Goal: Task Accomplishment & Management: Use online tool/utility

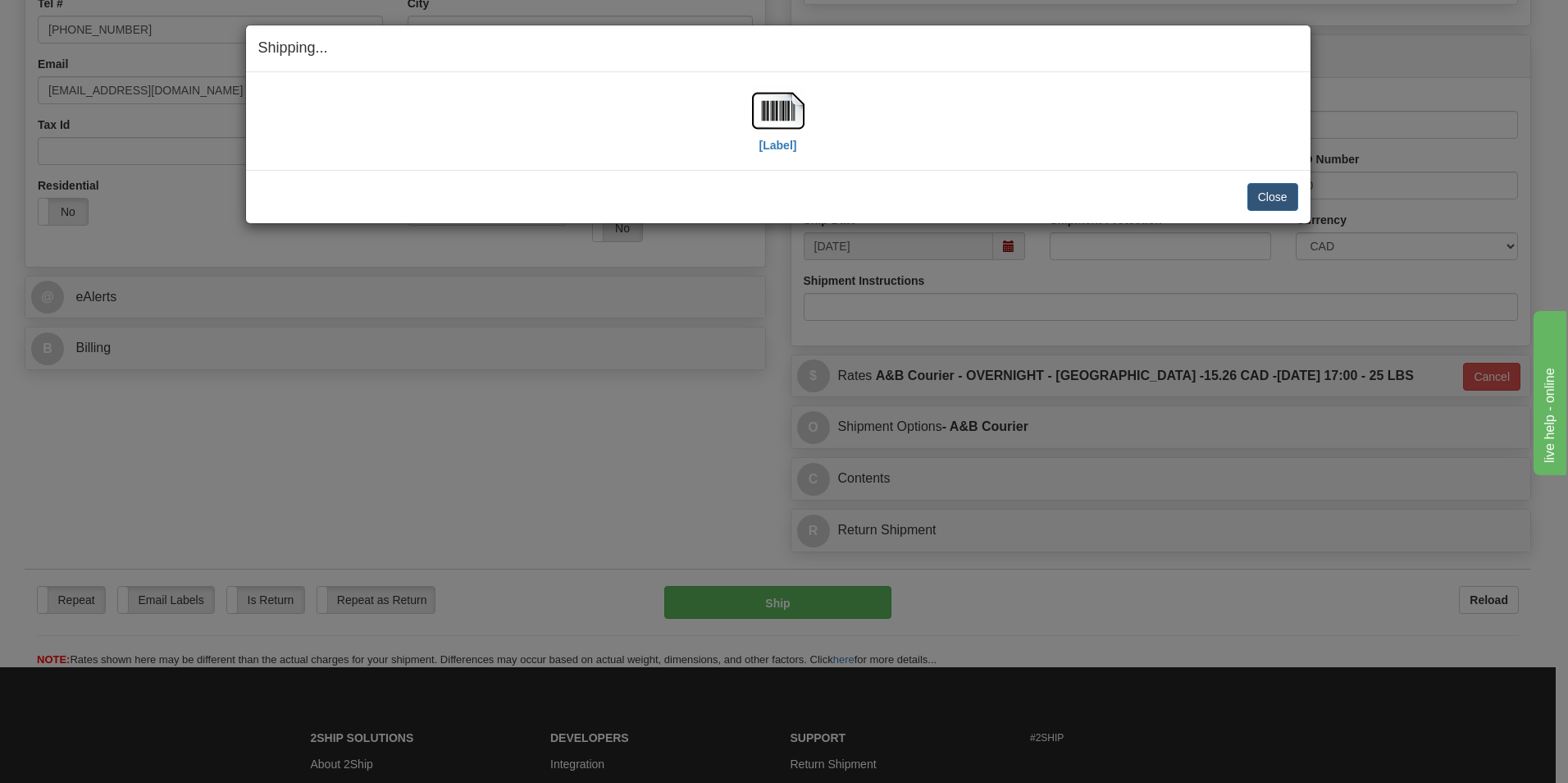
scroll to position [411, 0]
click at [1285, 198] on button "Close" at bounding box center [1273, 197] width 51 height 28
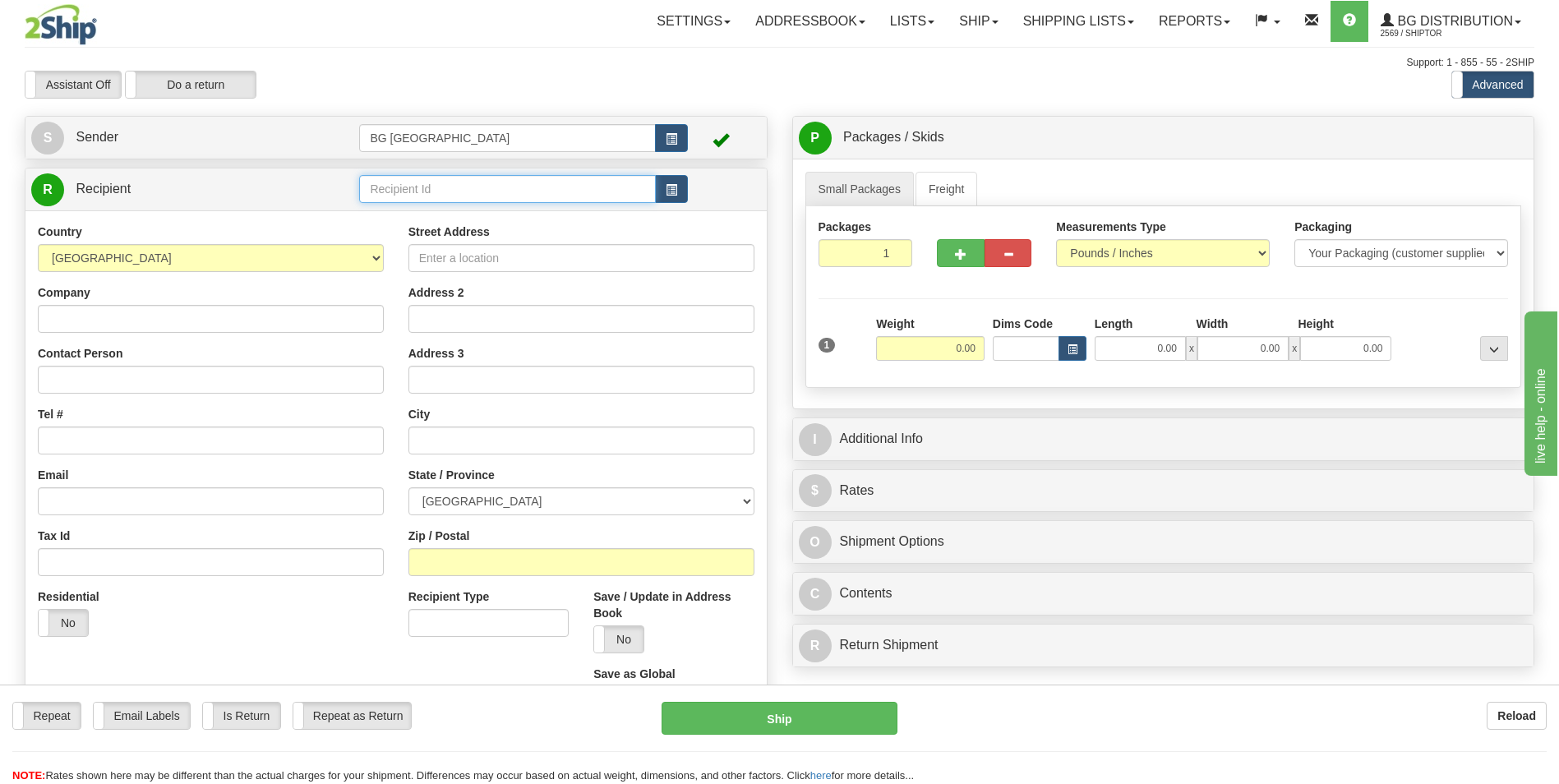
click at [455, 178] on input "text" at bounding box center [507, 188] width 296 height 28
click at [426, 214] on div "60821" at bounding box center [504, 214] width 280 height 19
type input "60821"
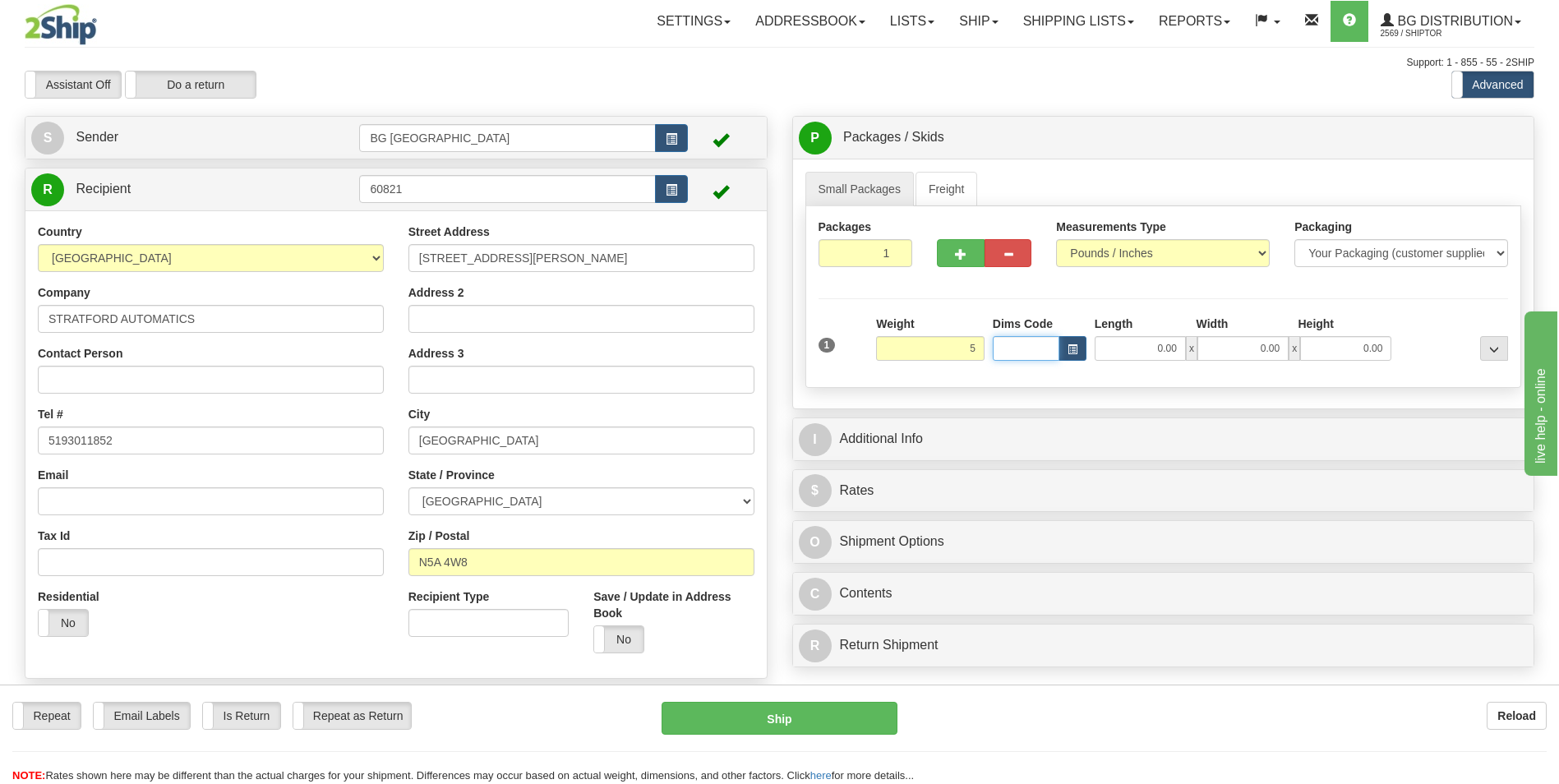
type input "5.00"
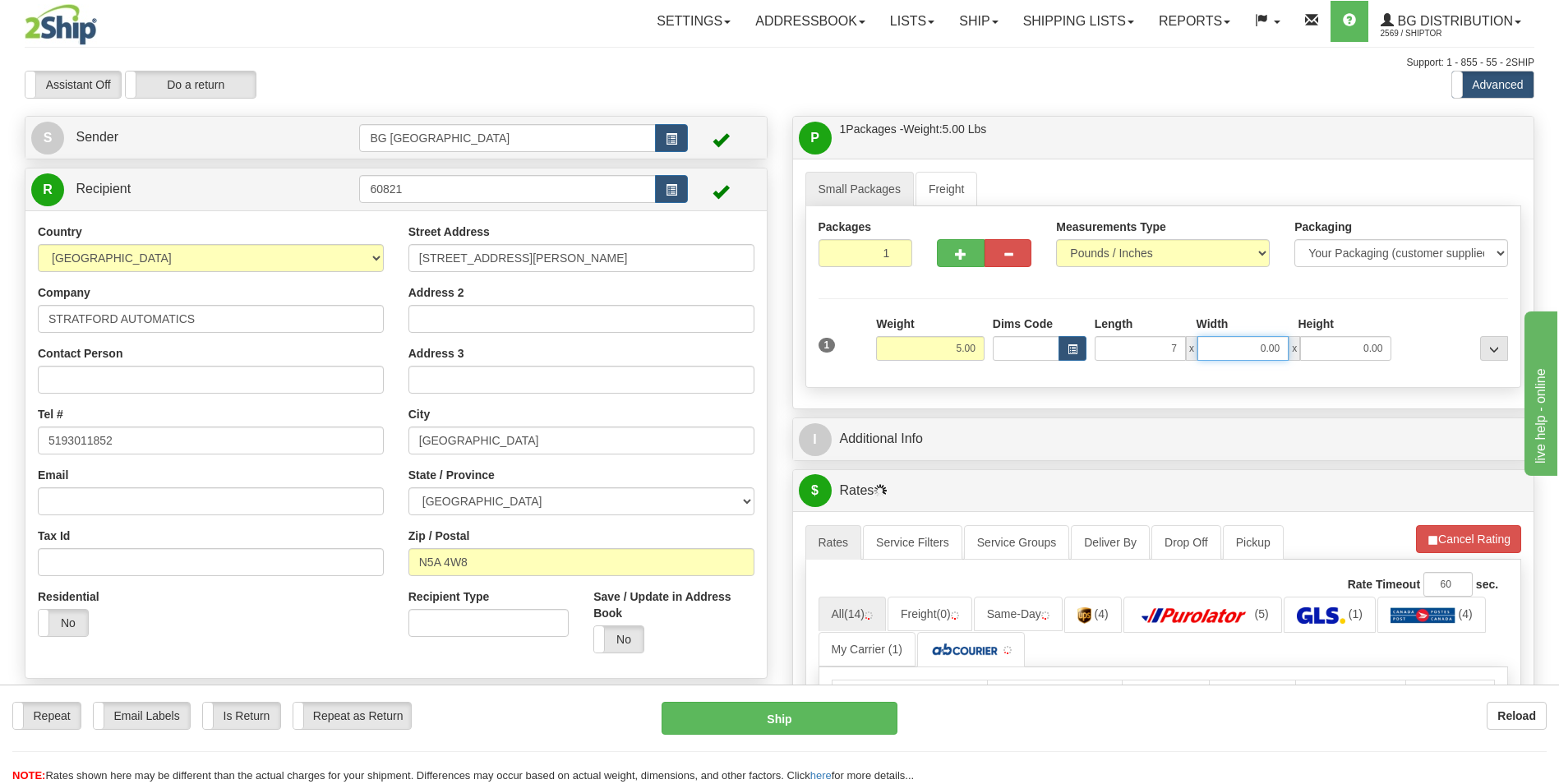
type input "7.00"
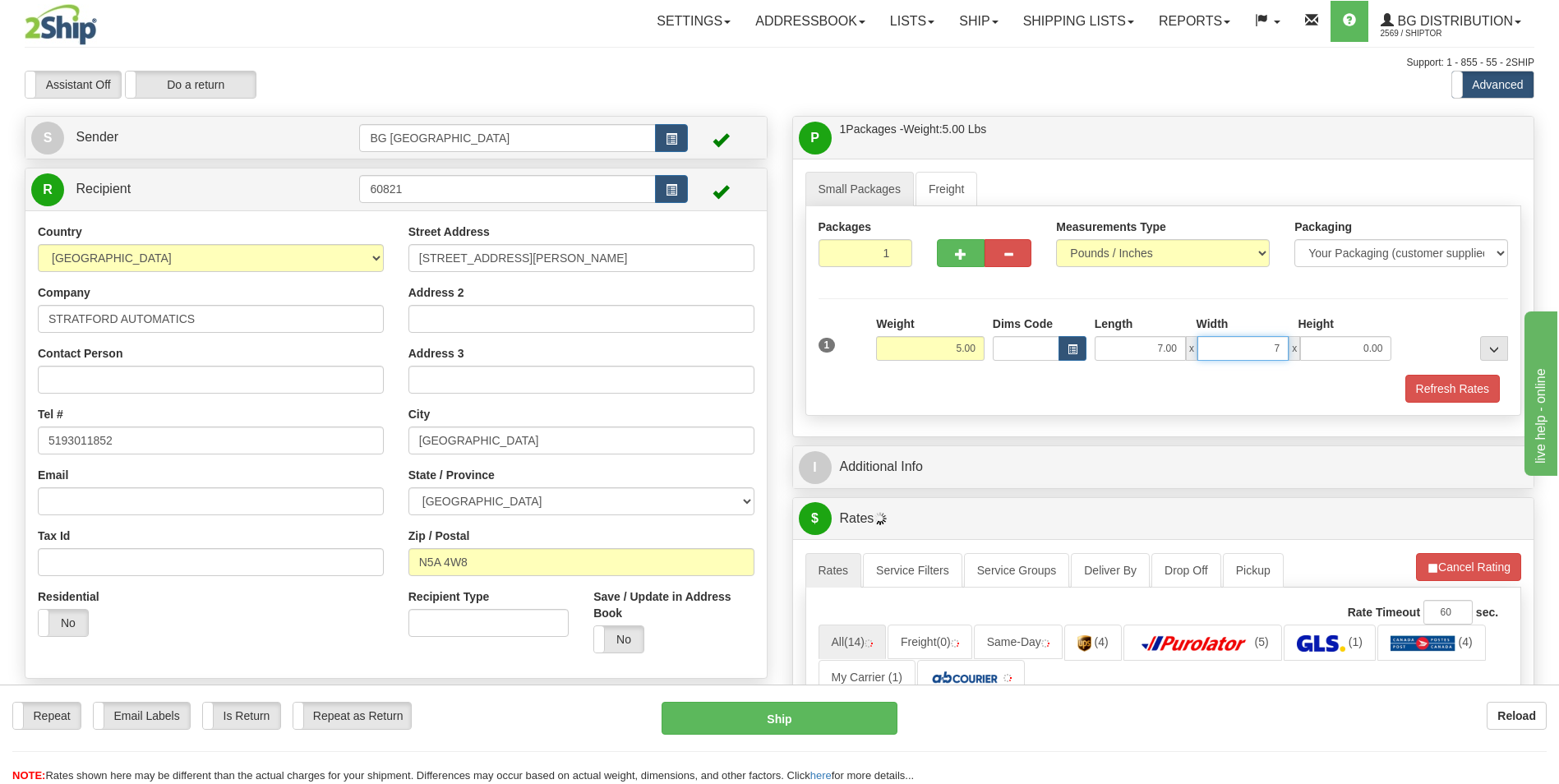
type input "7.00"
type input "5.00"
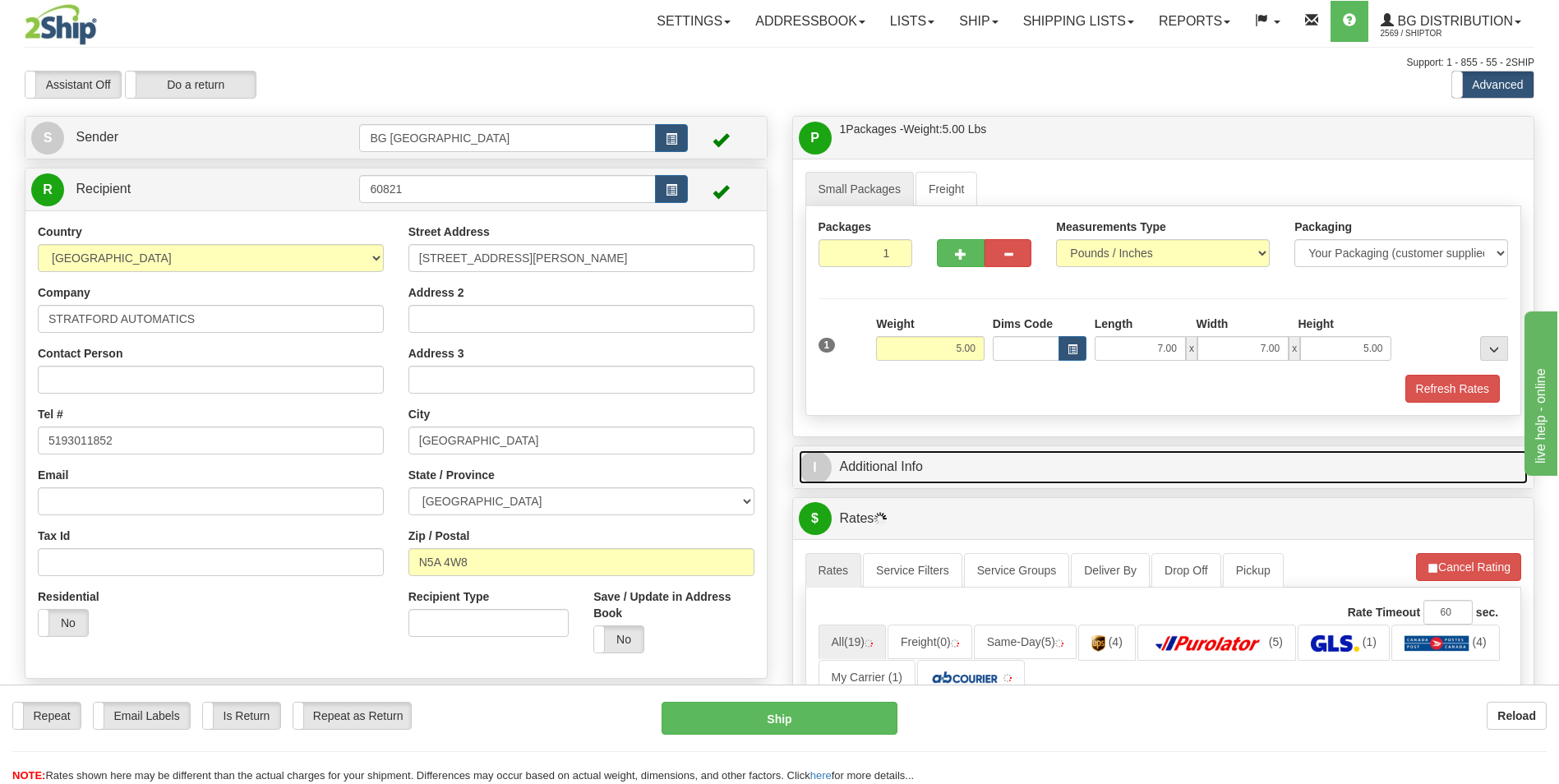
click at [957, 450] on link "I Additional Info" at bounding box center [1163, 467] width 730 height 34
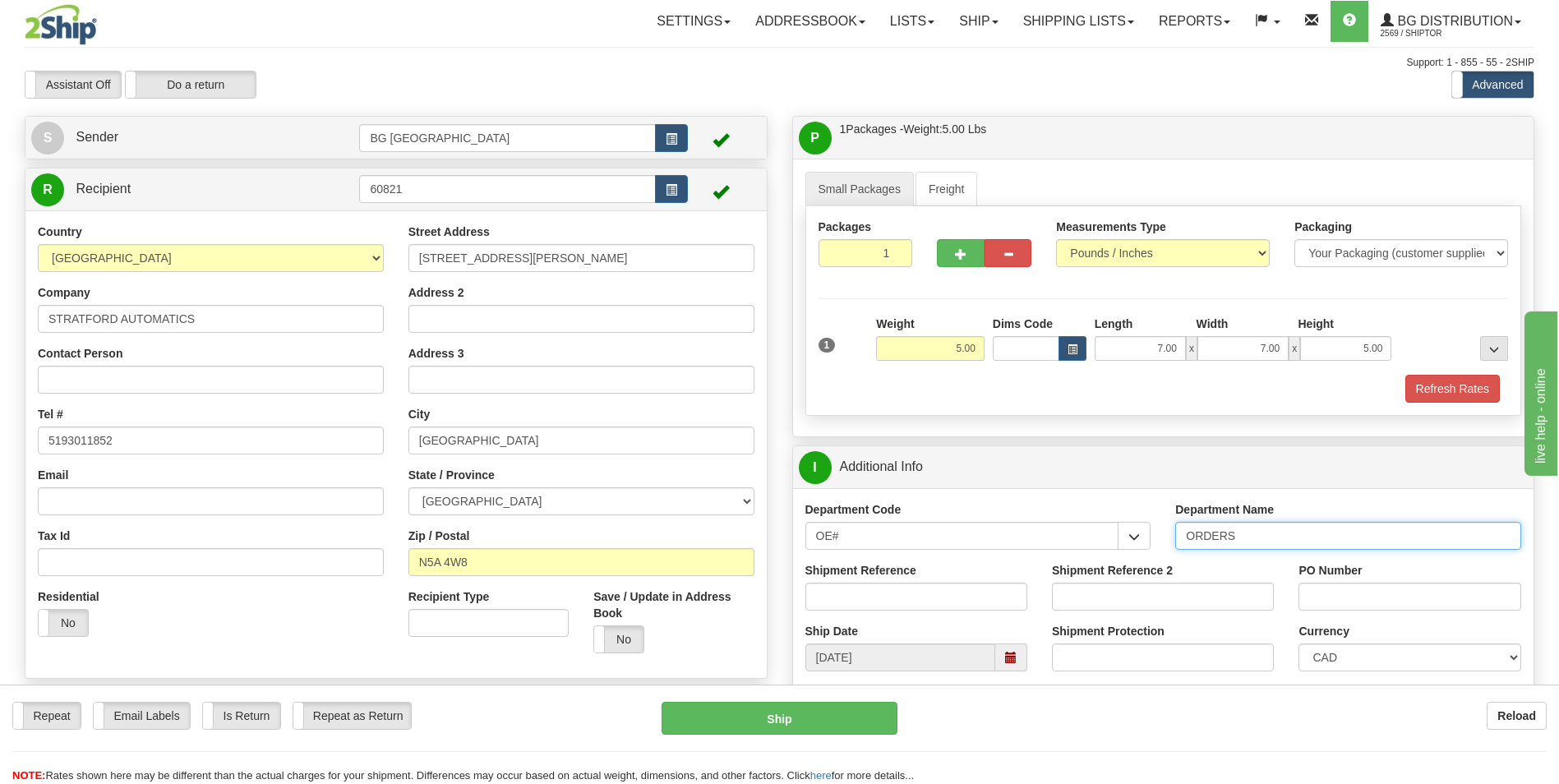
click at [1292, 548] on input "ORDERS" at bounding box center [1348, 535] width 346 height 28
type input "70184416-00"
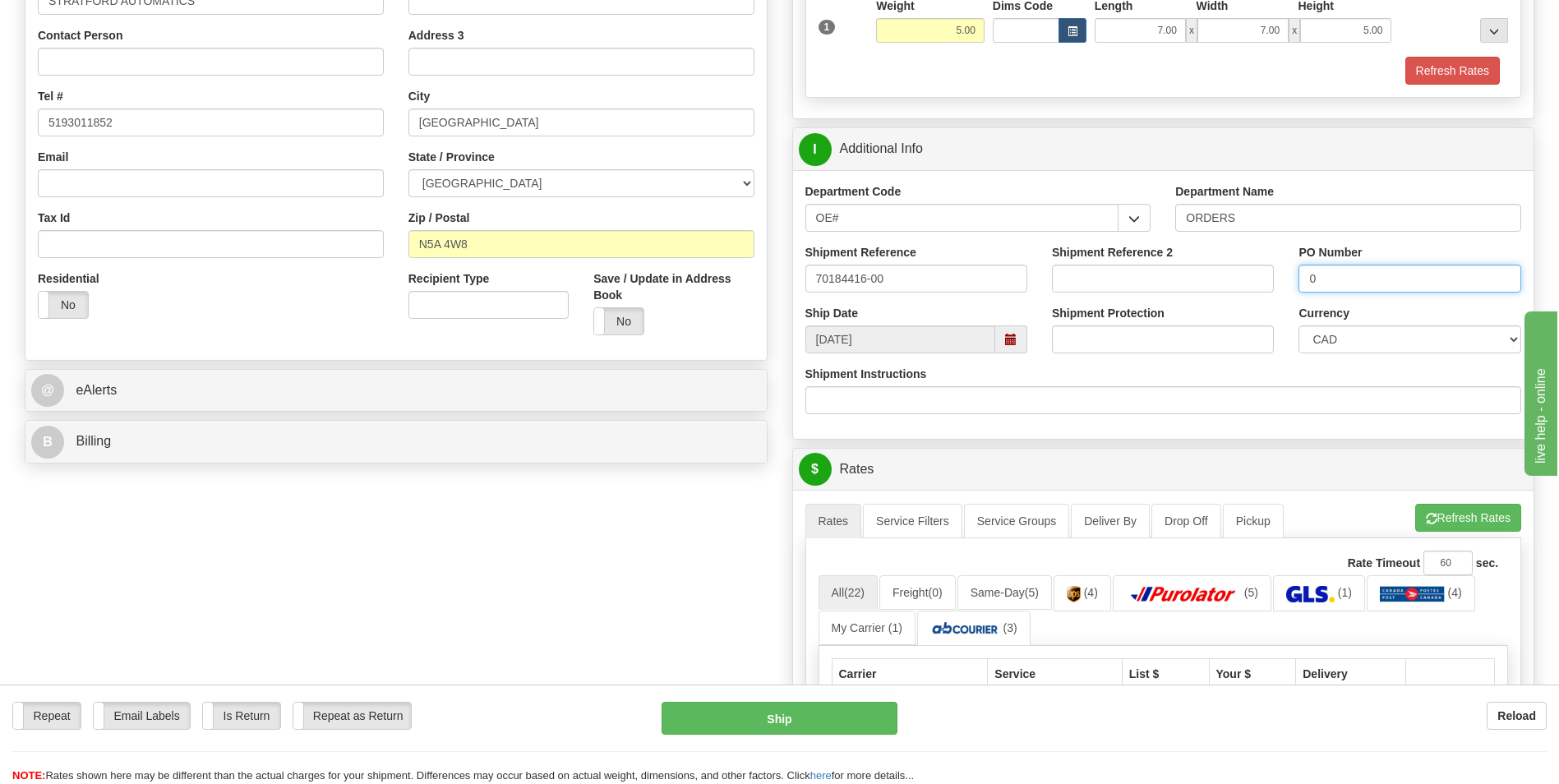
scroll to position [329, 0]
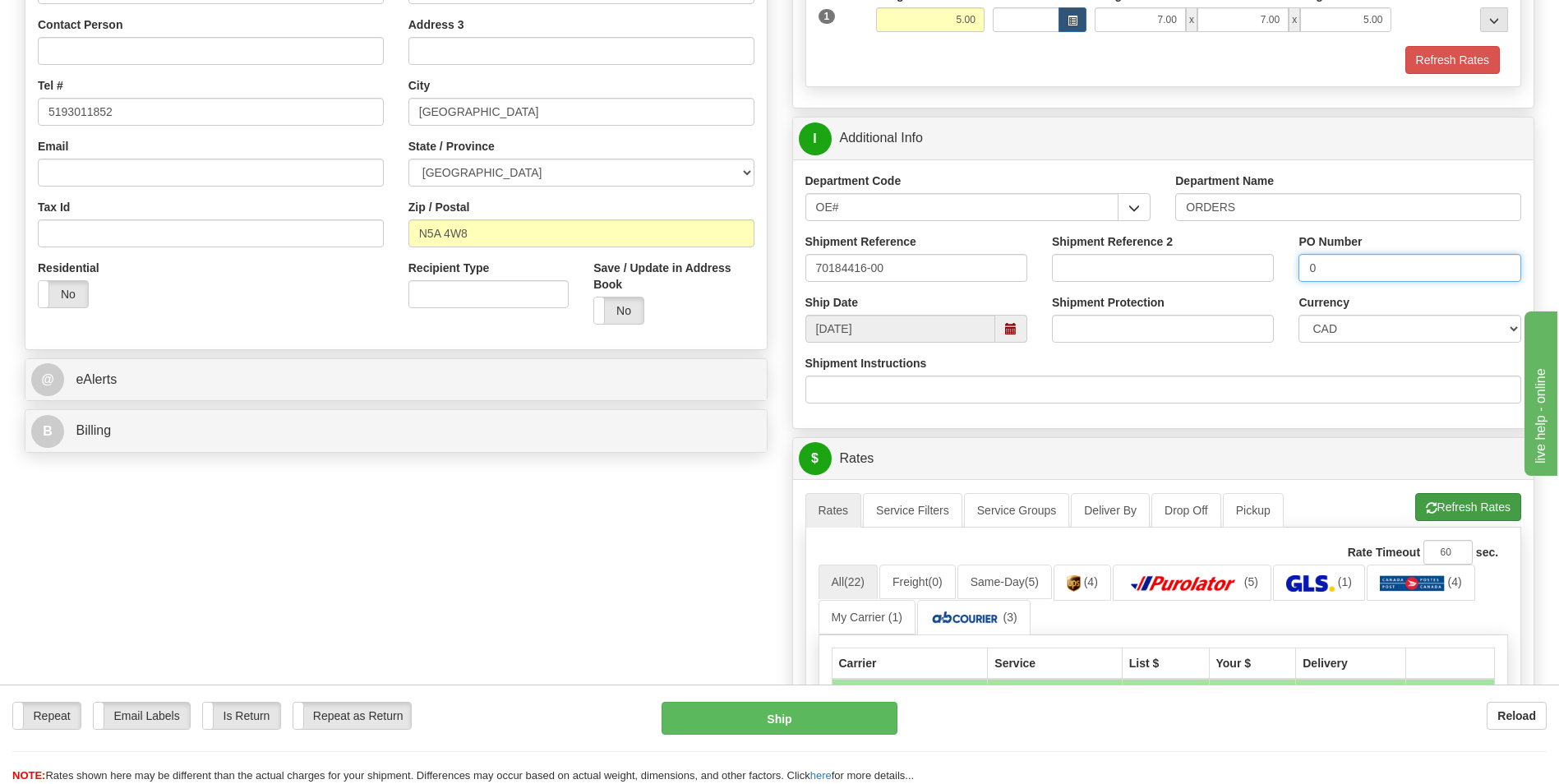
type input "0"
click at [1447, 496] on button "Refresh Rates" at bounding box center [1468, 507] width 106 height 28
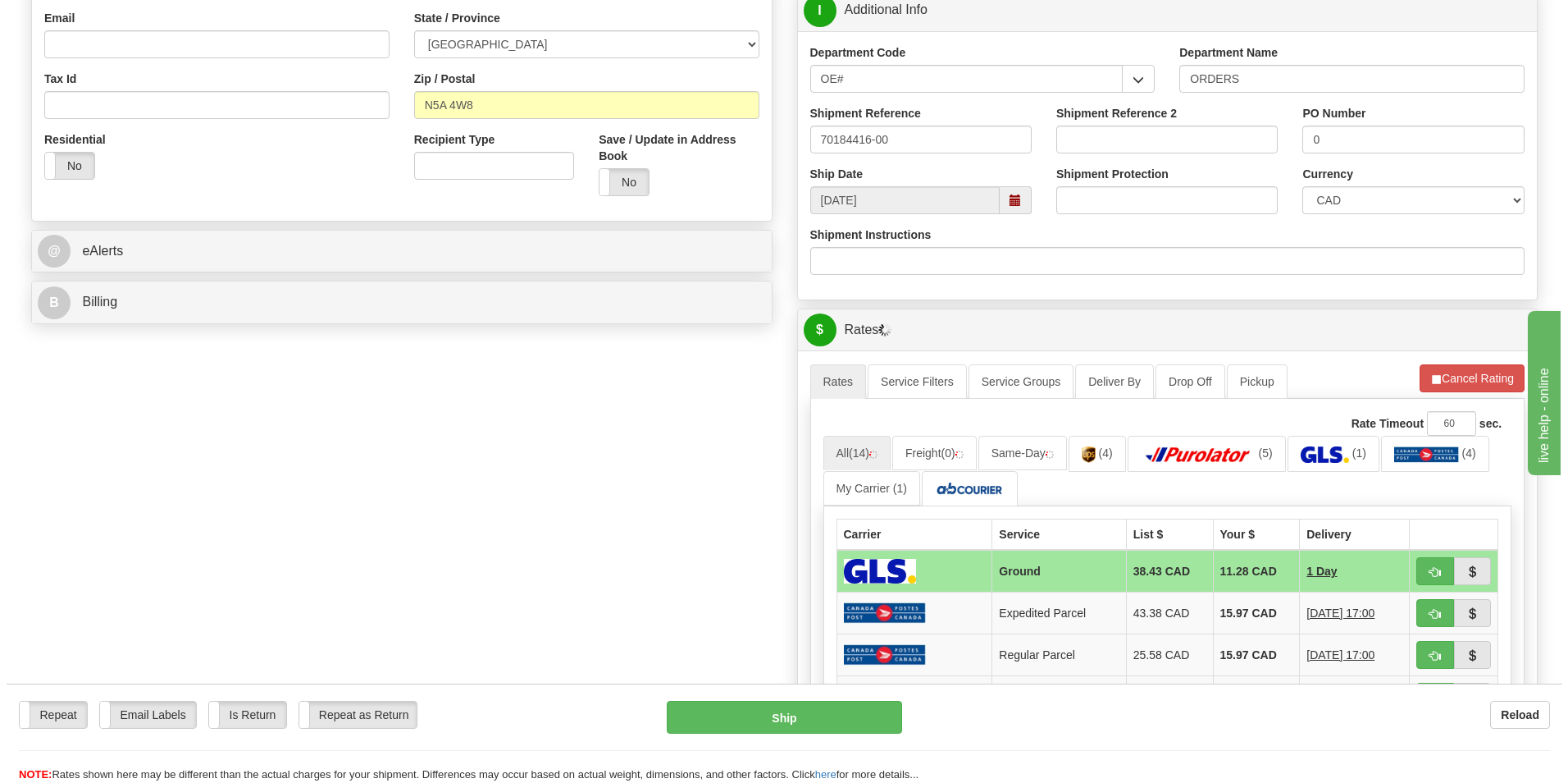
scroll to position [492, 0]
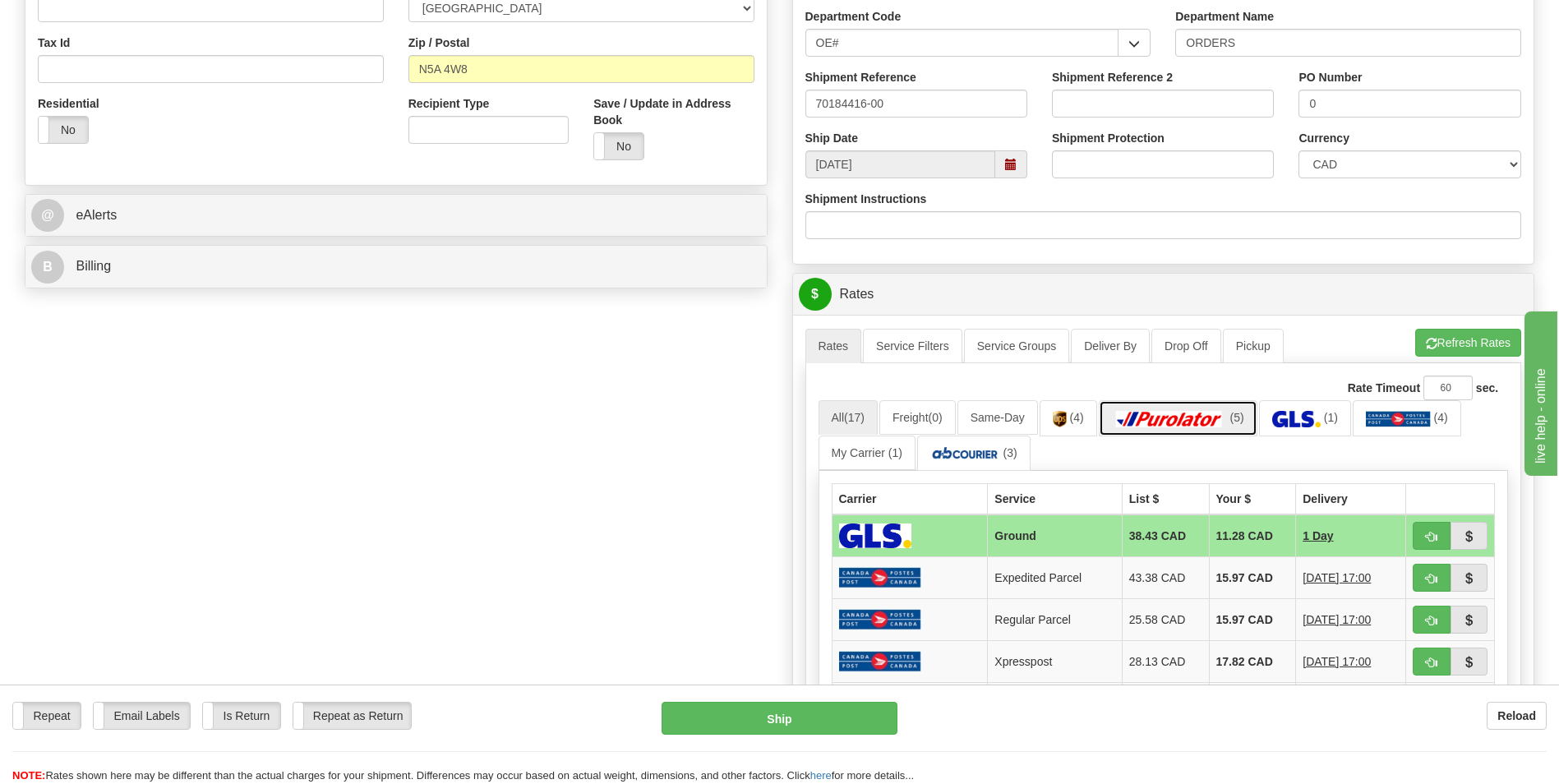
click at [1202, 432] on link "(5)" at bounding box center [1178, 418] width 158 height 35
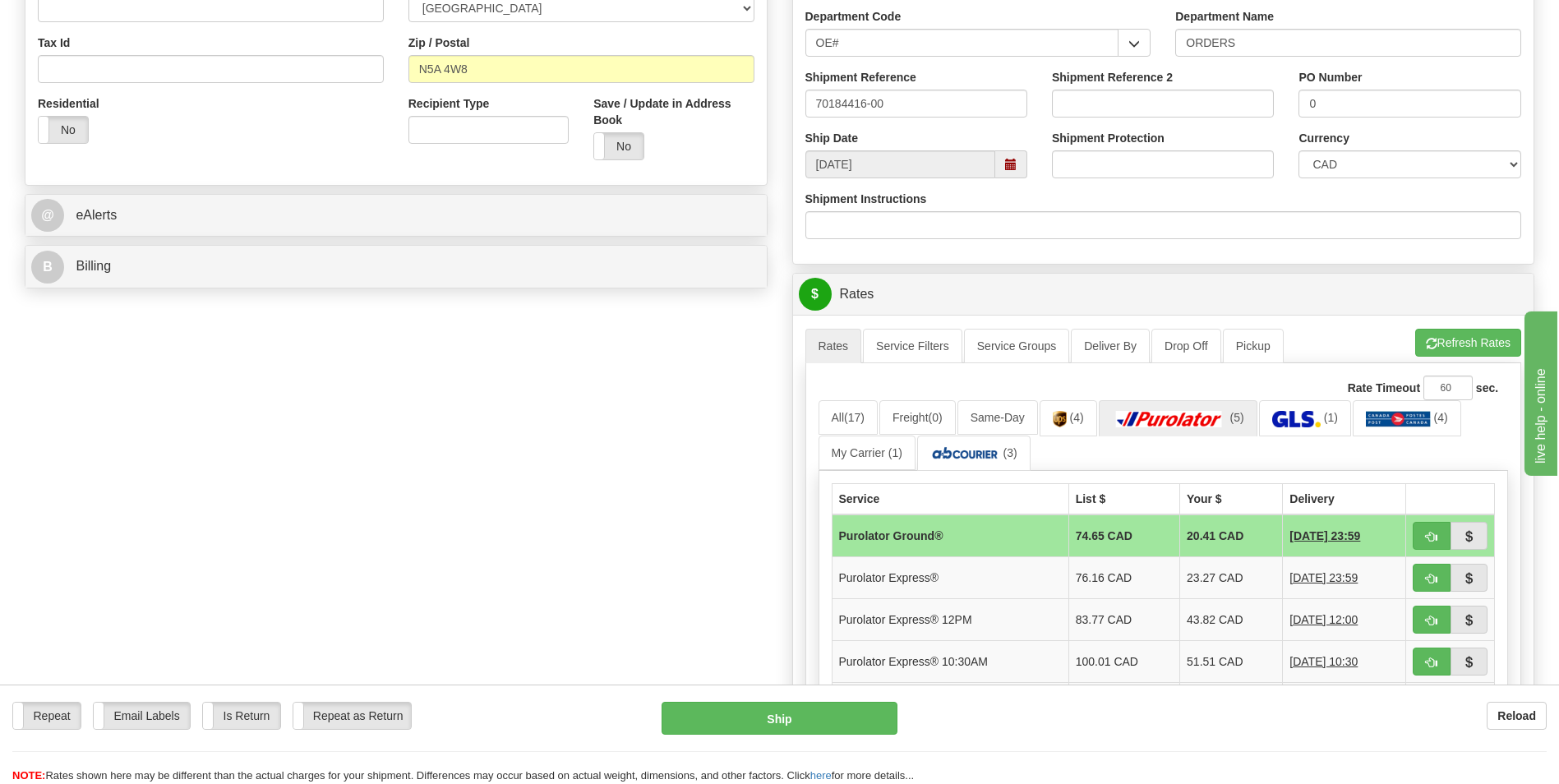
click at [1218, 532] on td "20.41 CAD" at bounding box center [1232, 536] width 103 height 43
click at [1431, 538] on span "button" at bounding box center [1432, 537] width 12 height 11
type input "260"
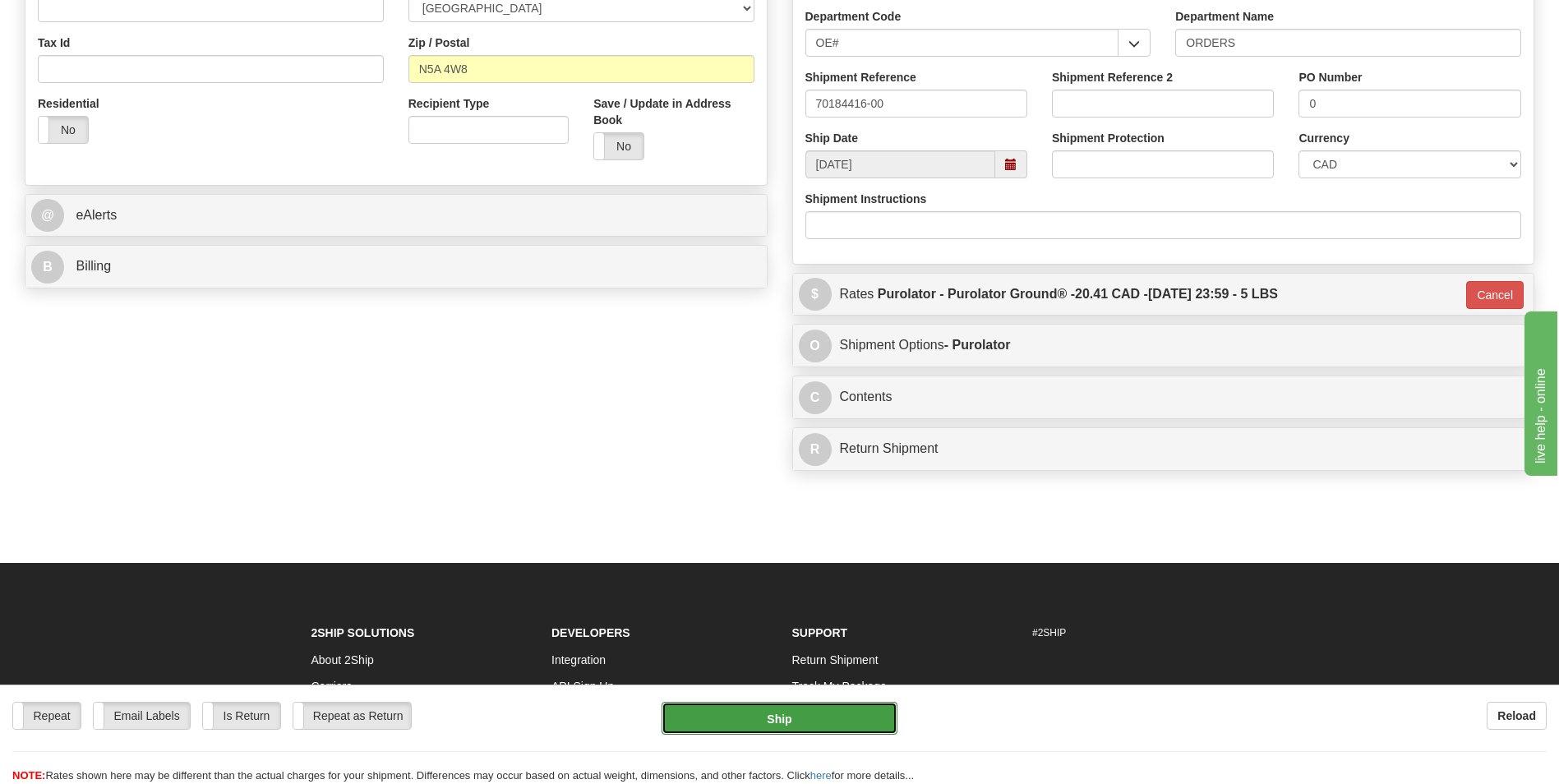
click at [796, 712] on button "Ship" at bounding box center [779, 719] width 235 height 33
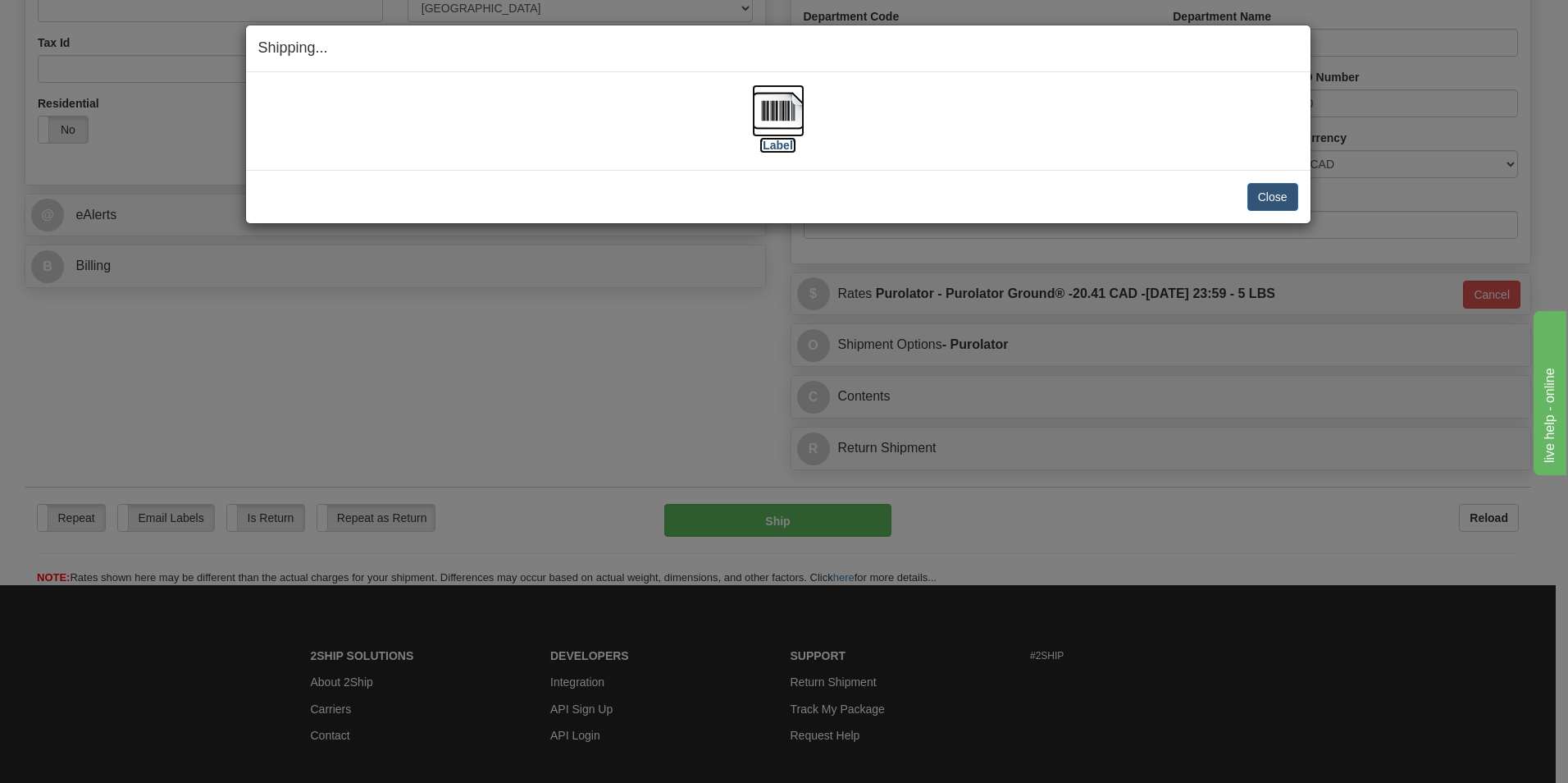
click at [769, 117] on img at bounding box center [779, 111] width 53 height 53
click at [1277, 196] on button "Close" at bounding box center [1273, 197] width 51 height 28
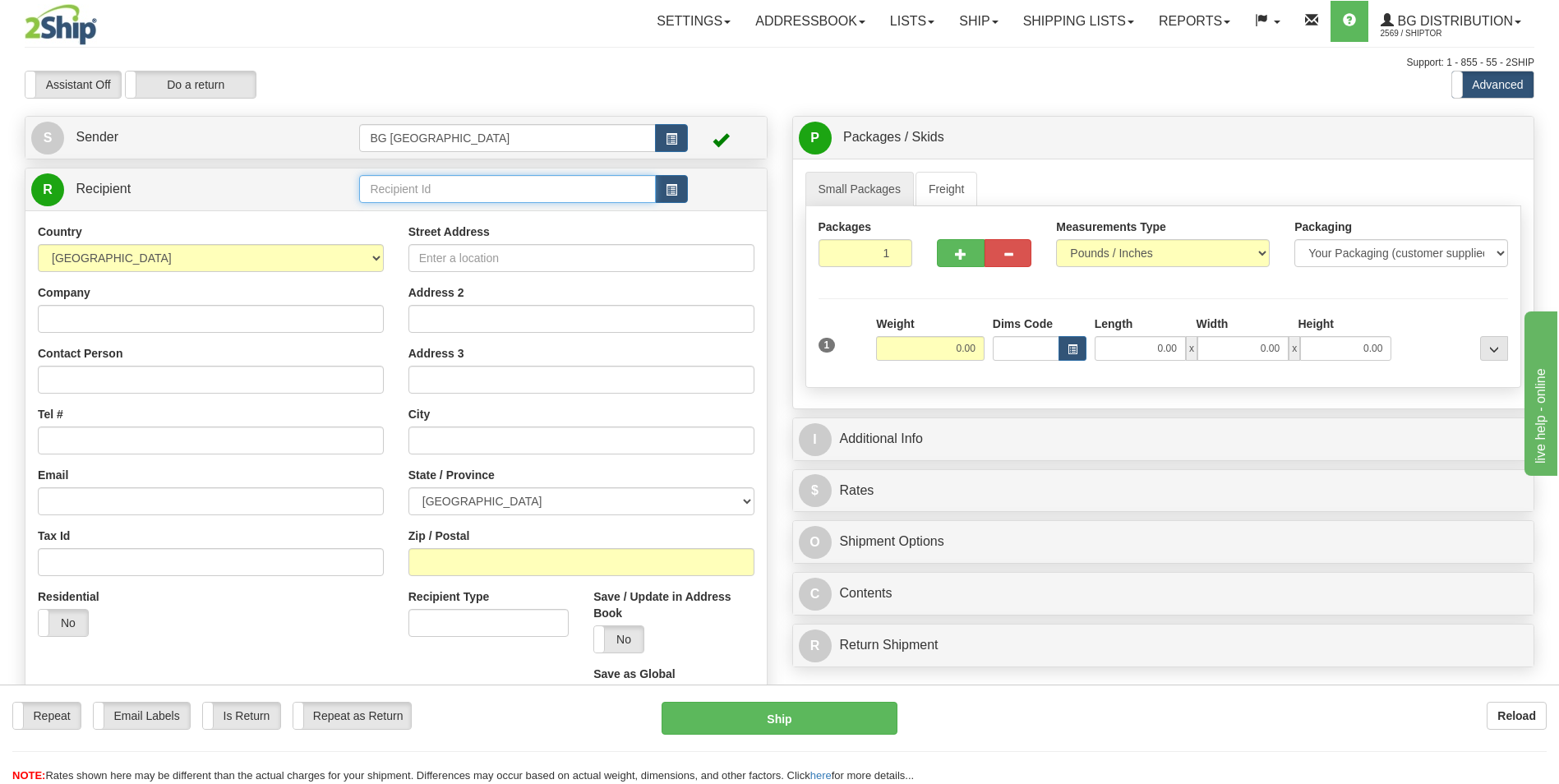
click at [452, 191] on input "text" at bounding box center [507, 188] width 296 height 28
click at [416, 211] on div "60586" at bounding box center [504, 214] width 280 height 19
type input "60586"
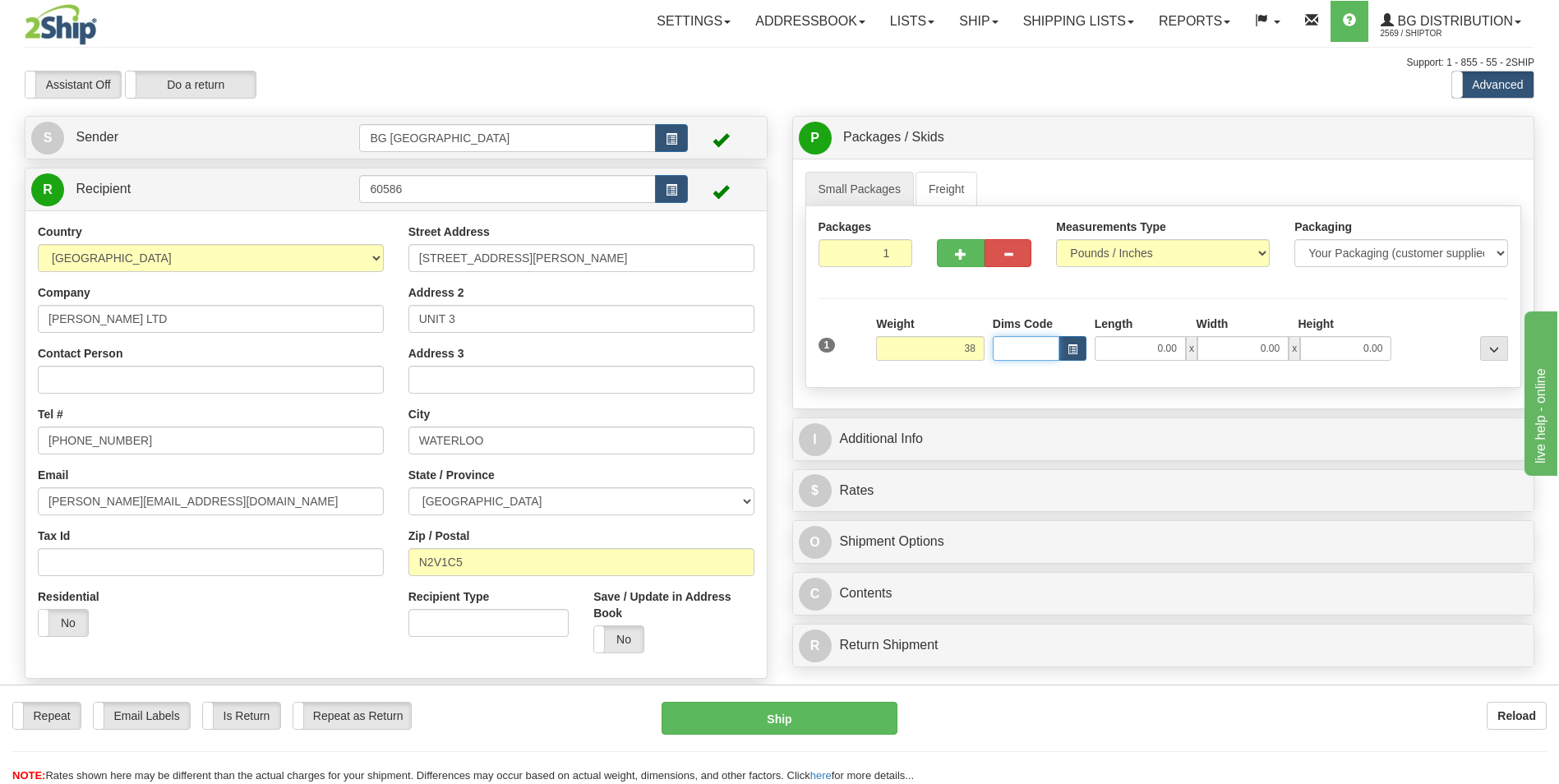
type input "38.00"
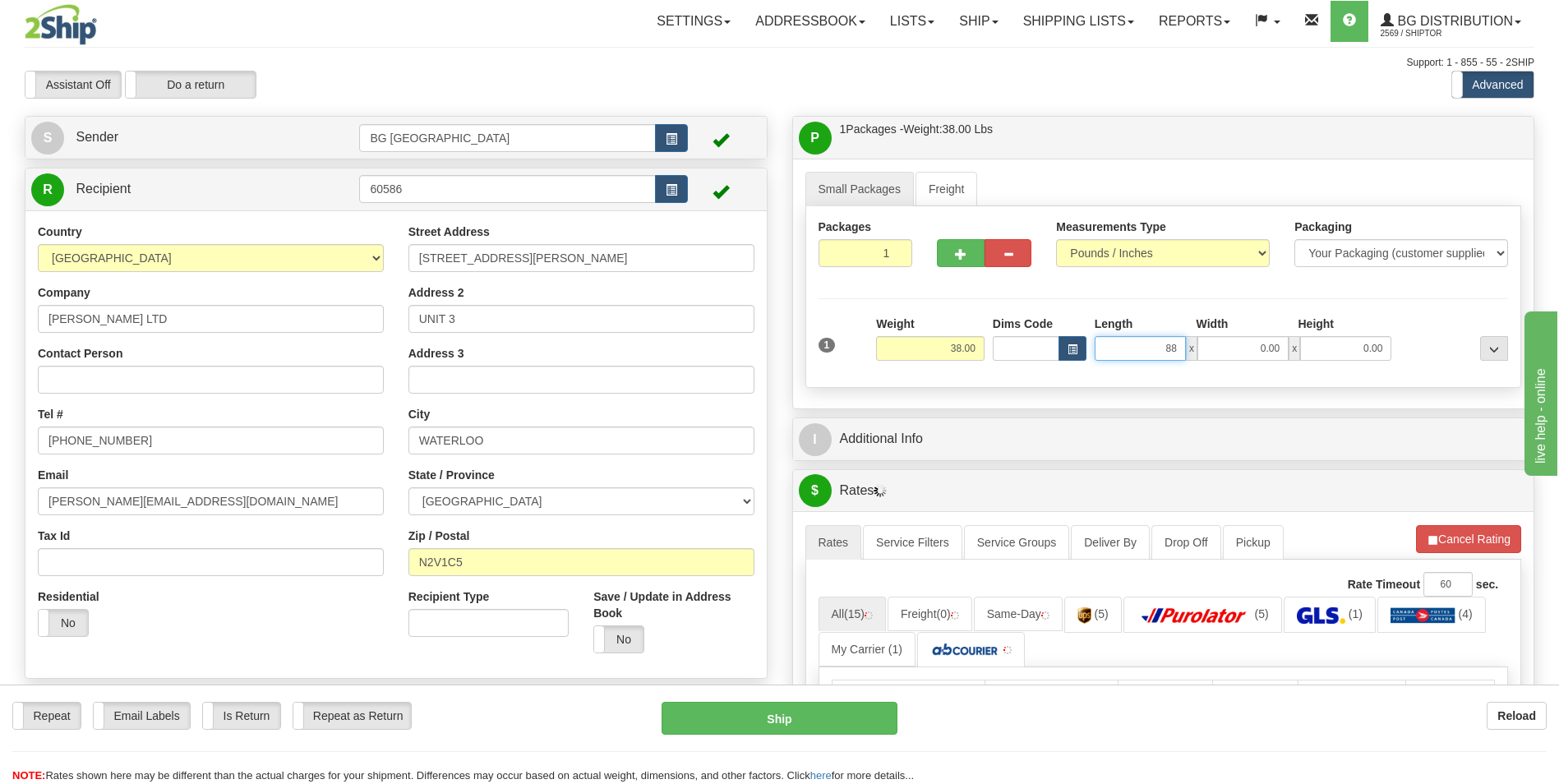
type input "88.00"
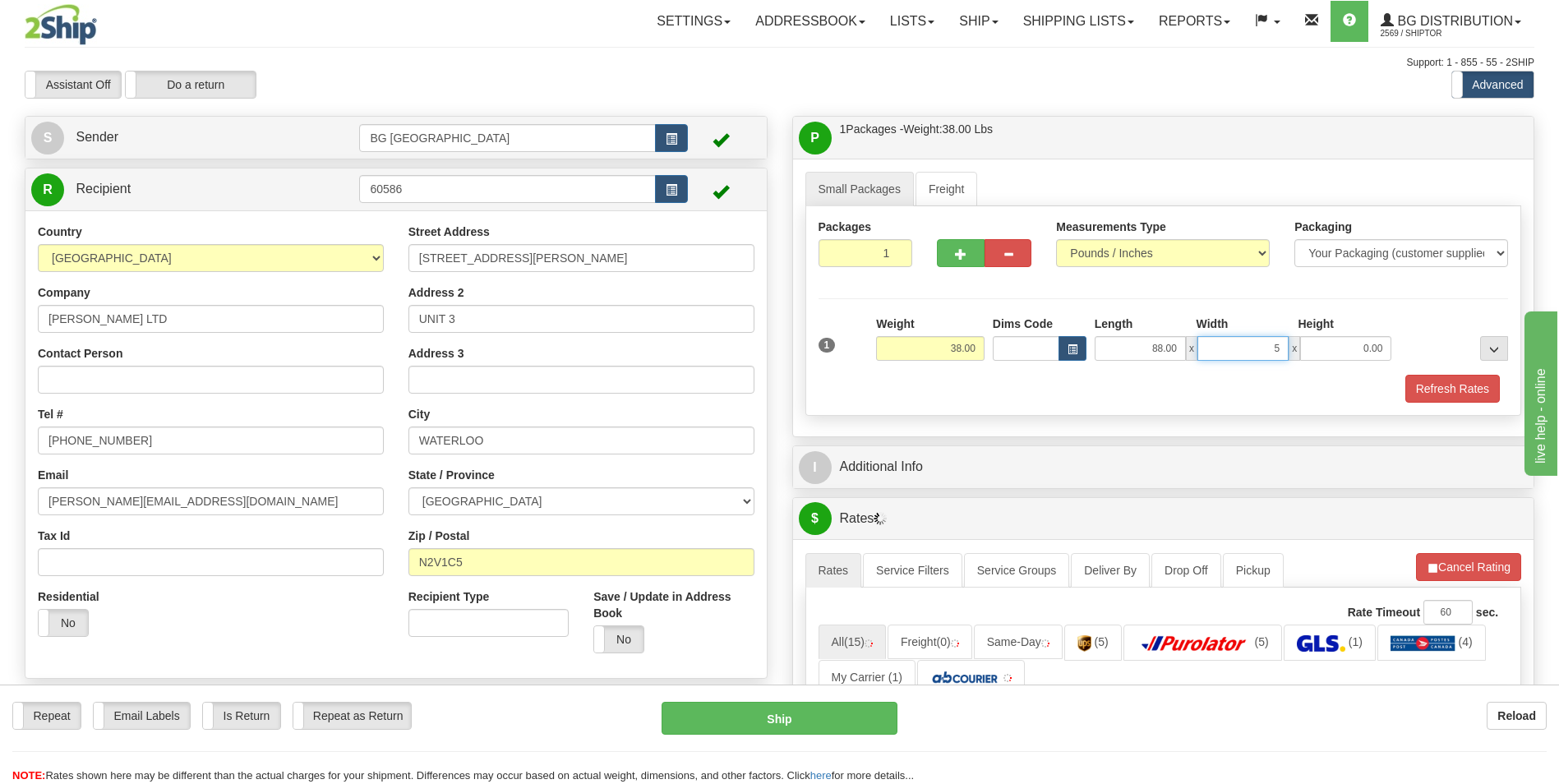
type input "5.00"
type input "4.00"
click at [957, 258] on span "button" at bounding box center [961, 254] width 12 height 11
type input "2"
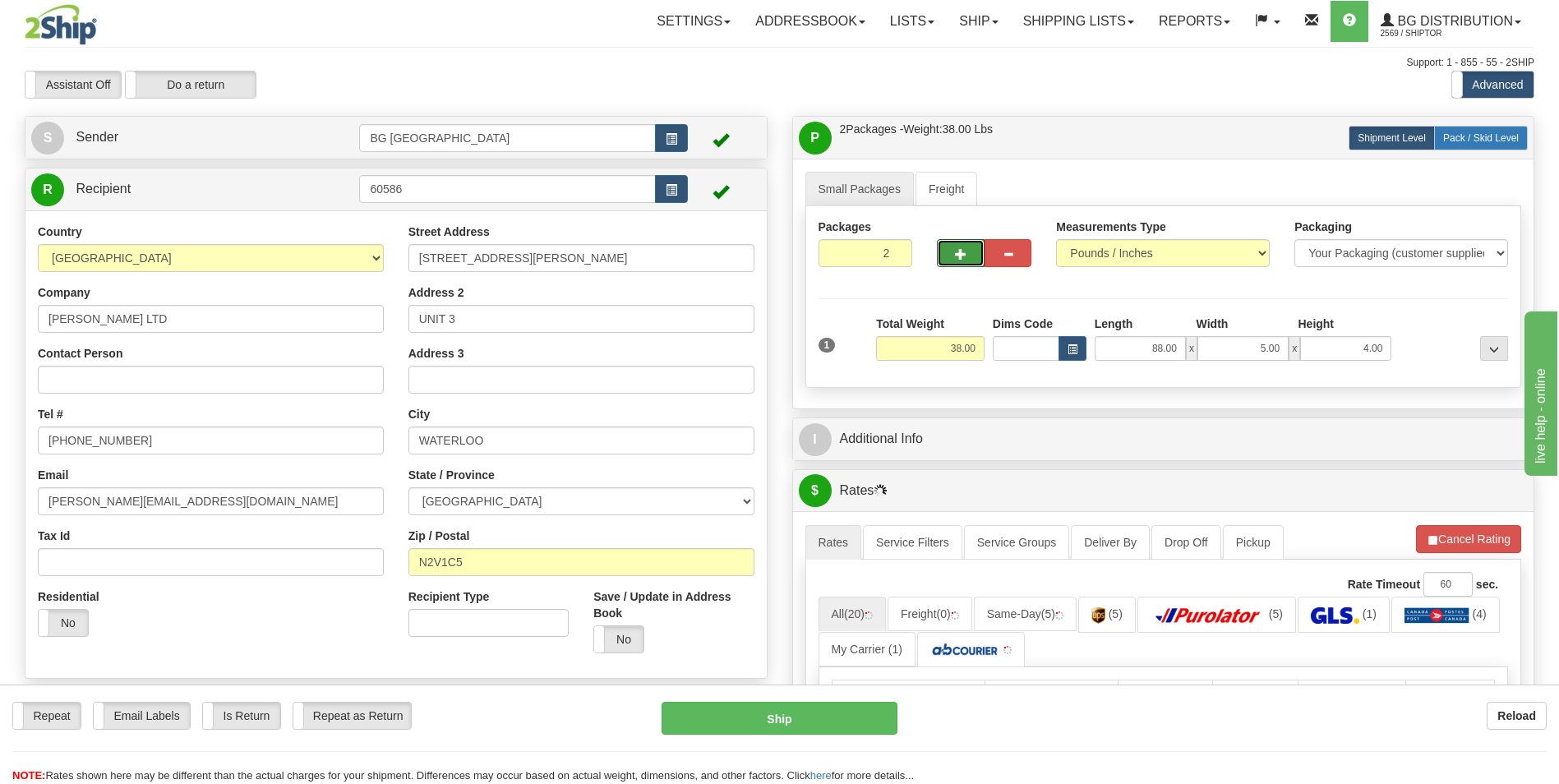
click at [1468, 138] on span "Pack / Skid Level" at bounding box center [1481, 138] width 75 height 12
radio input "true"
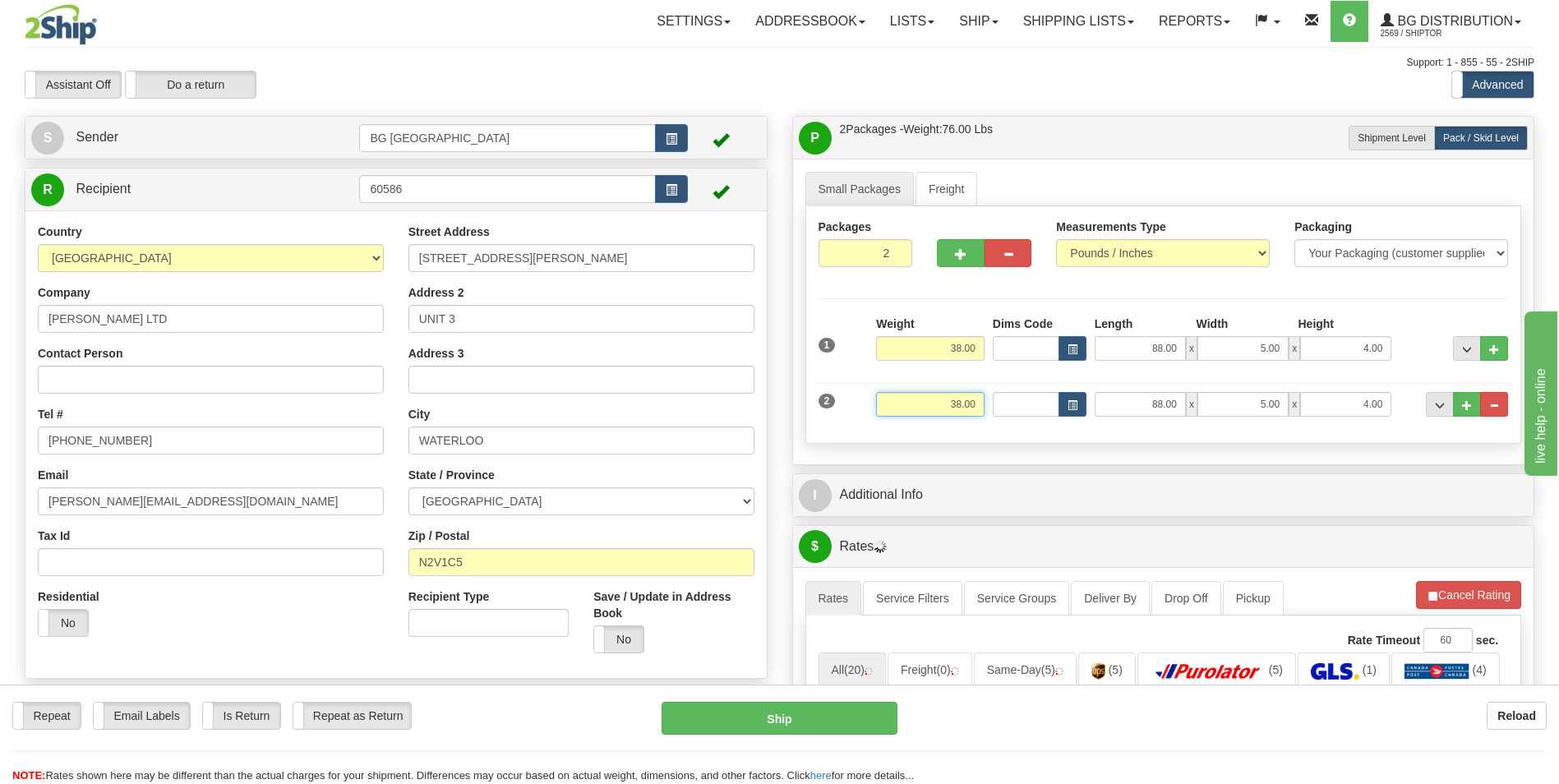
click at [929, 413] on input "38.00" at bounding box center [930, 403] width 108 height 24
type input "10.00"
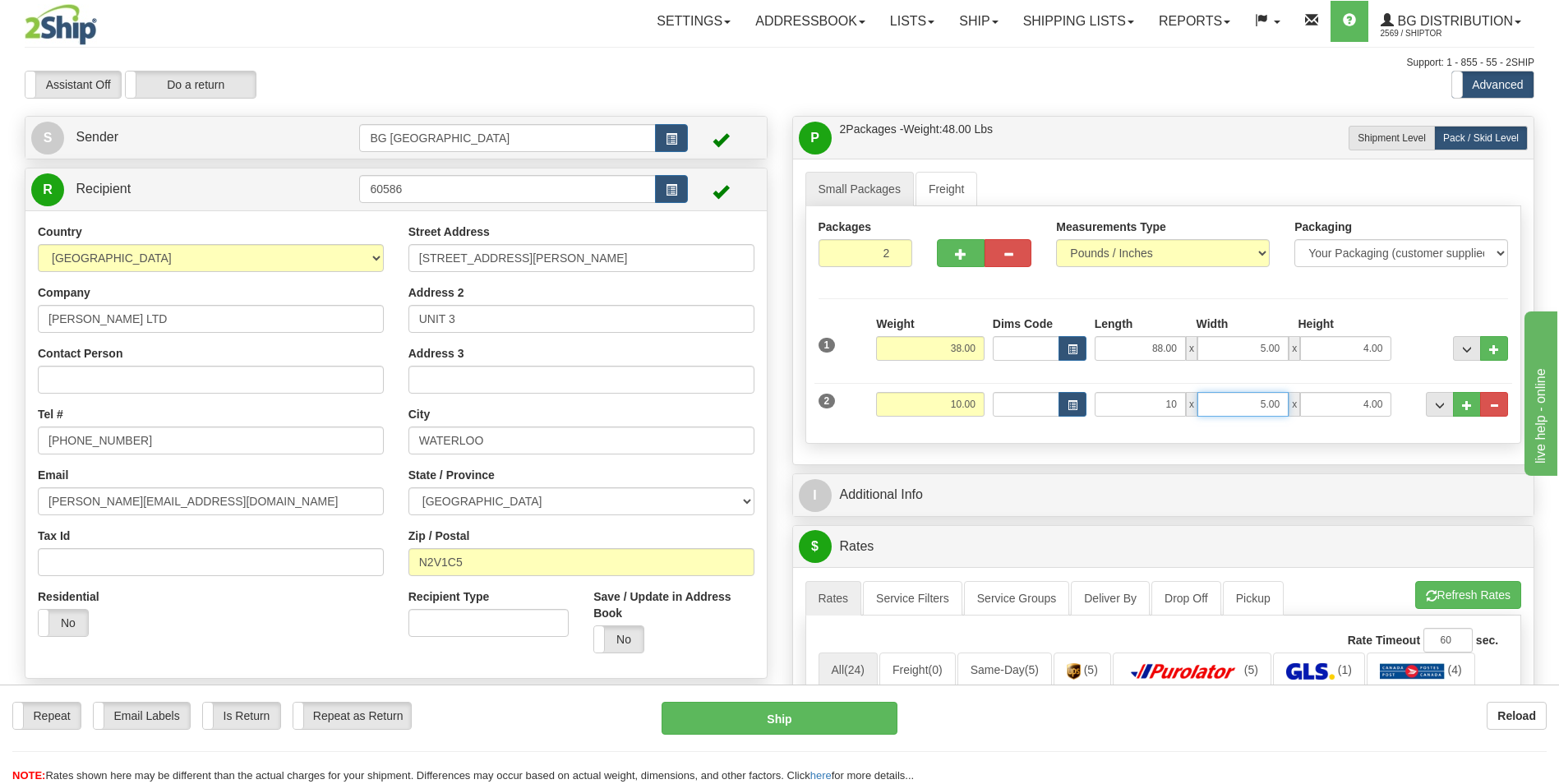
type input "10.00"
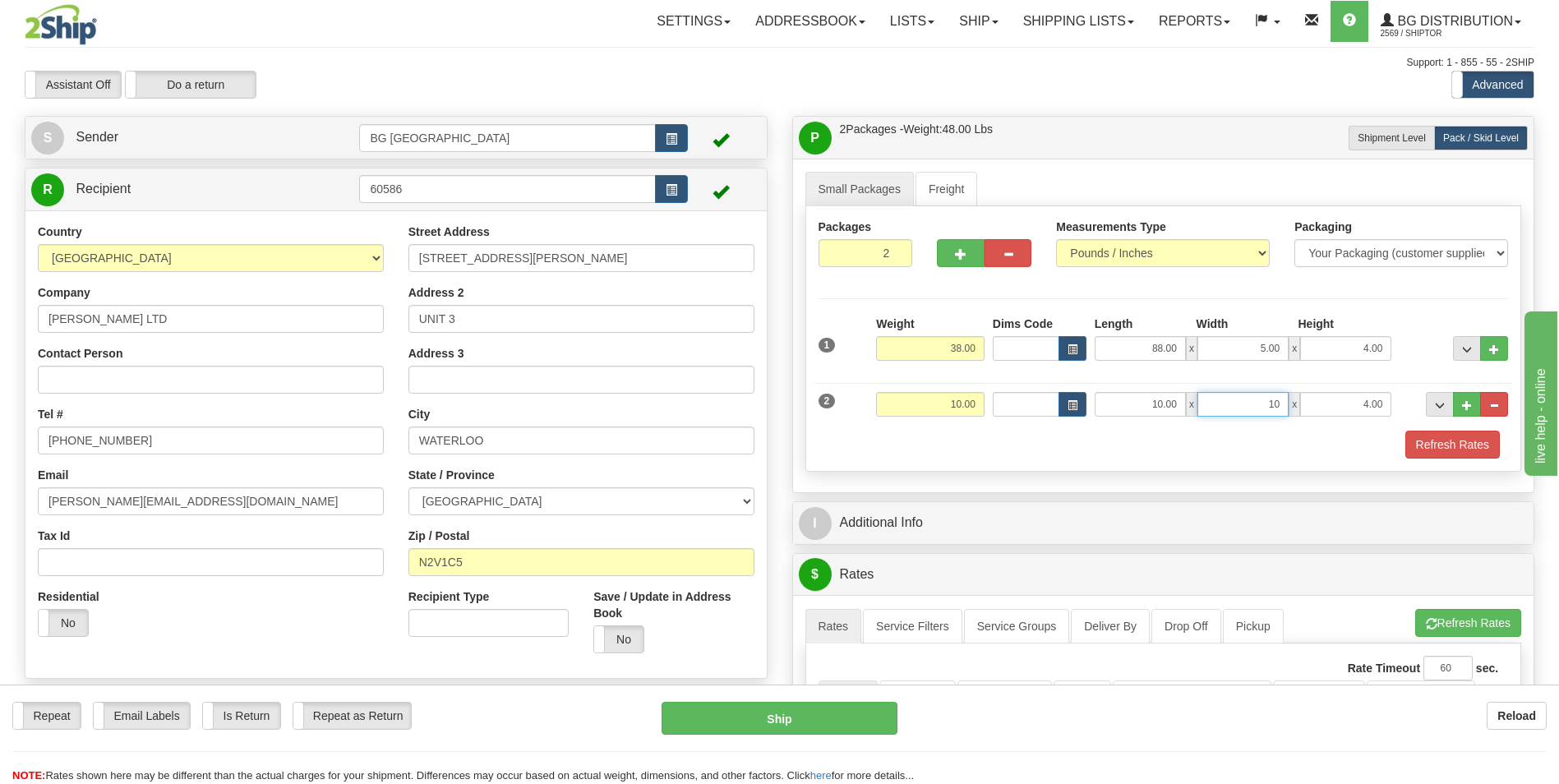
type input "10.00"
type input "5.00"
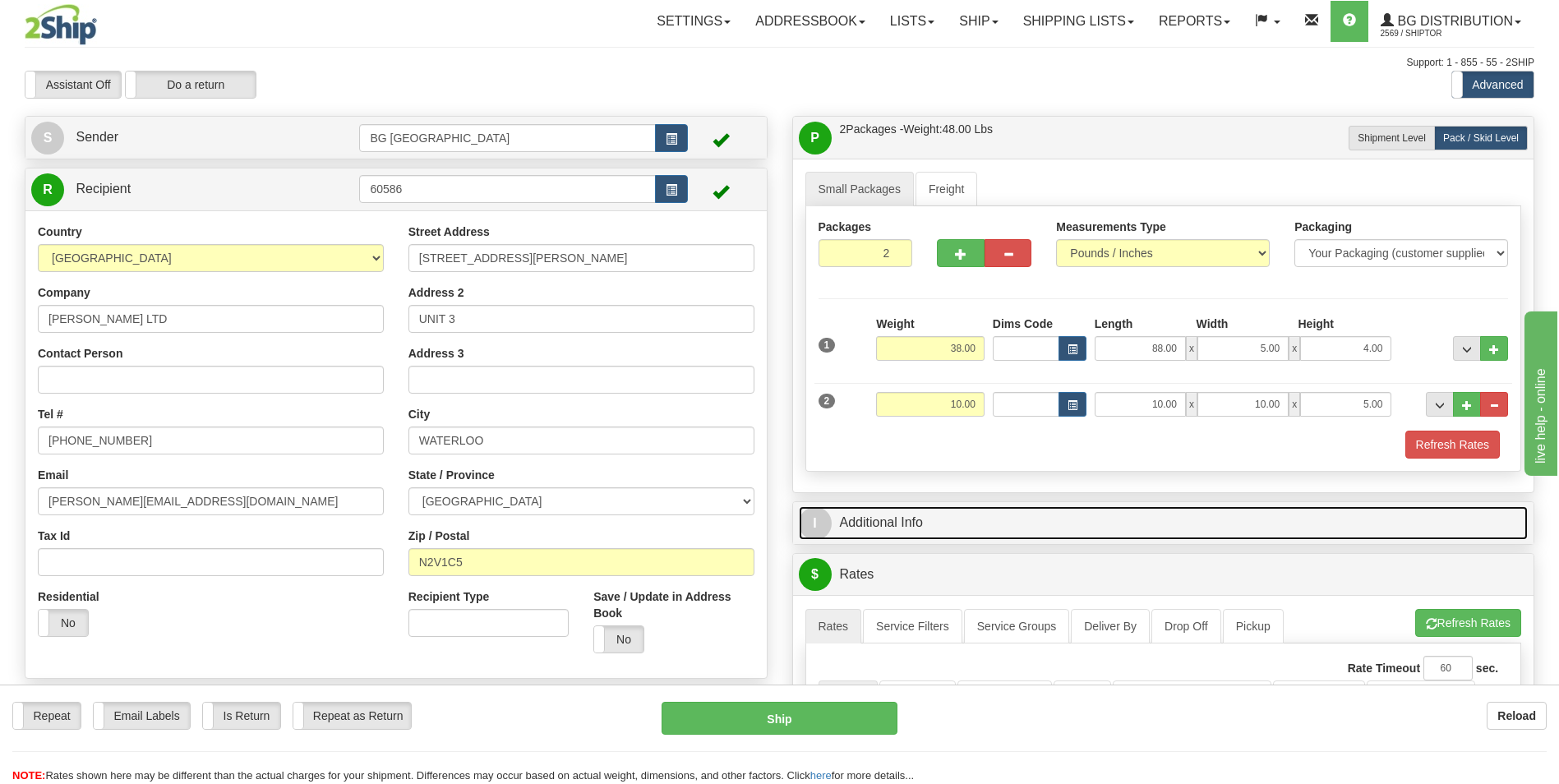
click at [948, 532] on link "I Additional Info" at bounding box center [1163, 522] width 730 height 34
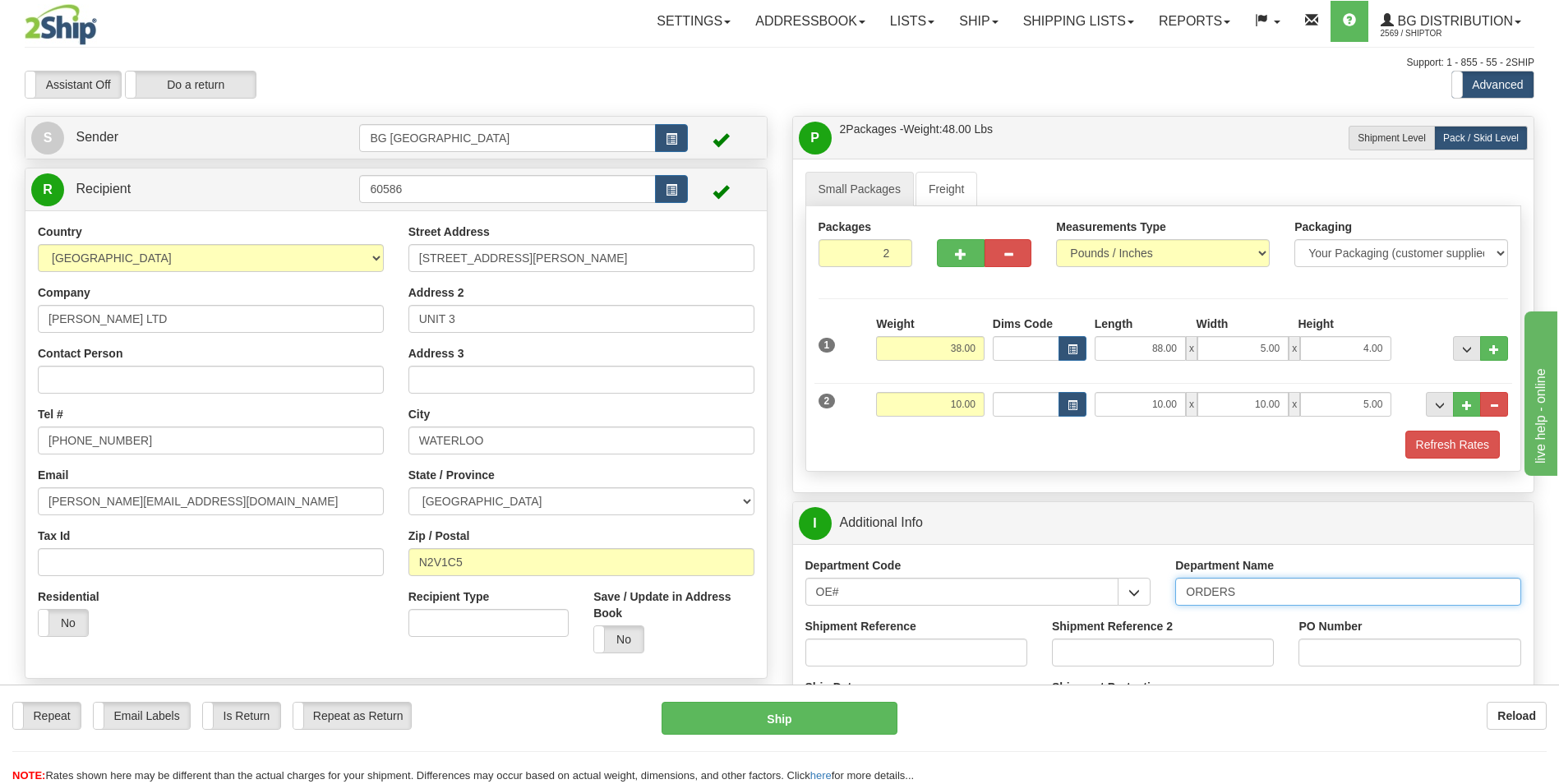
click at [1278, 581] on input "ORDERS" at bounding box center [1348, 592] width 346 height 28
type input "70184436-00"
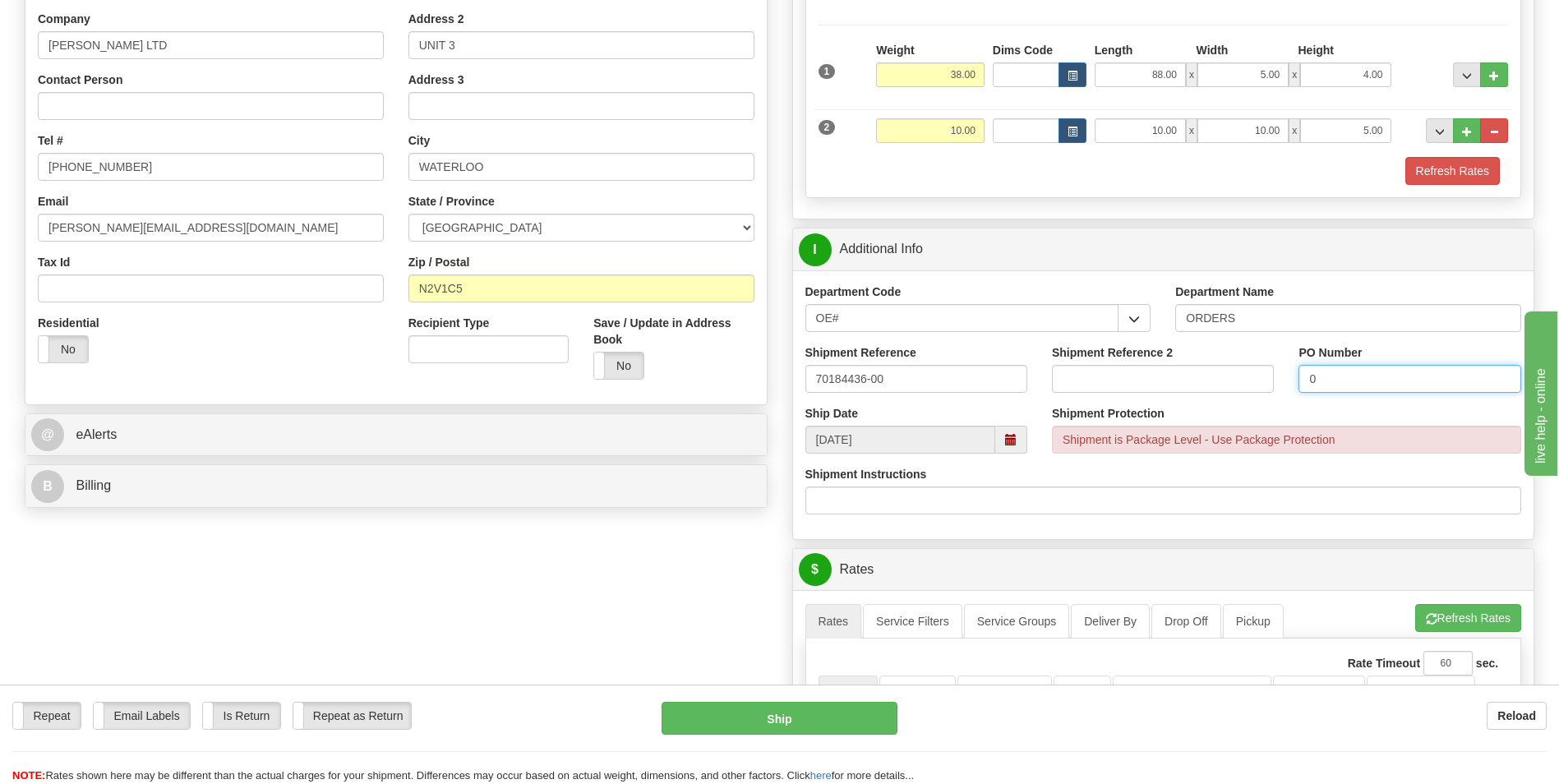
scroll to position [329, 0]
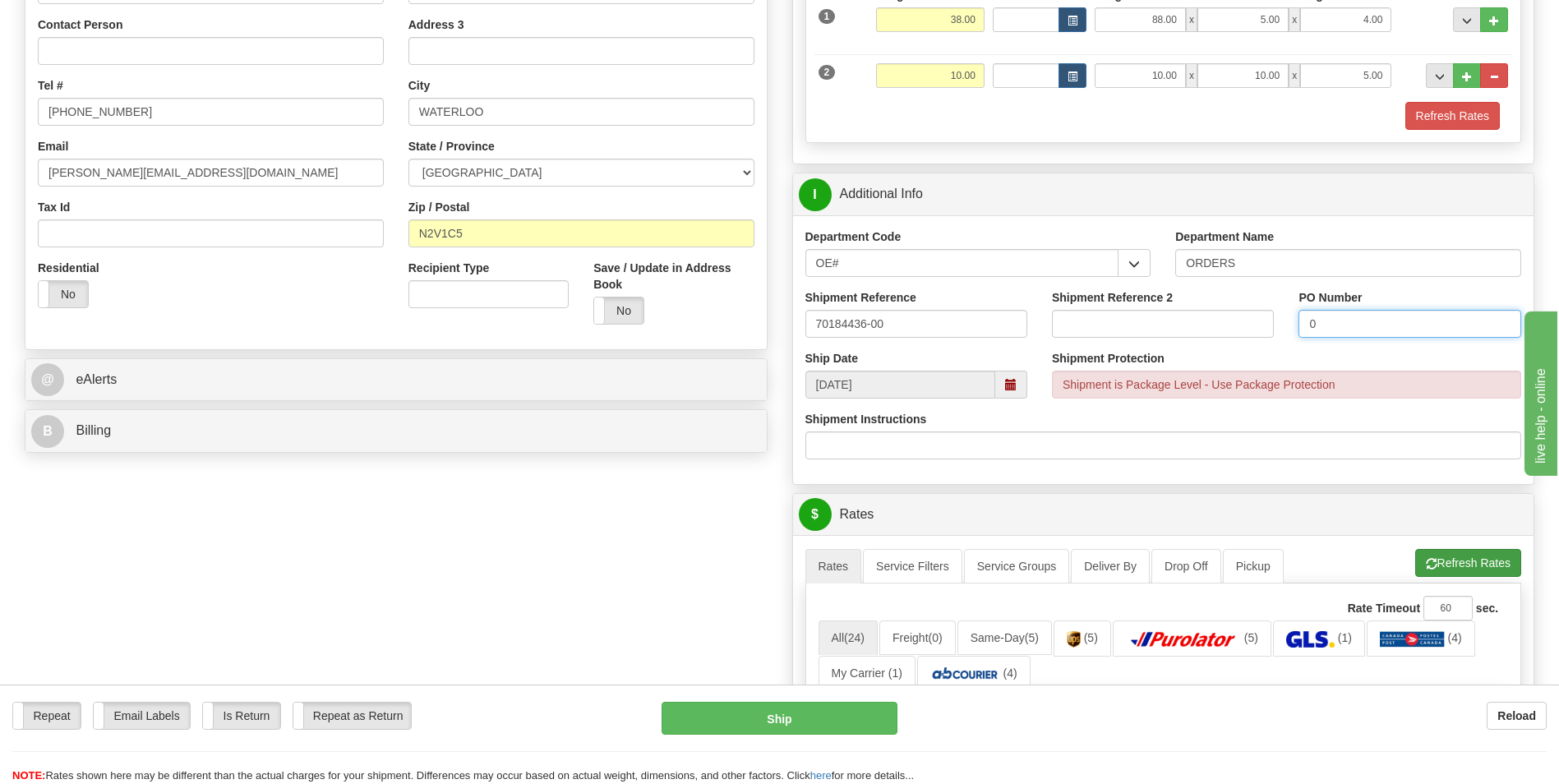
type input "0"
click at [1440, 572] on button "Refresh Rates" at bounding box center [1468, 562] width 106 height 28
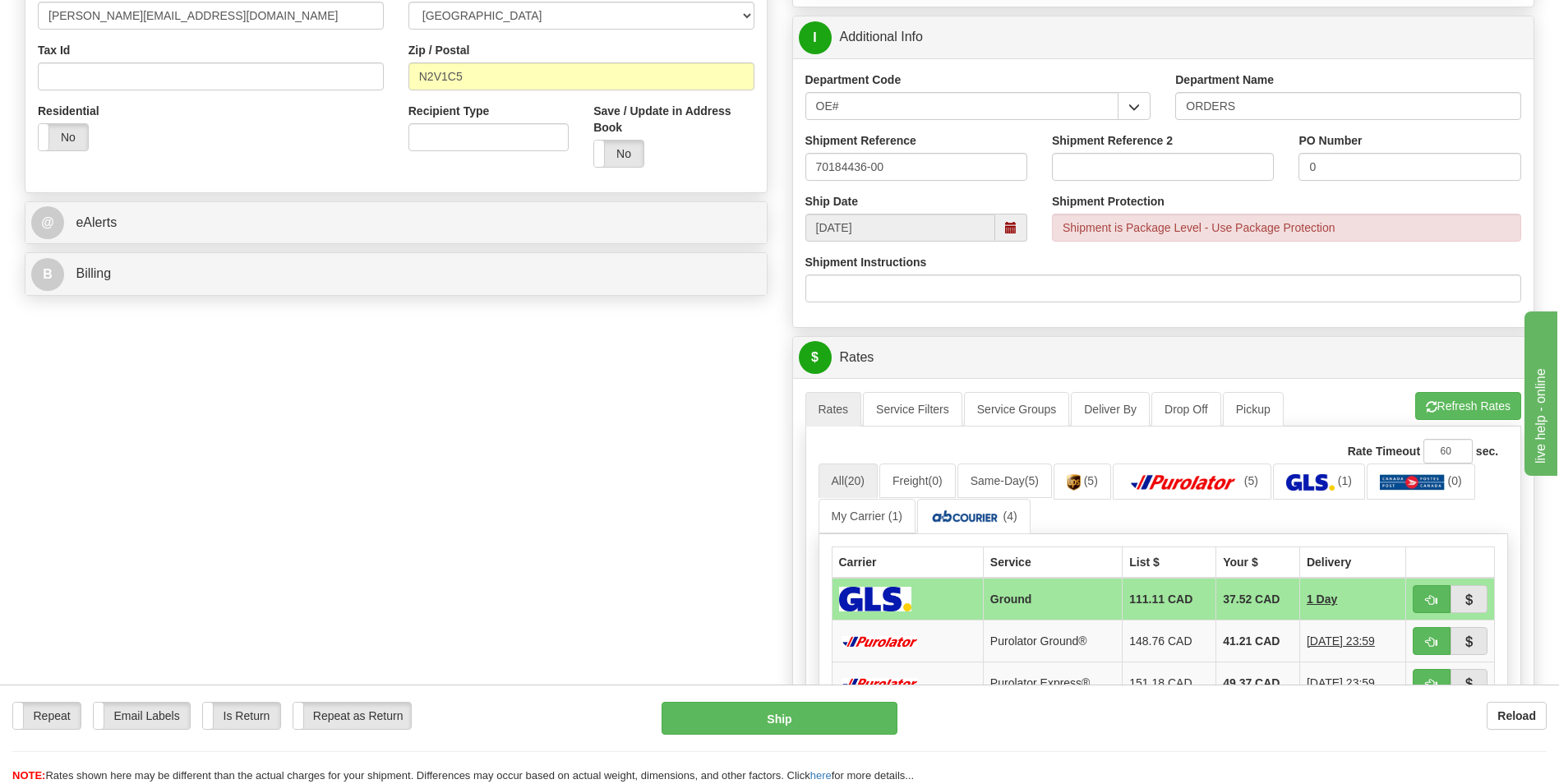
scroll to position [575, 0]
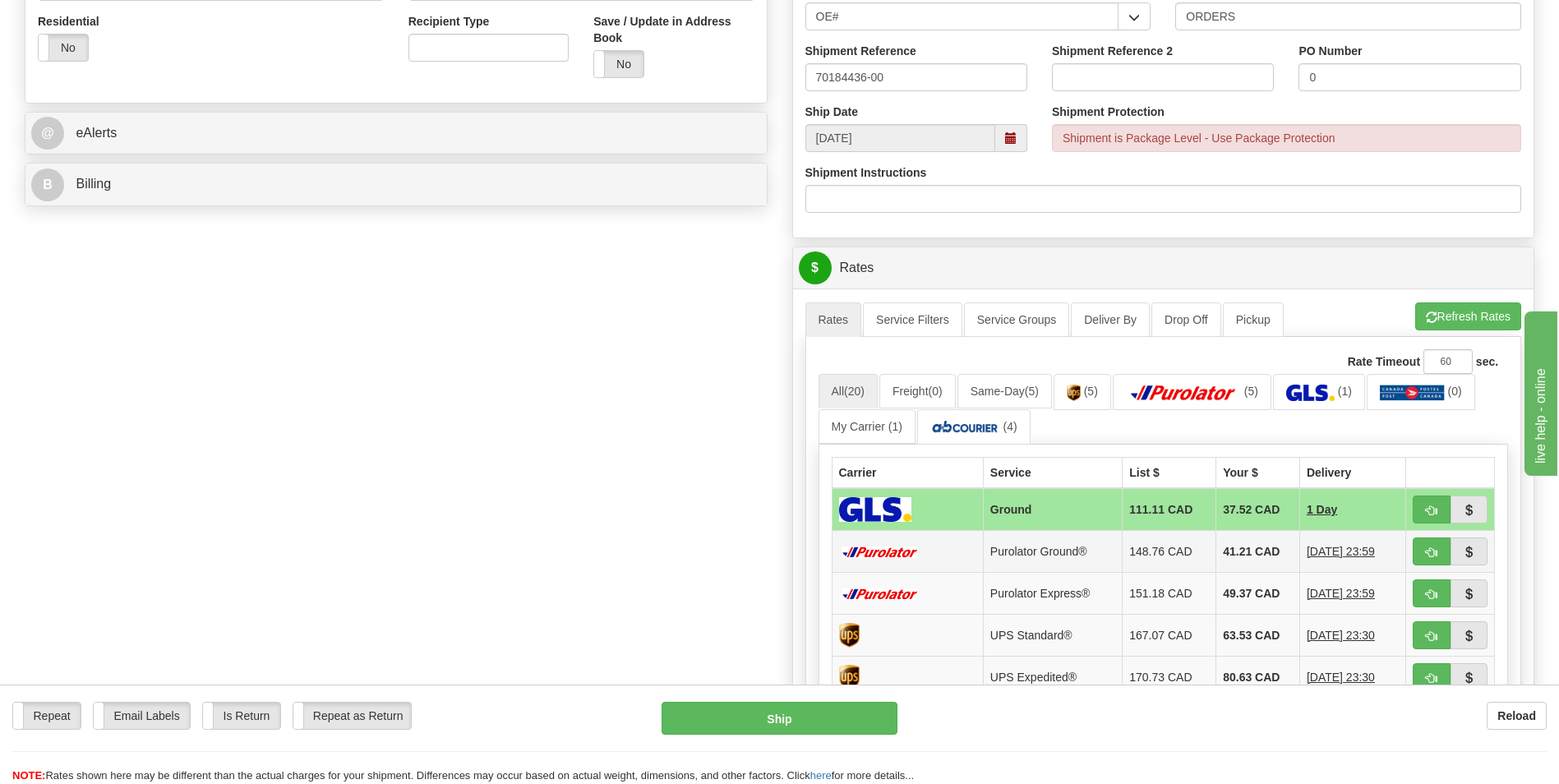
click at [1238, 545] on td "41.21 CAD" at bounding box center [1259, 552] width 84 height 42
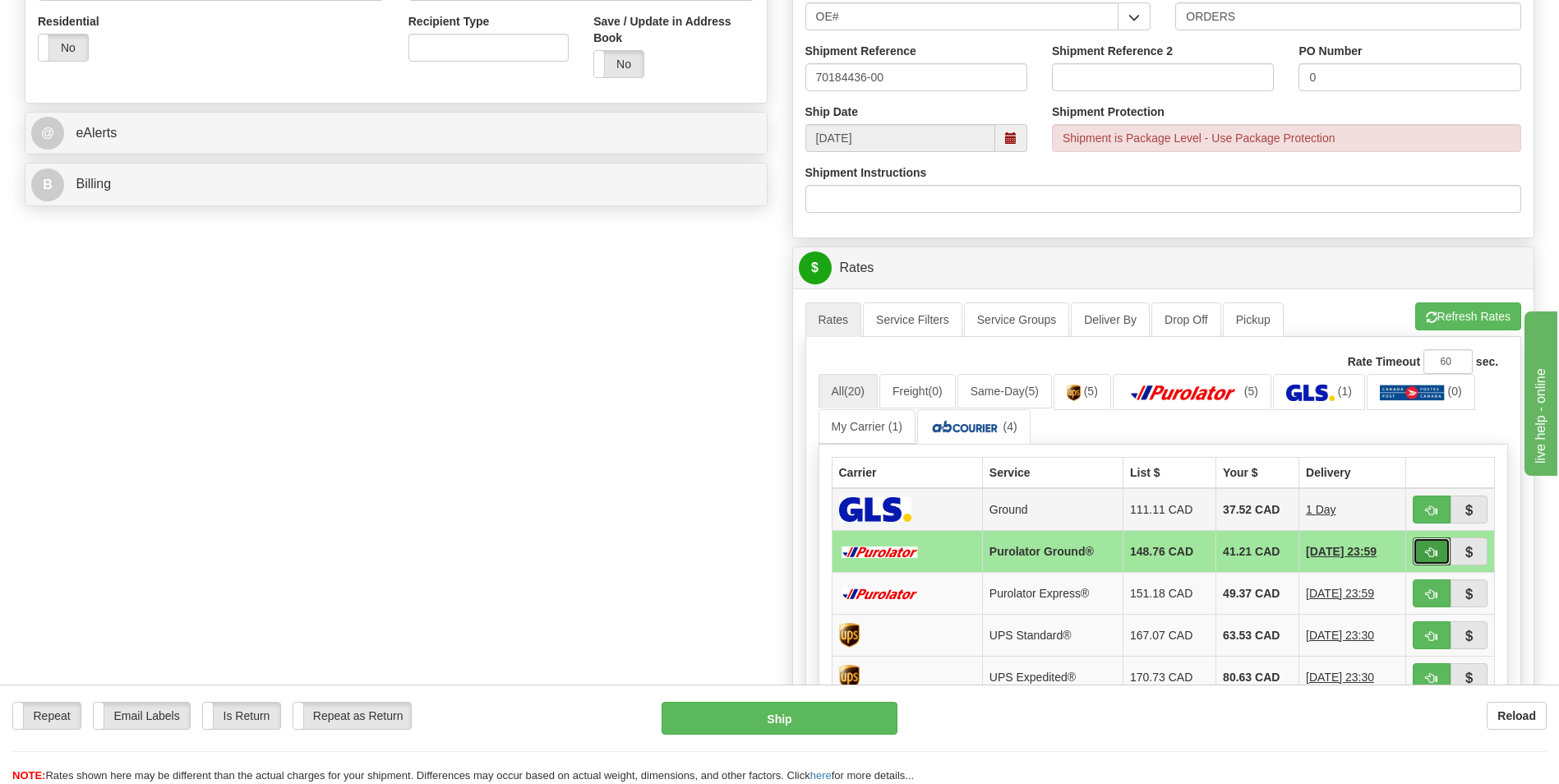
click at [1418, 549] on button "button" at bounding box center [1432, 551] width 38 height 28
type input "260"
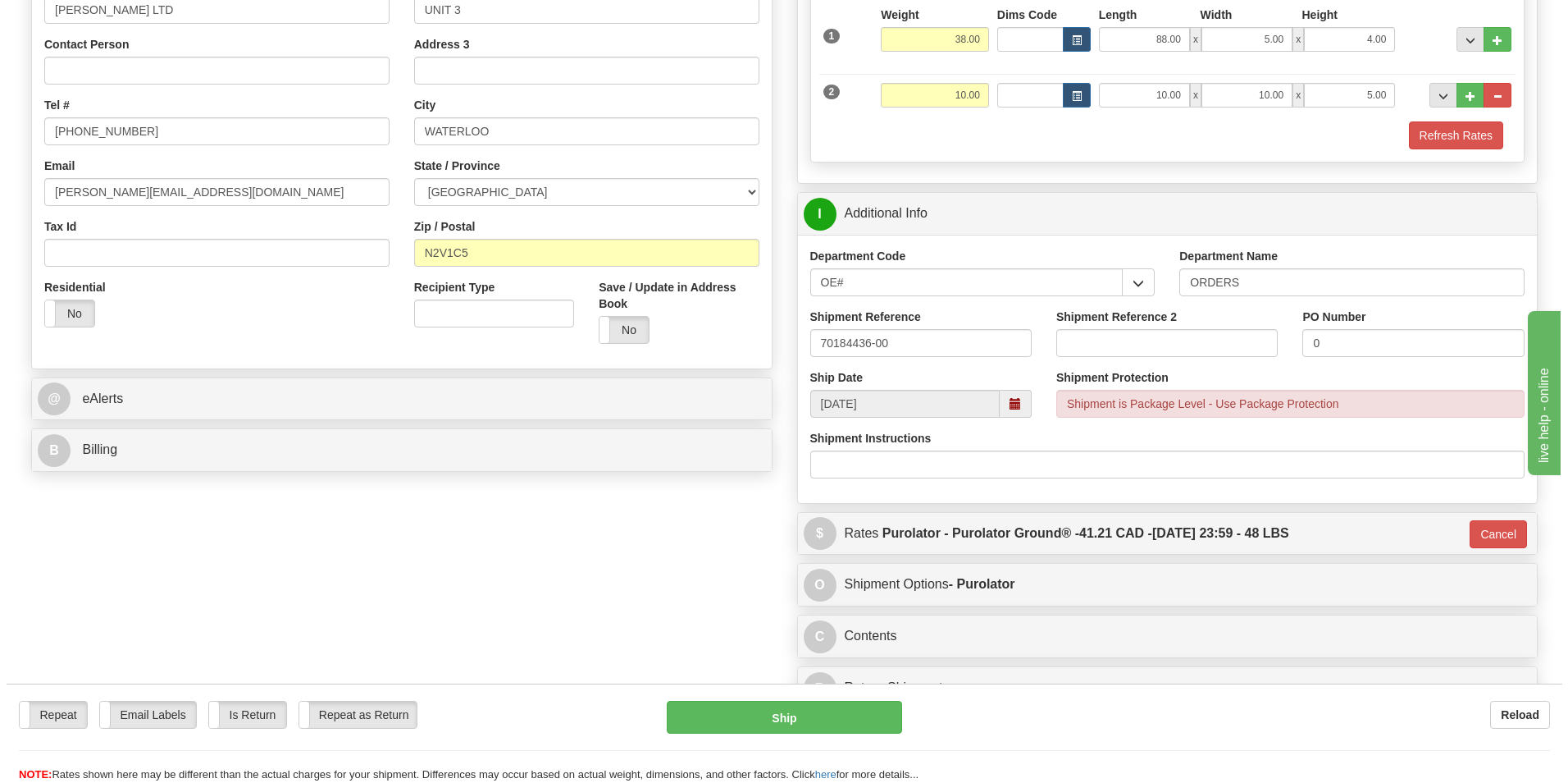
scroll to position [0, 0]
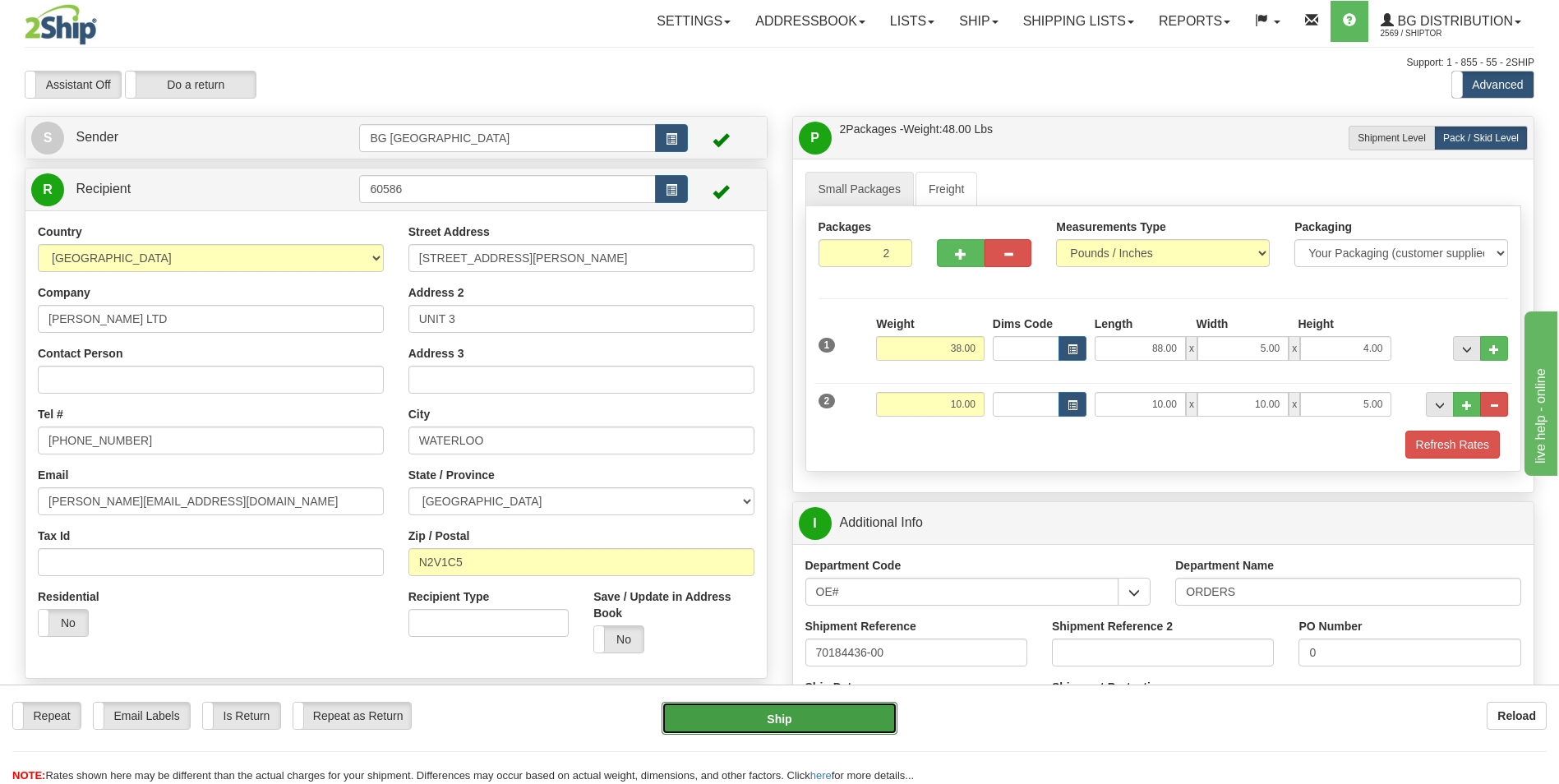
click at [750, 713] on button "Ship" at bounding box center [779, 719] width 235 height 33
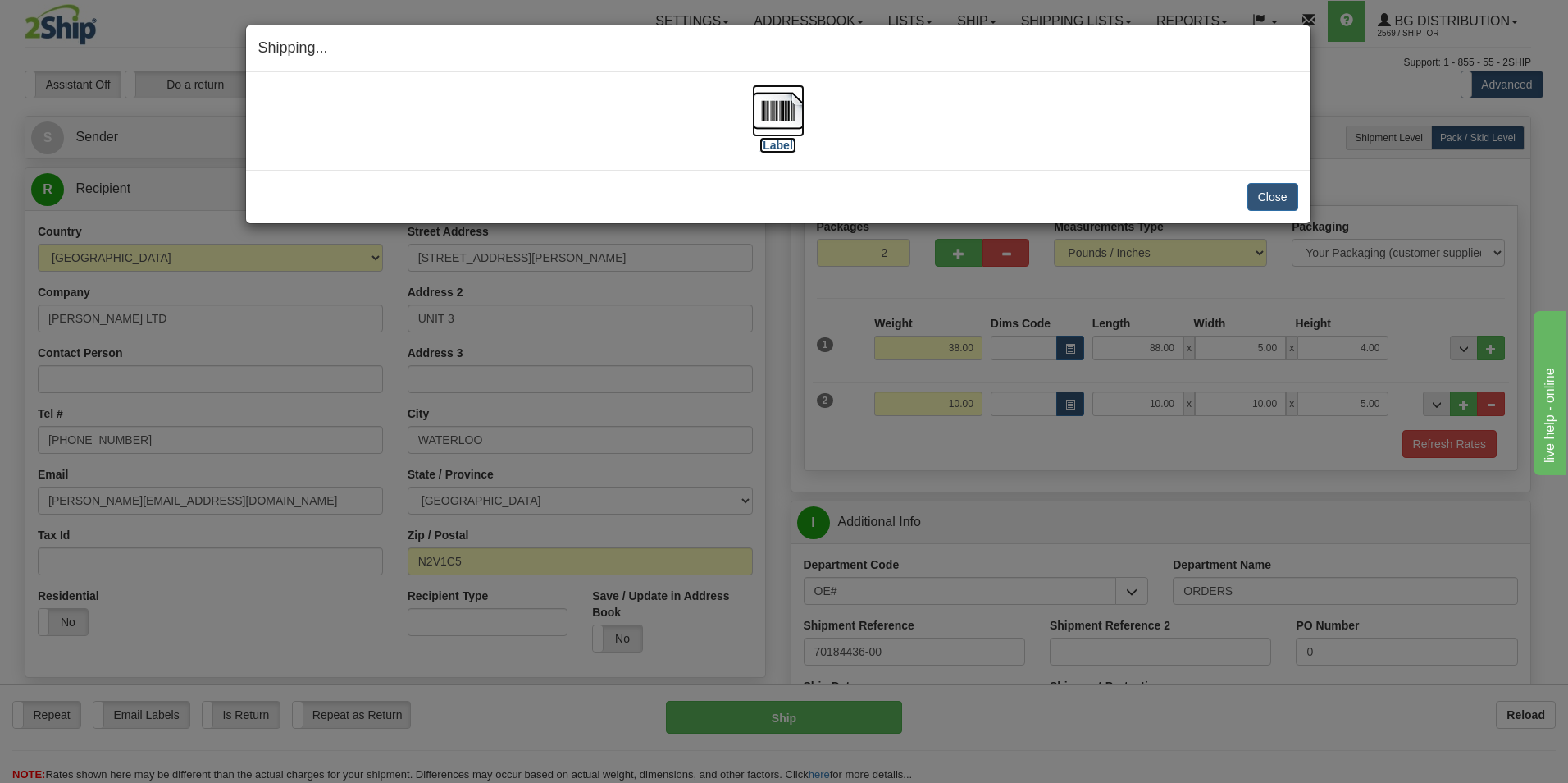
click at [753, 117] on img at bounding box center [779, 111] width 53 height 53
click at [1257, 200] on button "Close" at bounding box center [1273, 197] width 51 height 28
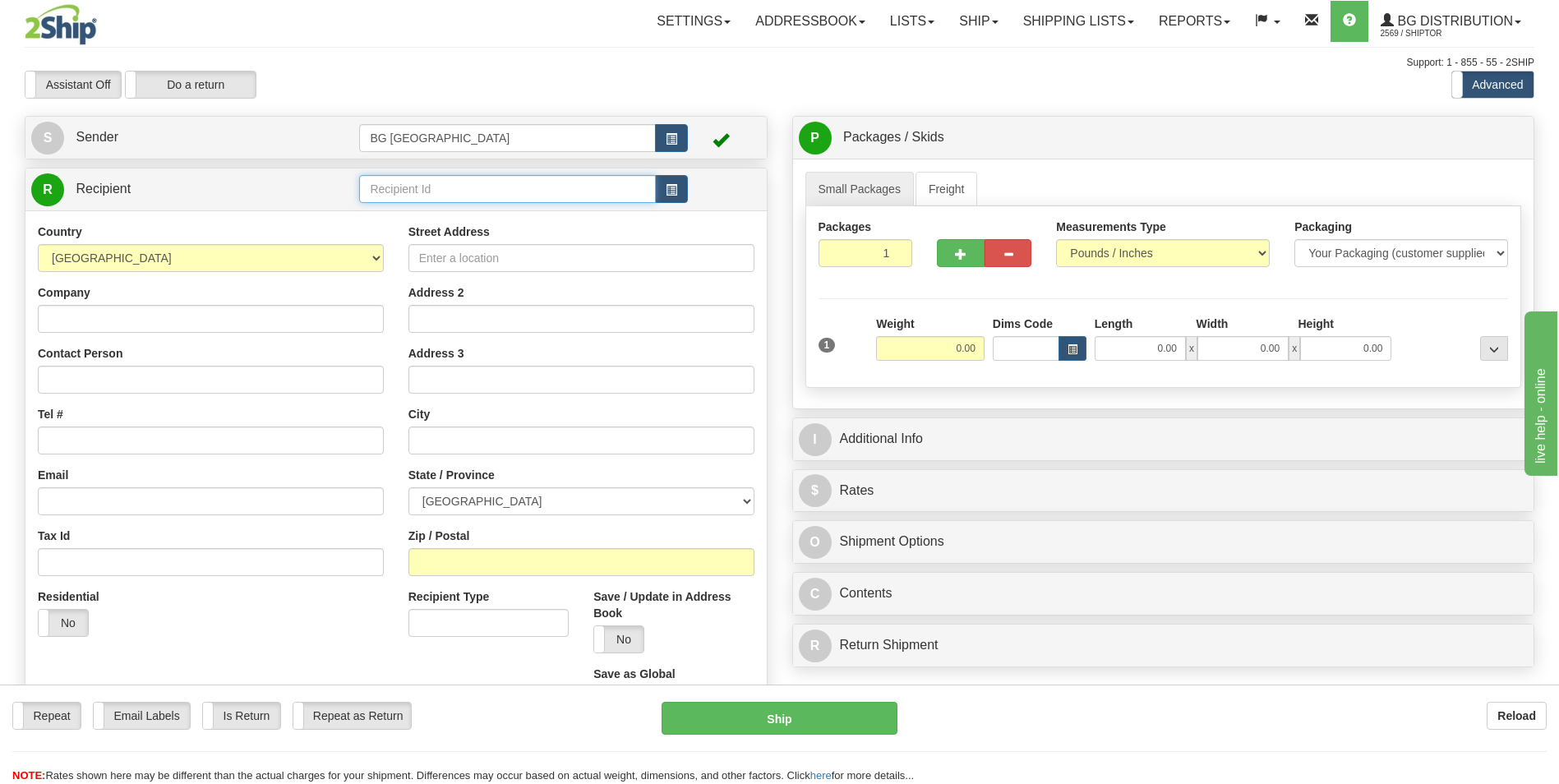
click at [365, 190] on input "text" at bounding box center [507, 188] width 296 height 28
click at [375, 215] on div "60485" at bounding box center [504, 214] width 280 height 19
type input "60485"
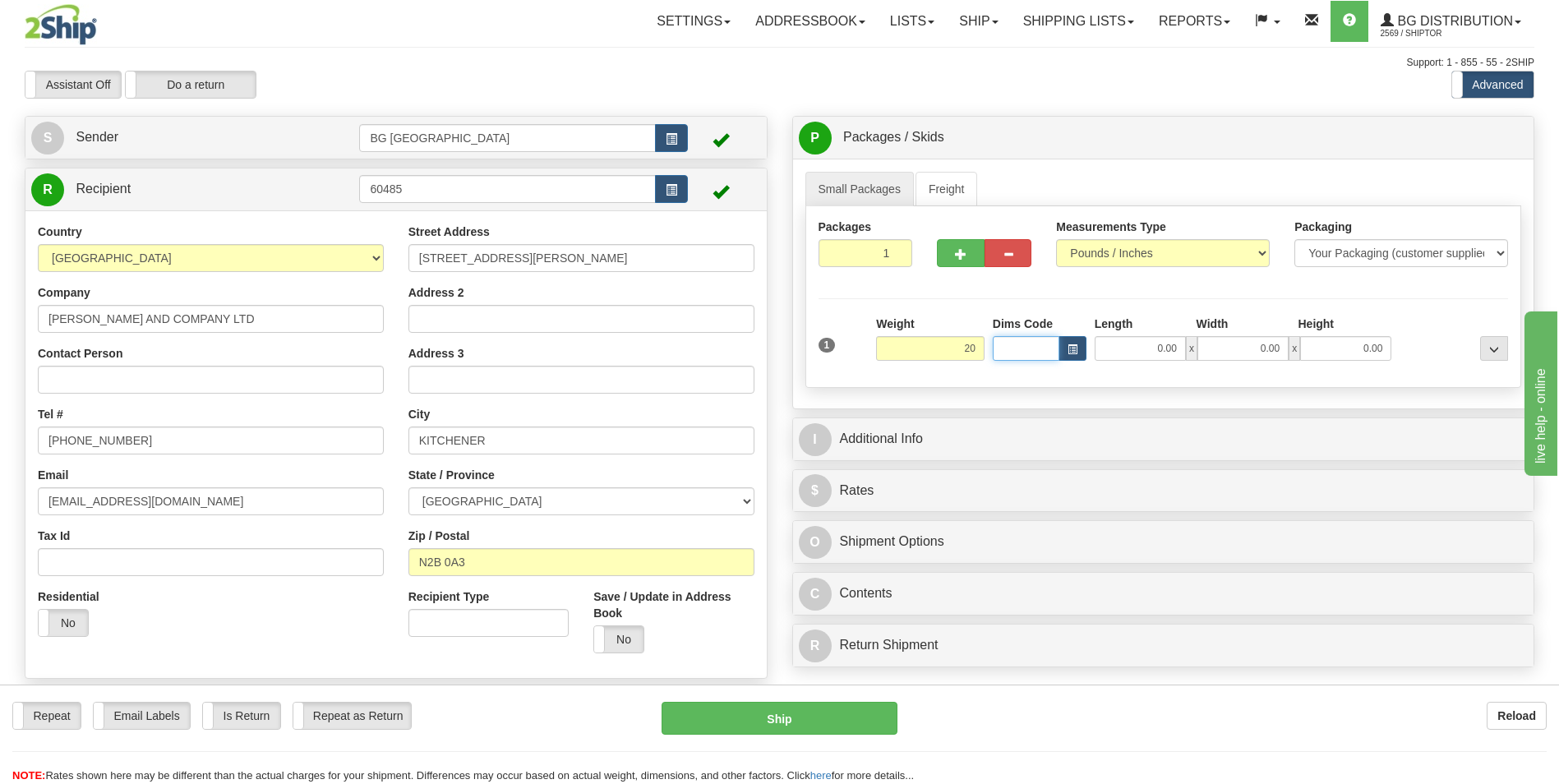
type input "20.00"
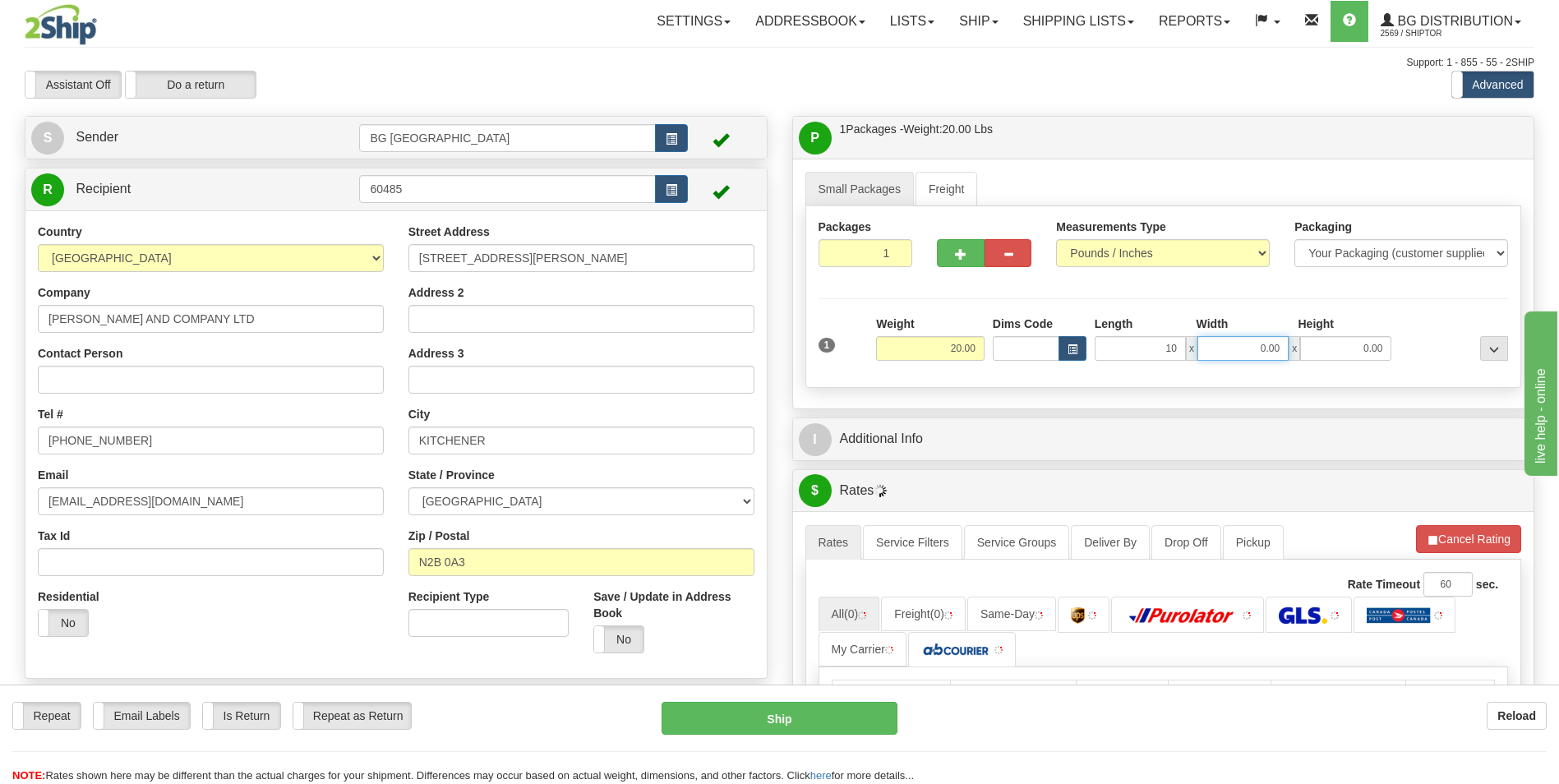
type input "10.00"
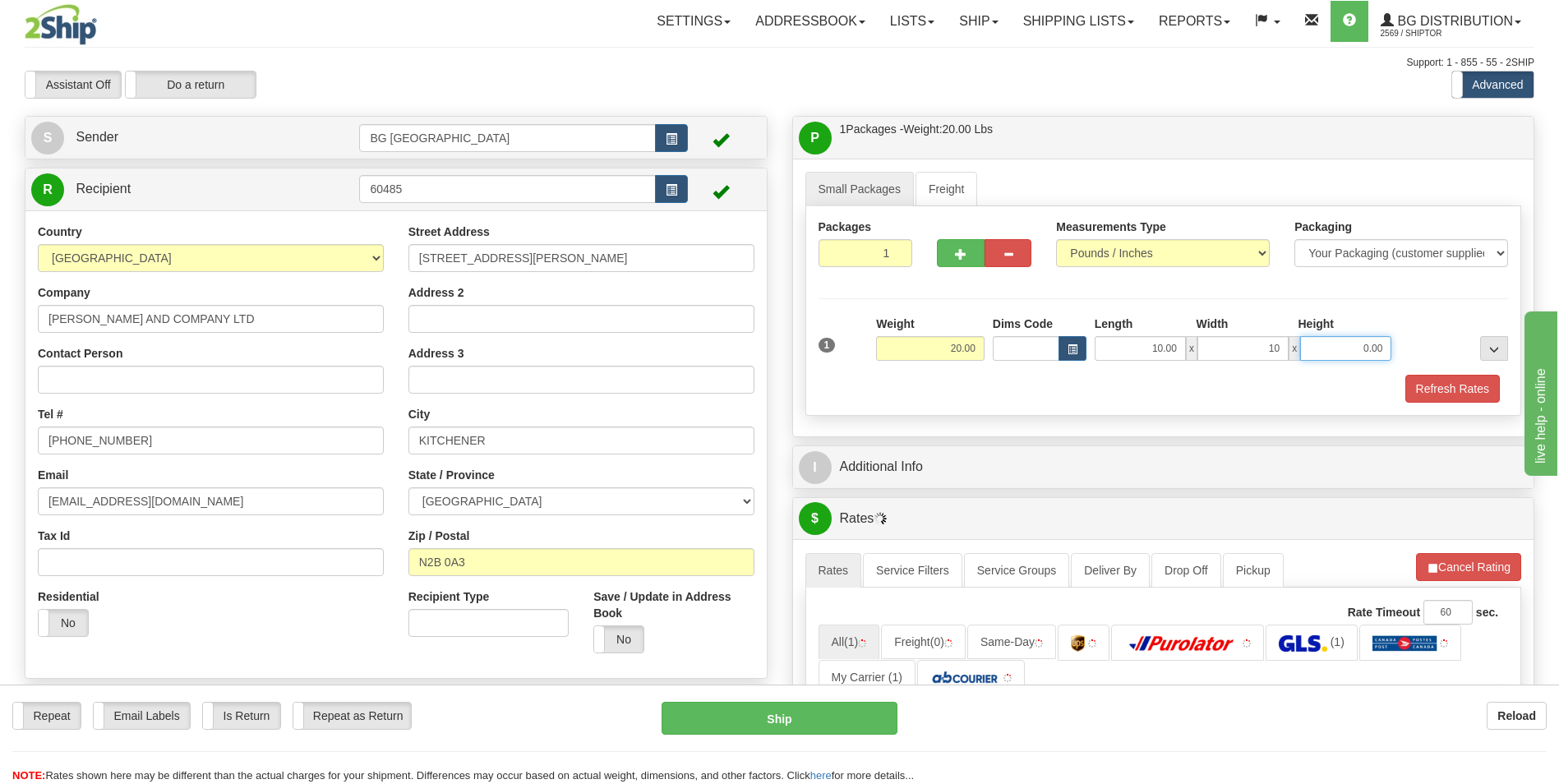
type input "10.00"
type input "5.00"
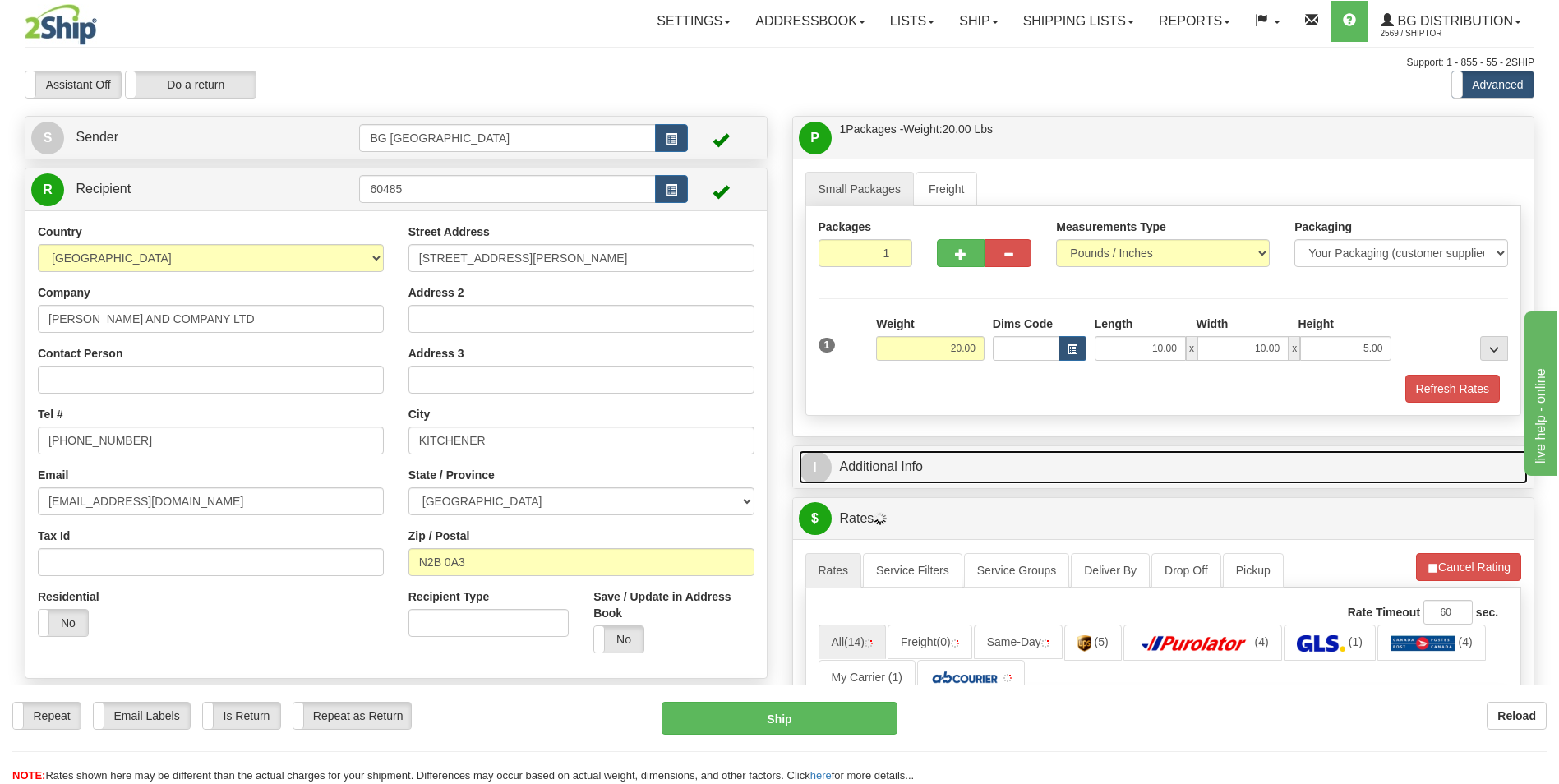
click at [916, 471] on link "I Additional Info" at bounding box center [1163, 467] width 730 height 34
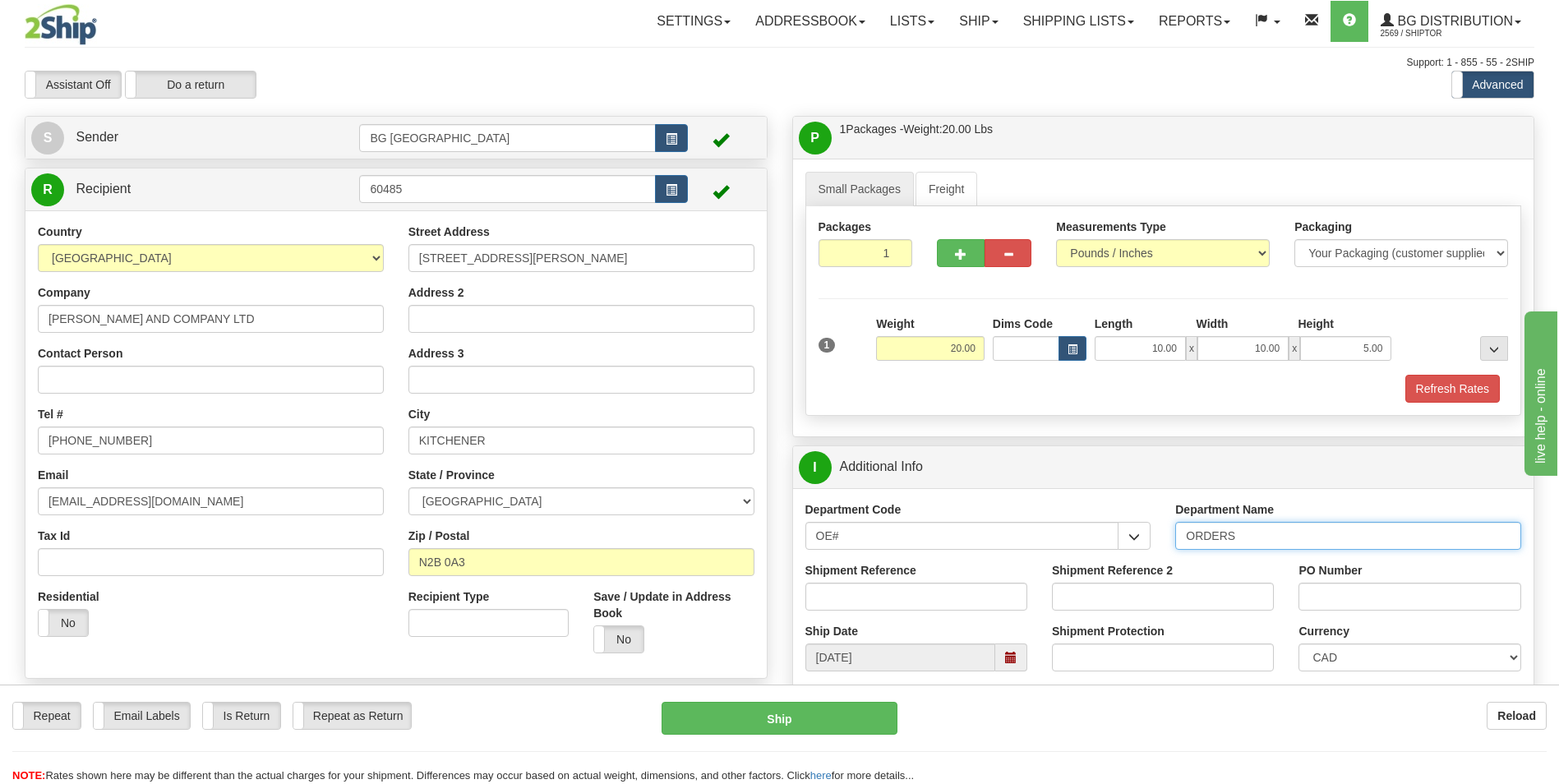
click at [1287, 541] on input "ORDERS" at bounding box center [1348, 535] width 346 height 28
type input "70184445-00"
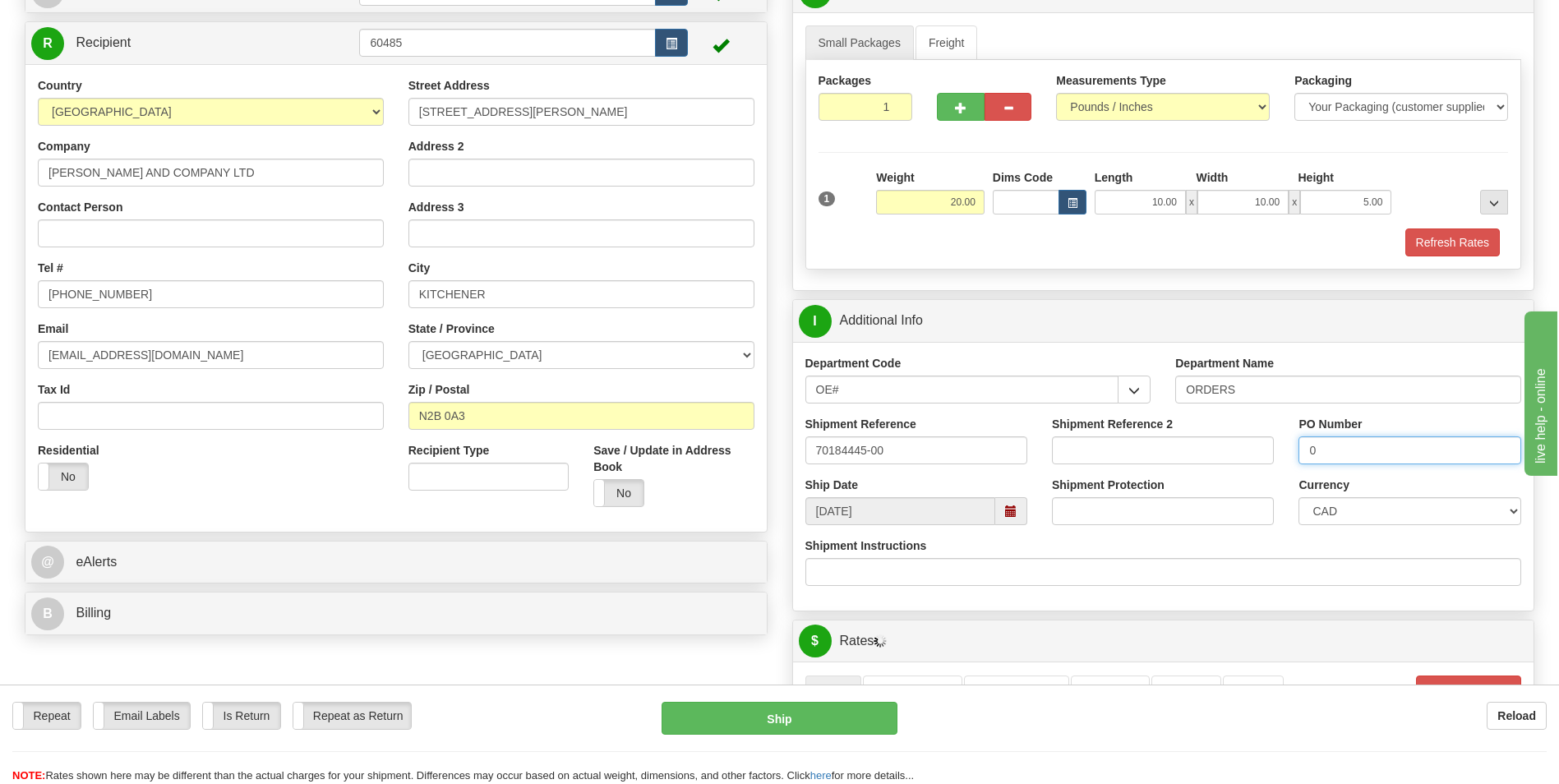
scroll to position [411, 0]
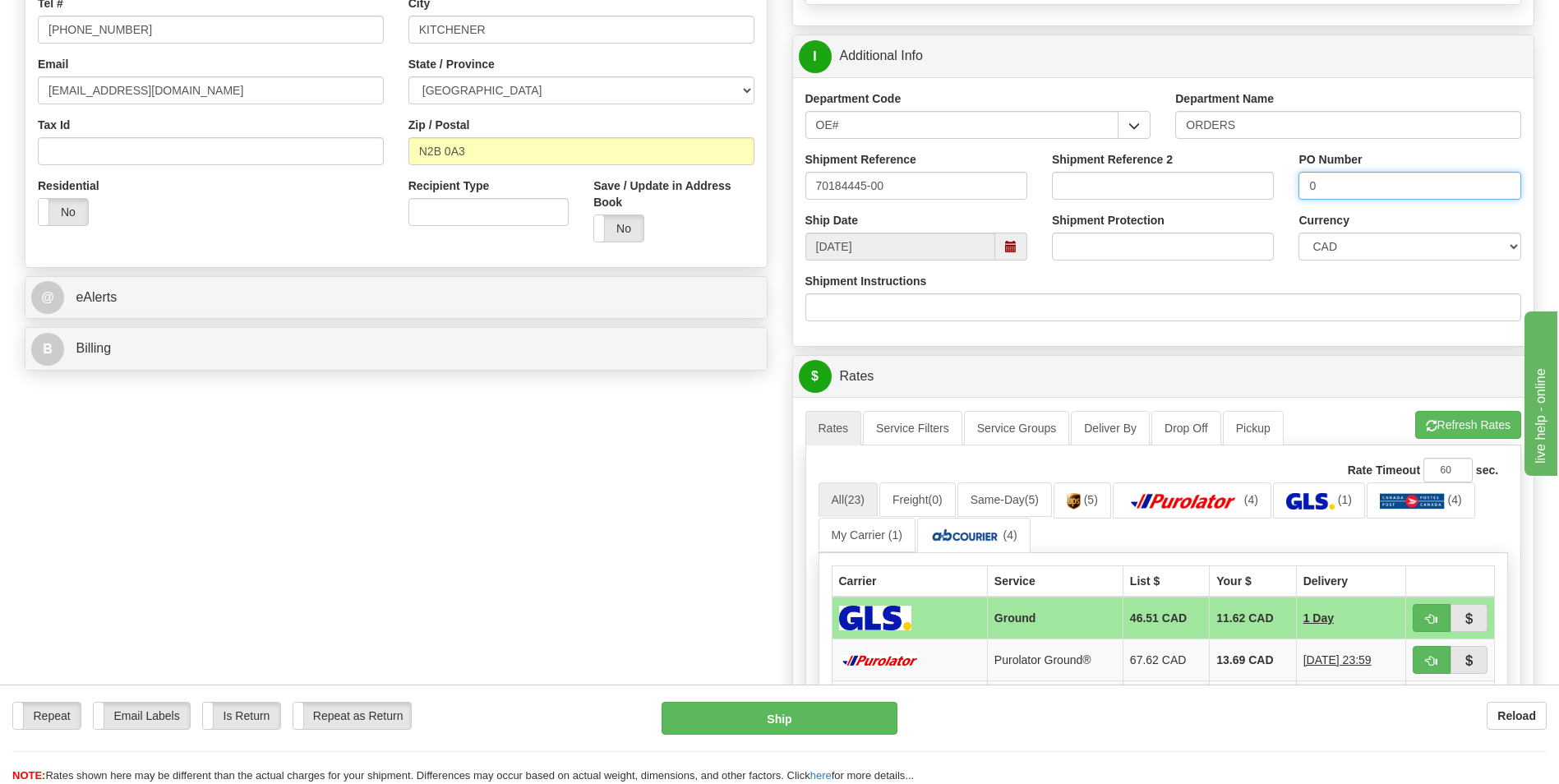
type input "0"
click at [1479, 426] on button "Refresh Rates" at bounding box center [1468, 425] width 106 height 28
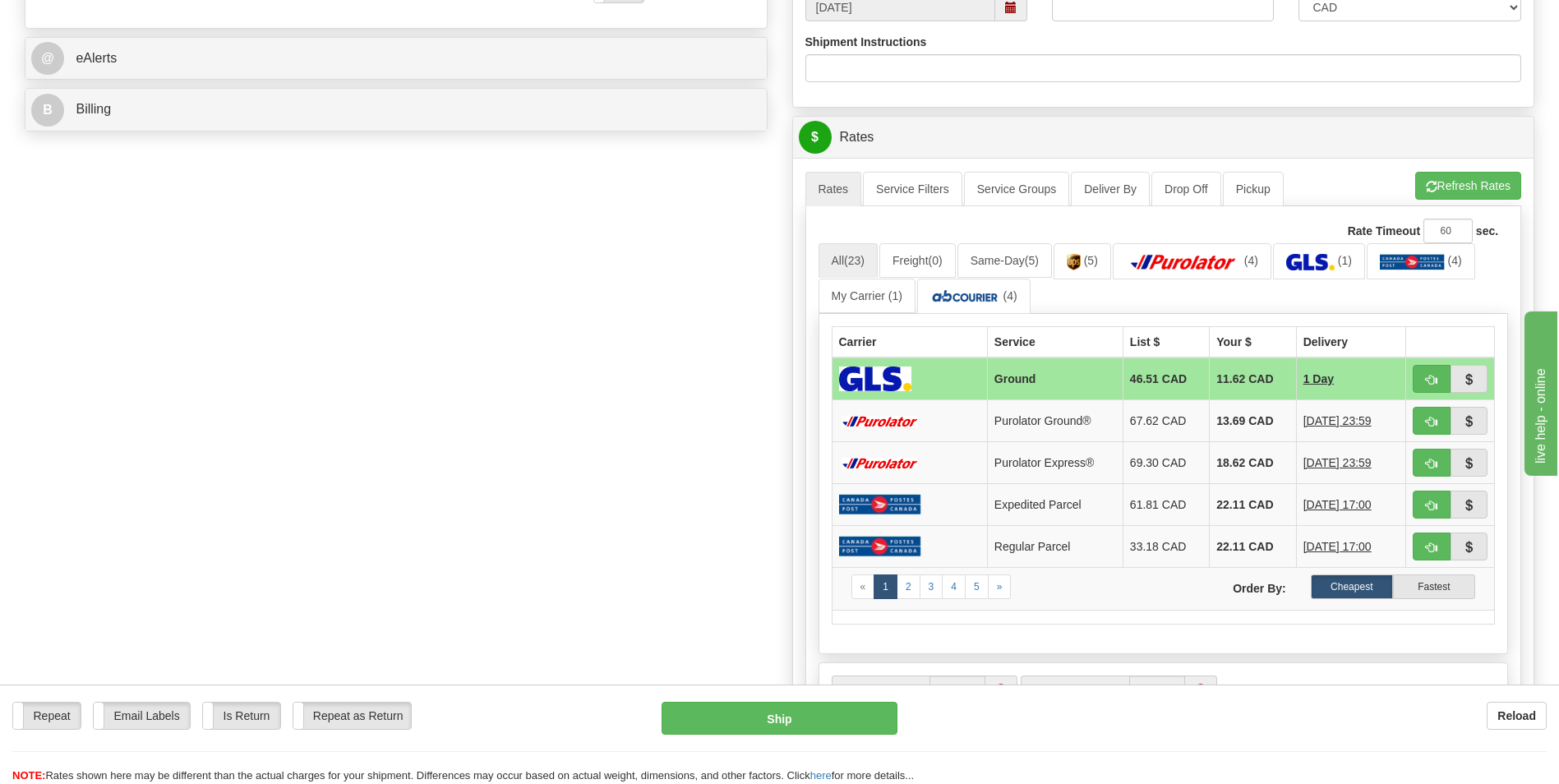
scroll to position [657, 0]
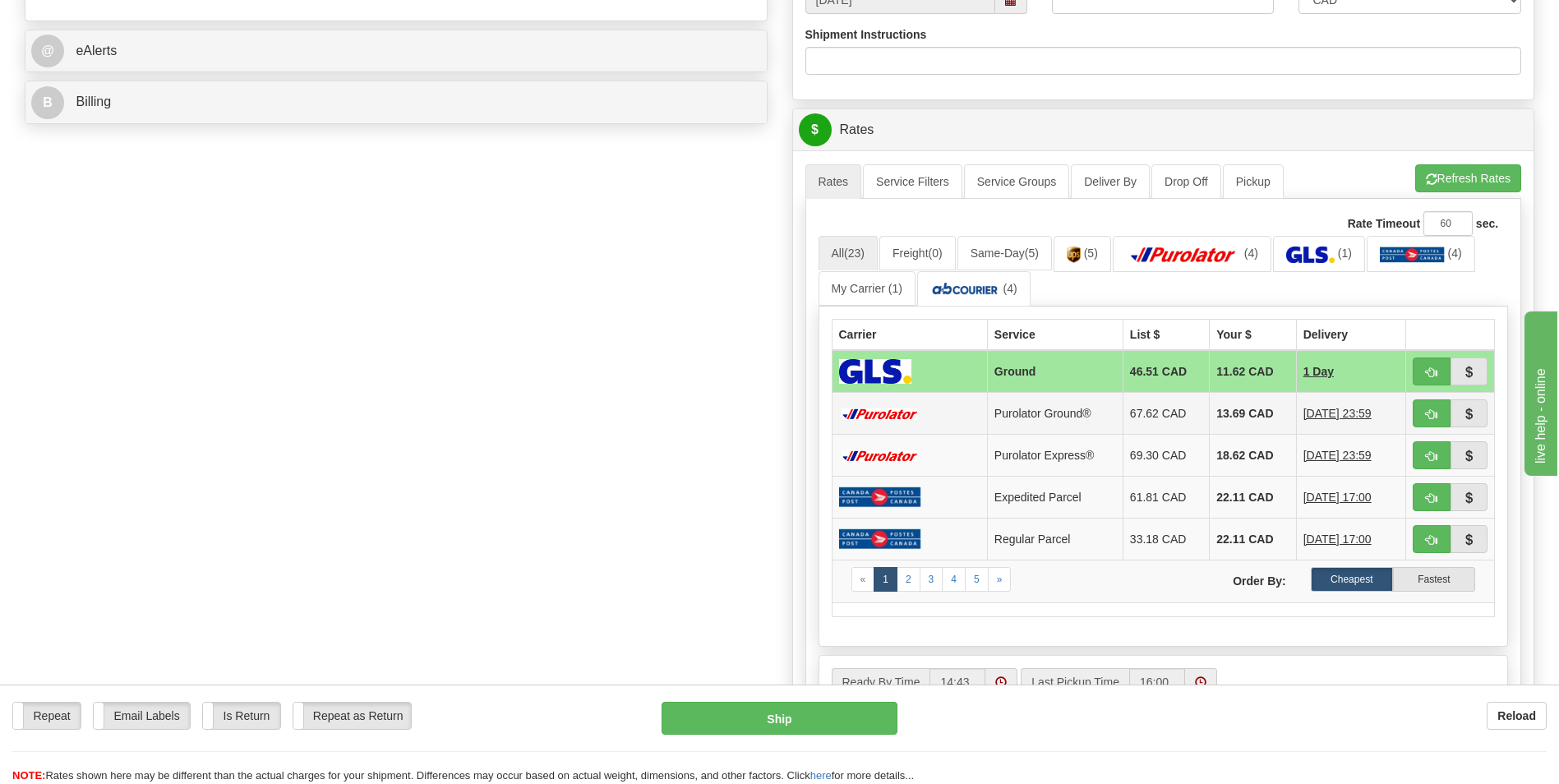
click at [1223, 401] on td "13.69 CAD" at bounding box center [1253, 413] width 86 height 42
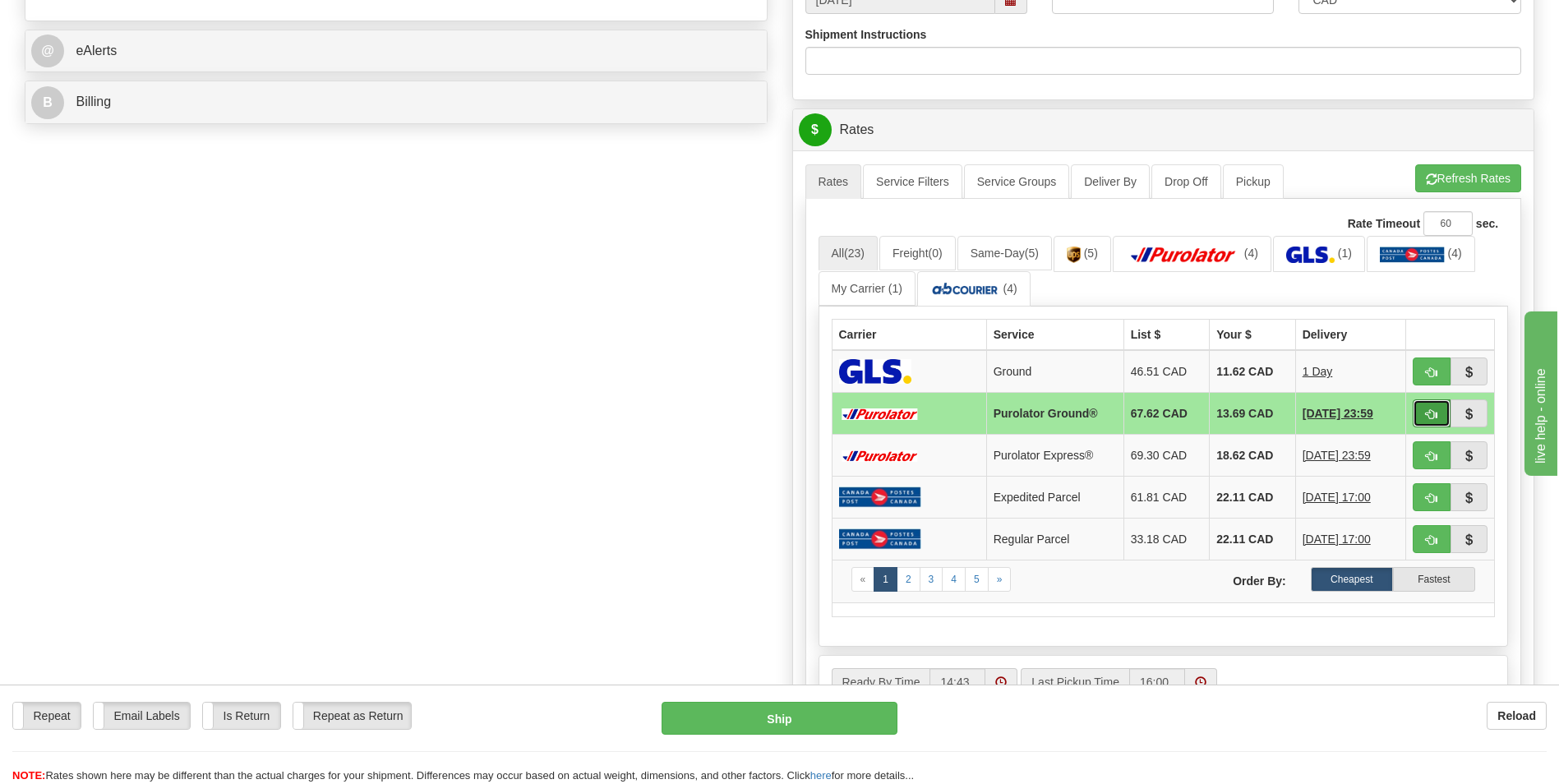
click at [1429, 418] on span "button" at bounding box center [1432, 414] width 12 height 11
type input "260"
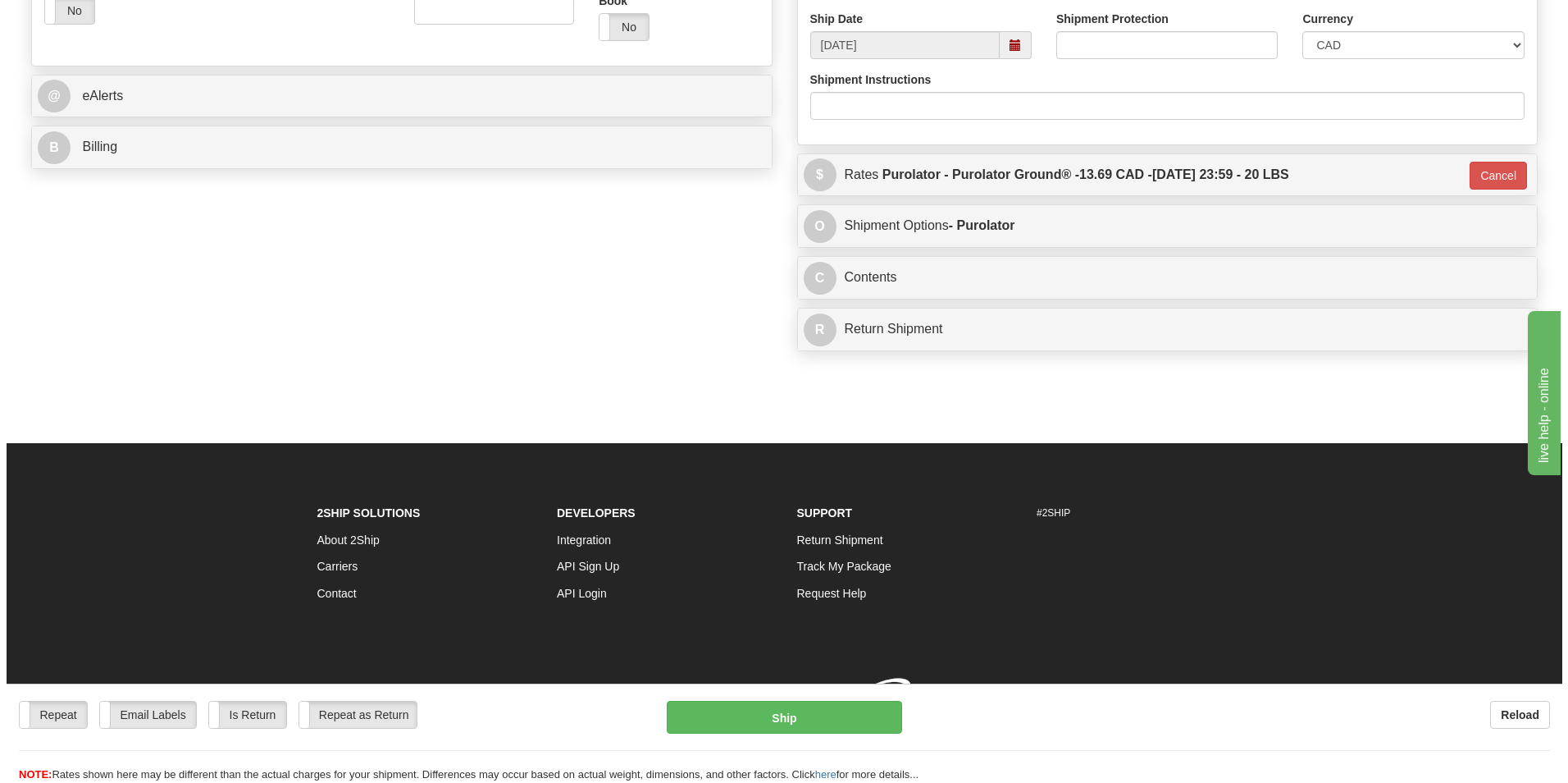
scroll to position [635, 0]
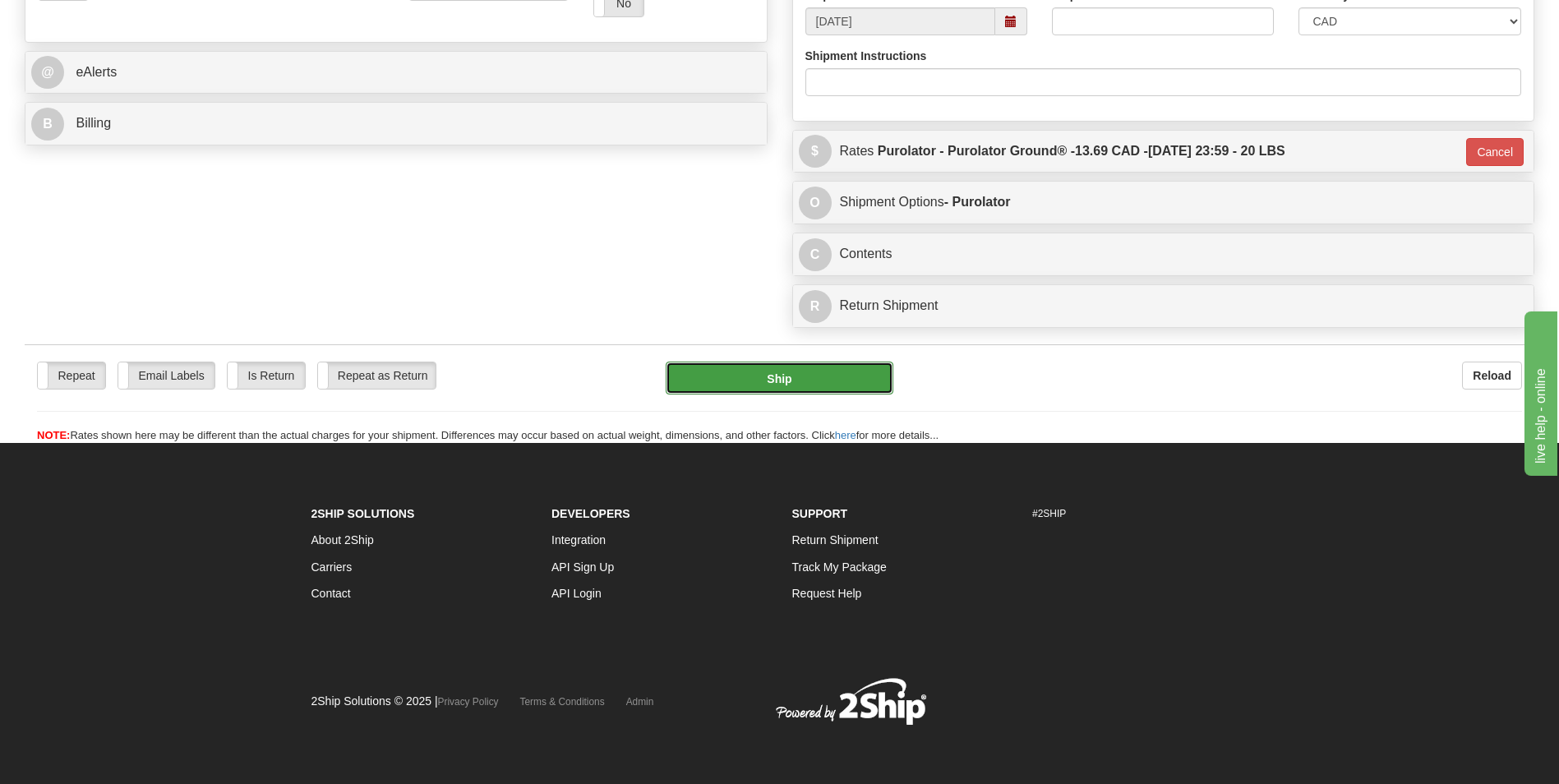
click at [760, 371] on button "Ship" at bounding box center [780, 378] width 227 height 33
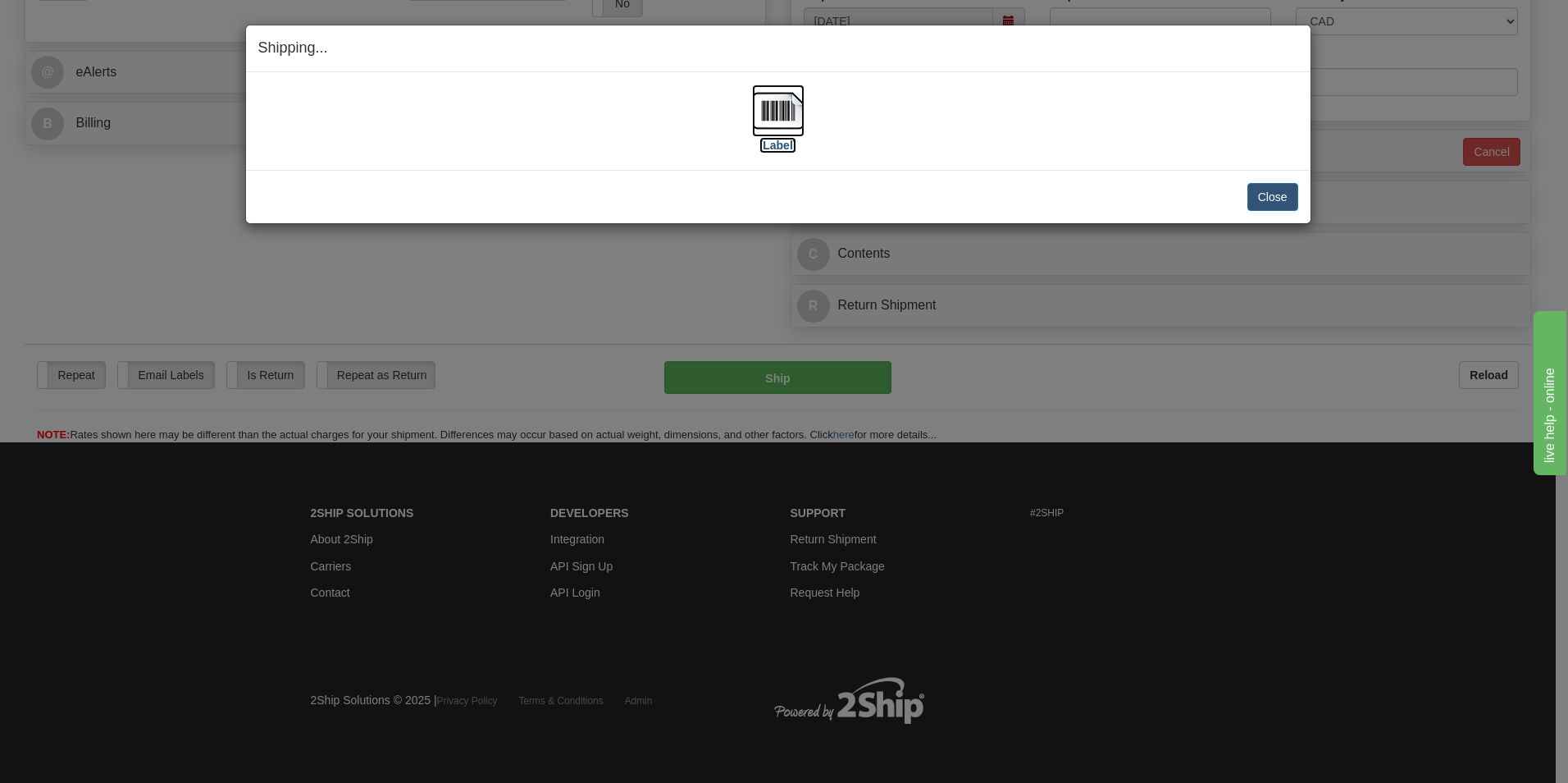
click at [759, 104] on img at bounding box center [779, 111] width 53 height 53
click at [1252, 194] on button "Close" at bounding box center [1273, 197] width 51 height 28
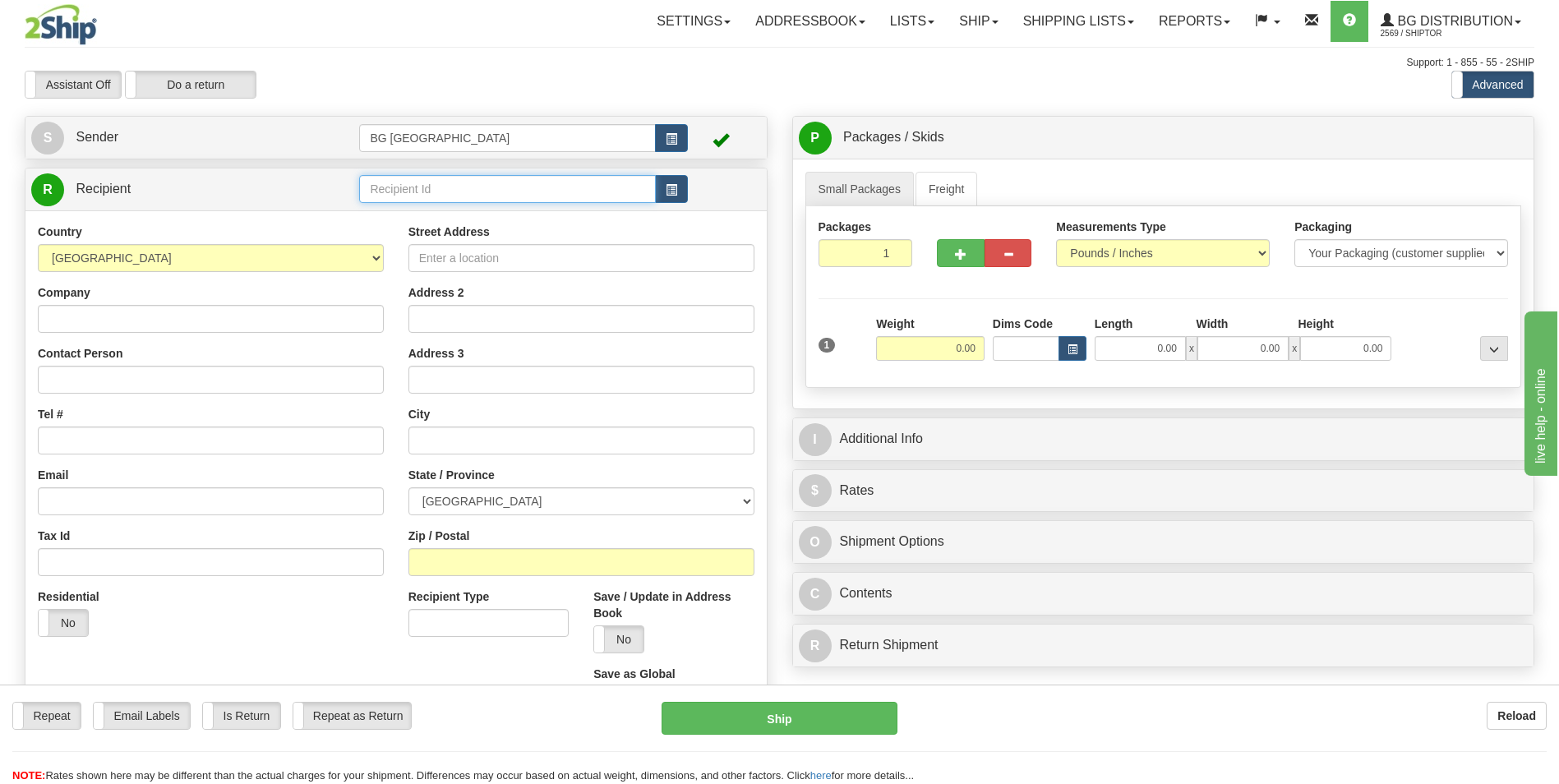
click at [430, 202] on input "text" at bounding box center [507, 188] width 296 height 28
click at [418, 210] on div "60209" at bounding box center [504, 214] width 280 height 19
type input "60209"
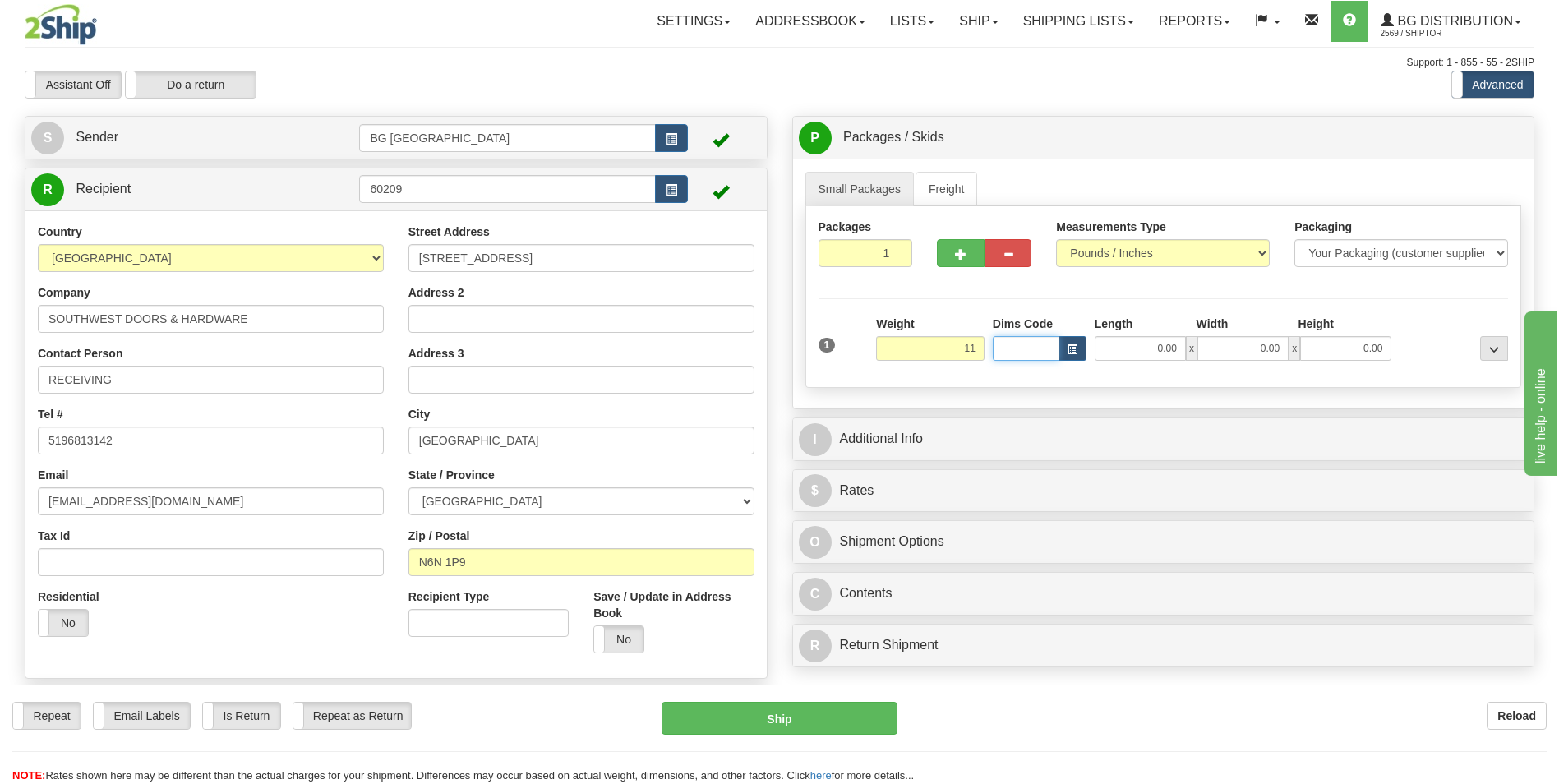
type input "11.00"
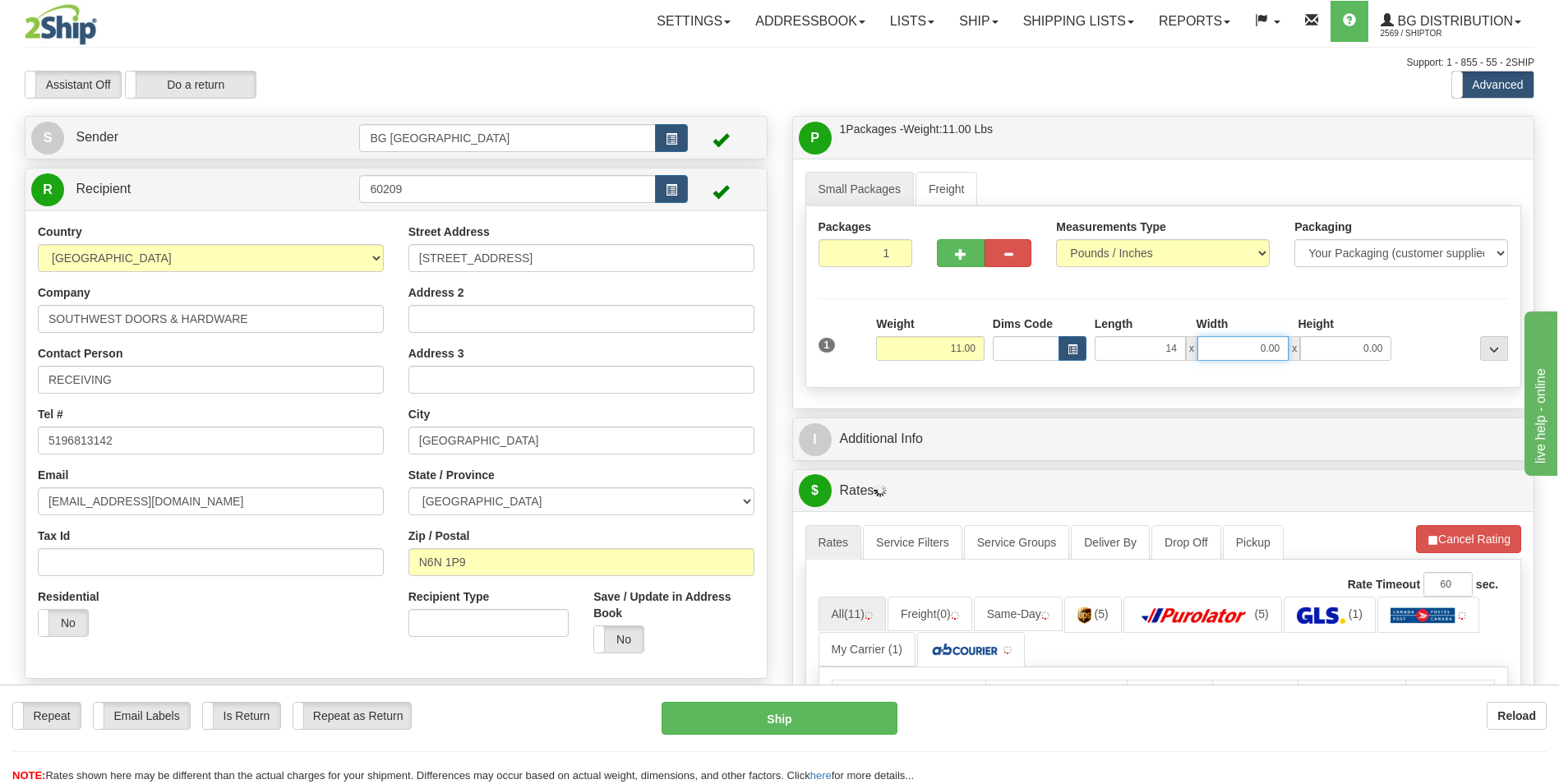
type input "14.00"
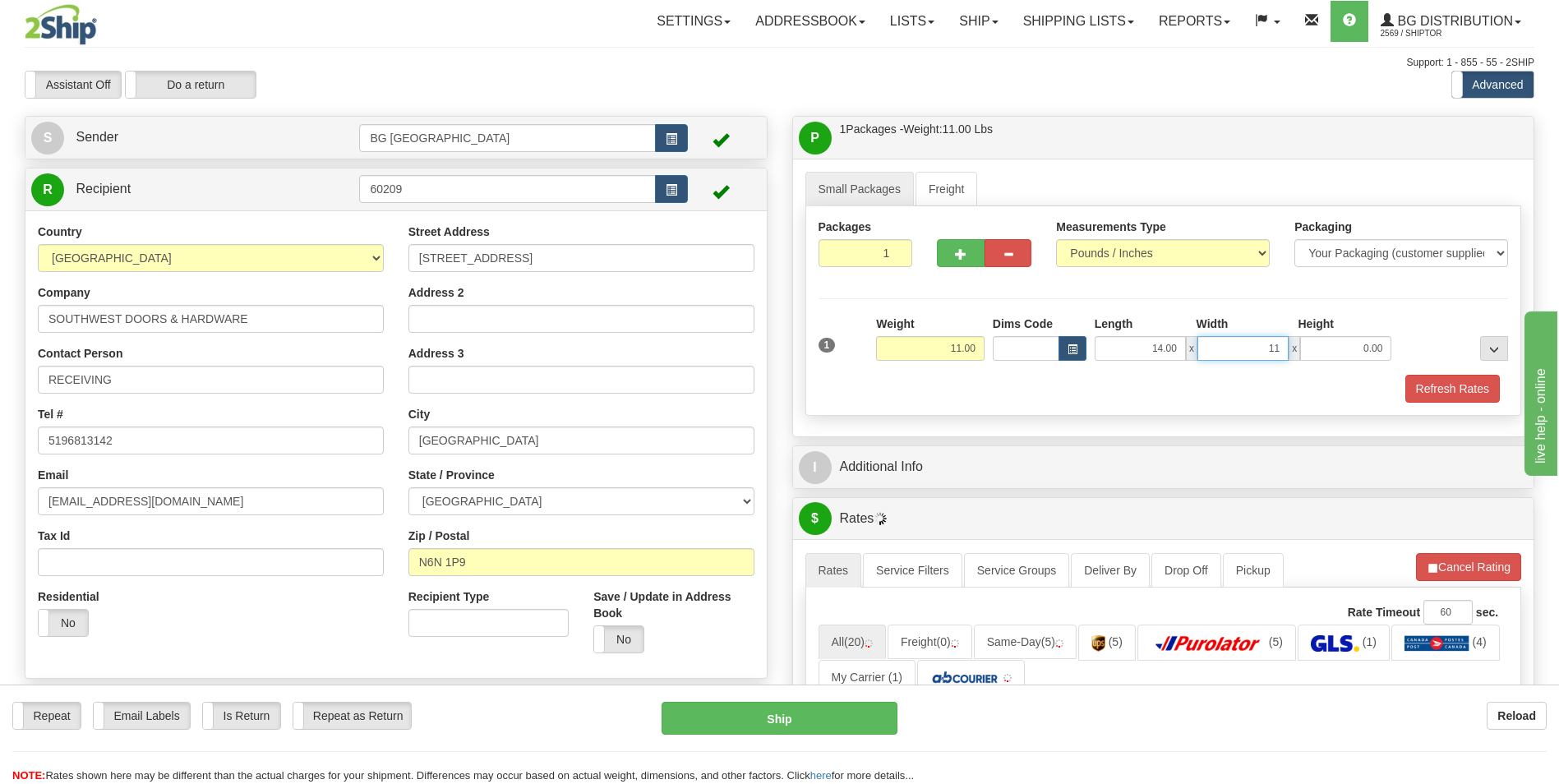
type input "11.00"
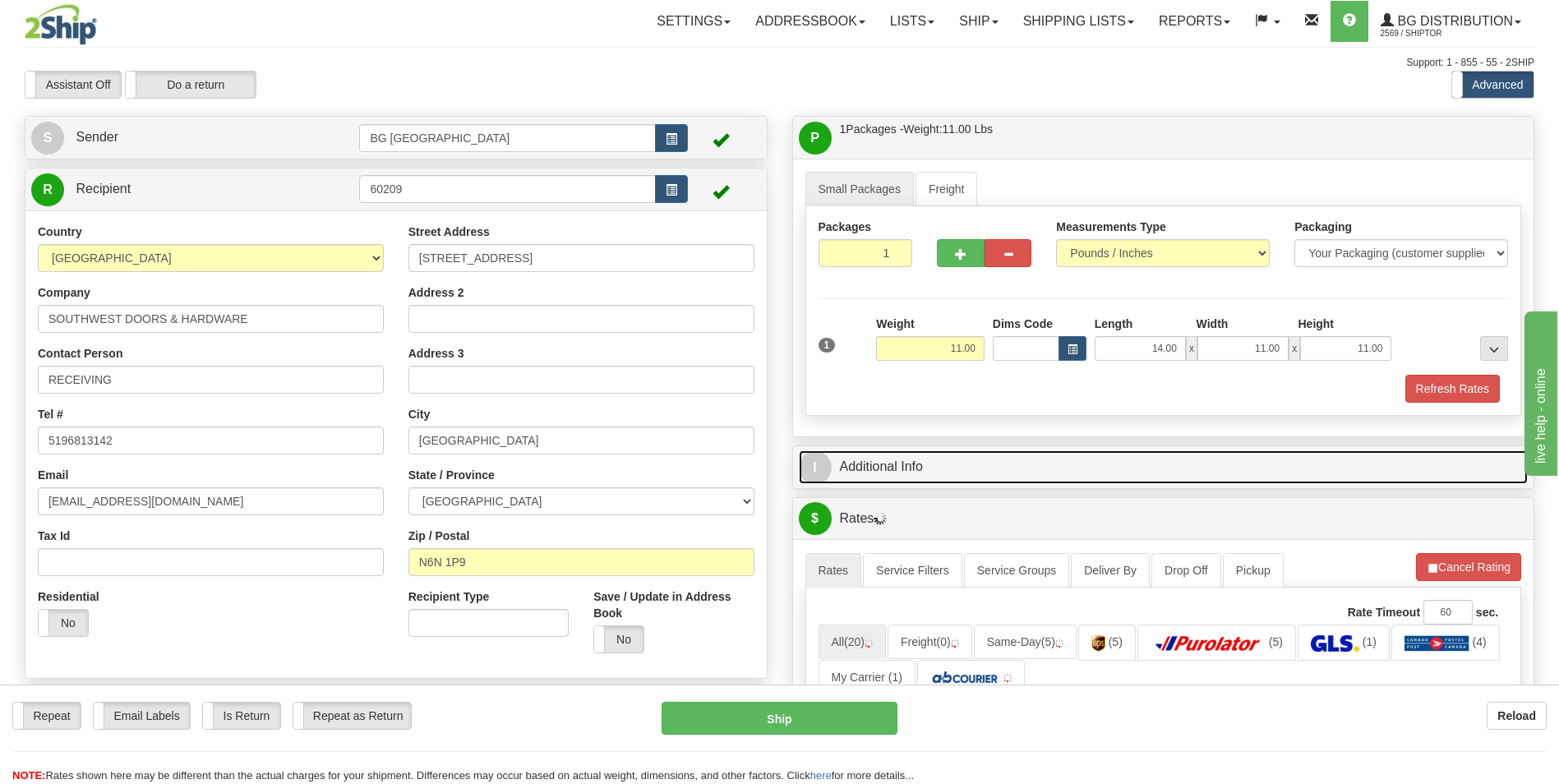
click at [906, 472] on link "I Additional Info" at bounding box center [1163, 467] width 730 height 34
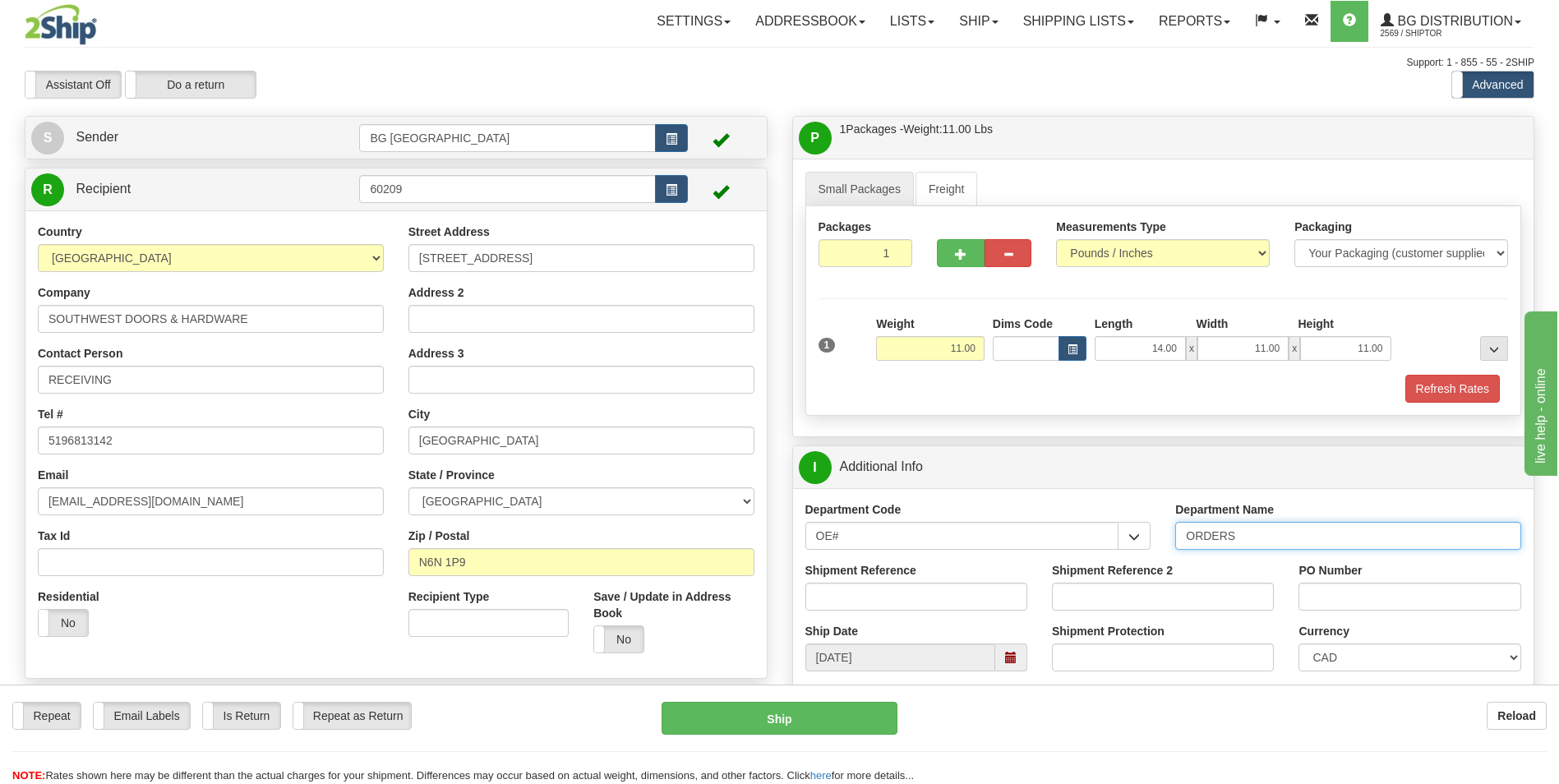
click at [1249, 527] on input "ORDERS" at bounding box center [1348, 535] width 346 height 28
type input "70184375-00"
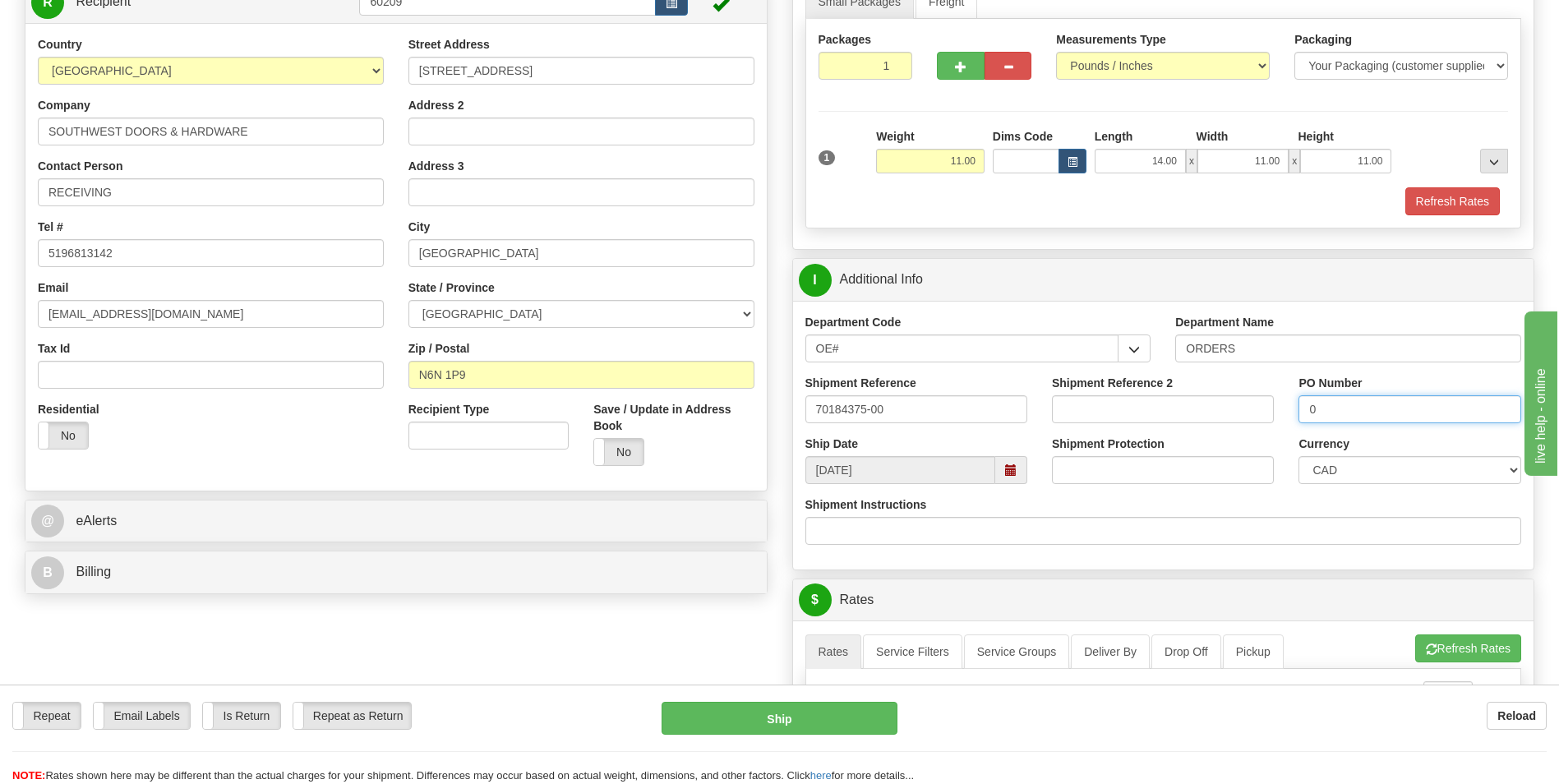
scroll to position [411, 0]
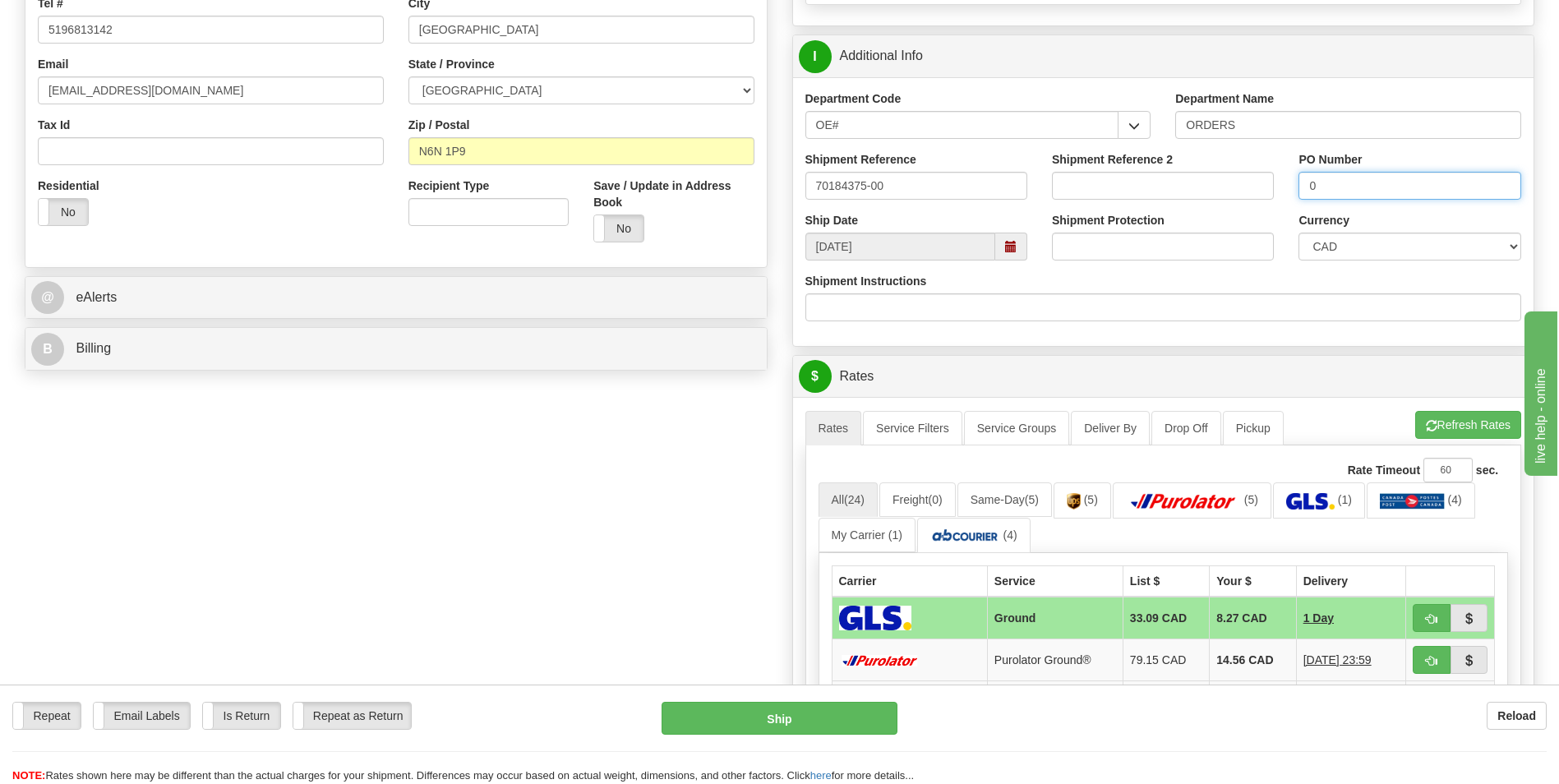
type input "0"
click at [1439, 409] on div "A change has been made which could impact your rate estimate. To ensure the est…" at bounding box center [1163, 696] width 741 height 600
click at [1447, 418] on button "Refresh Rates" at bounding box center [1468, 425] width 106 height 28
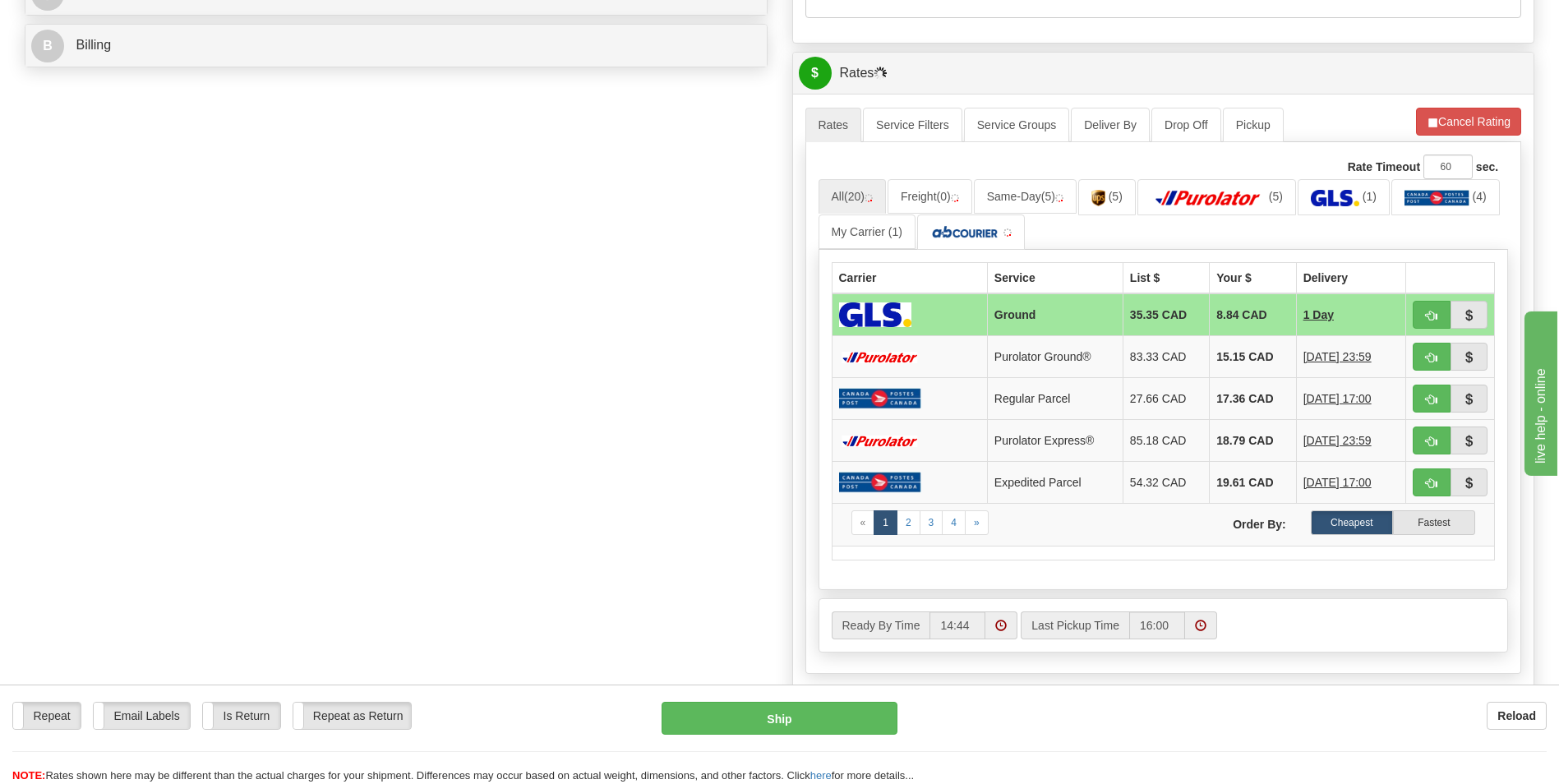
scroll to position [739, 0]
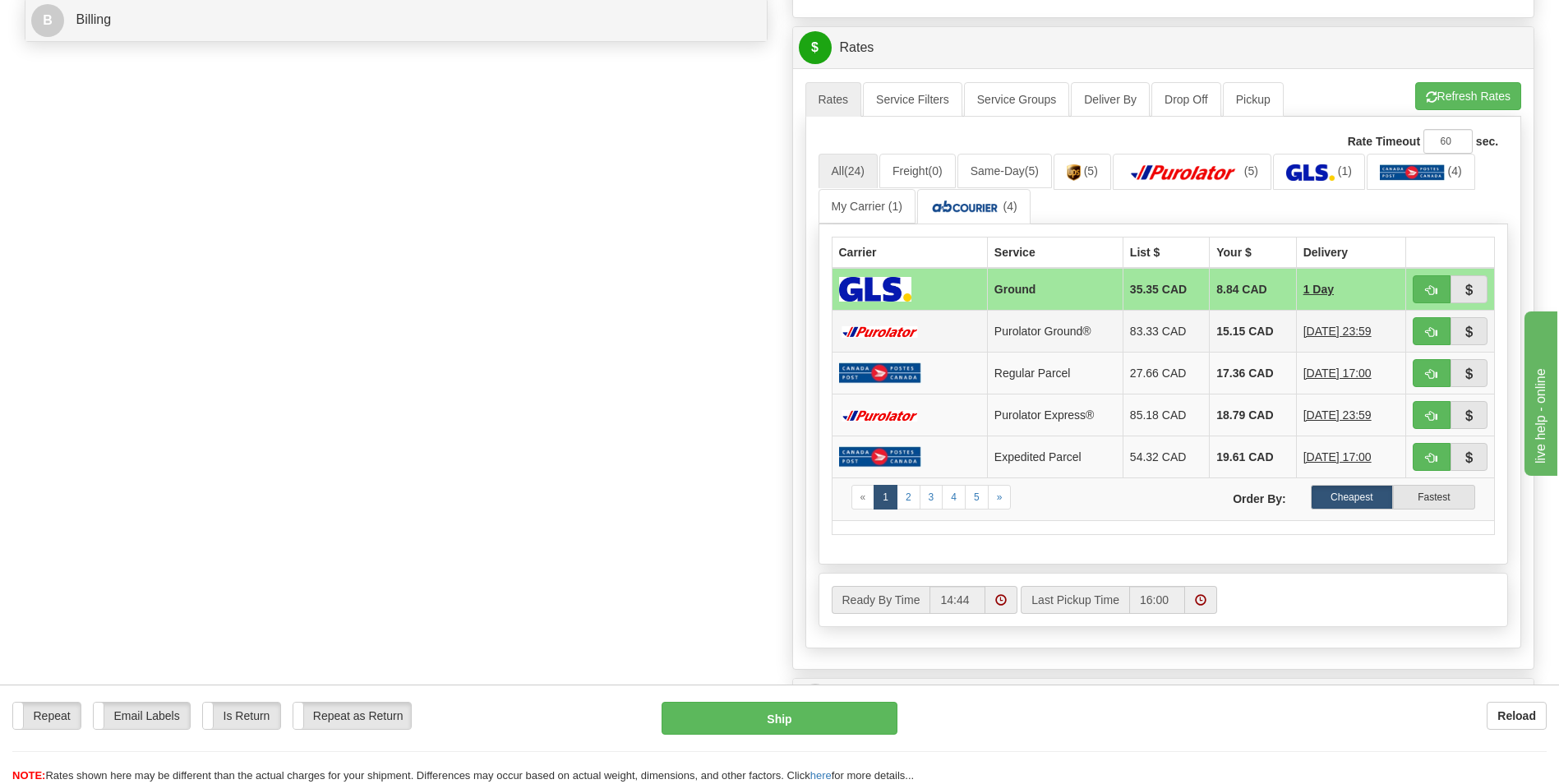
click at [1229, 324] on td "15.15 CAD" at bounding box center [1253, 331] width 86 height 42
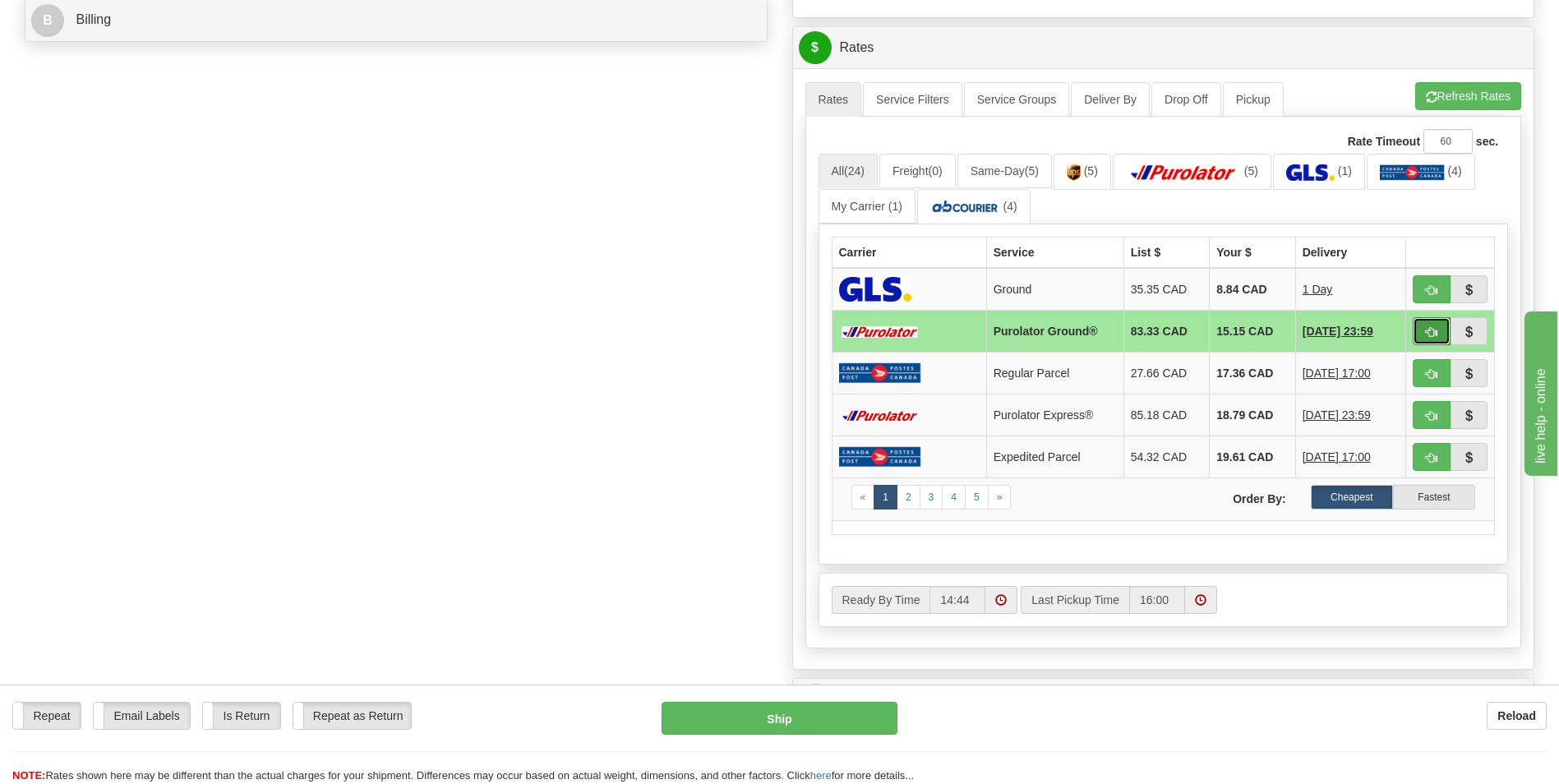
click at [1426, 327] on span "button" at bounding box center [1432, 332] width 12 height 11
type input "260"
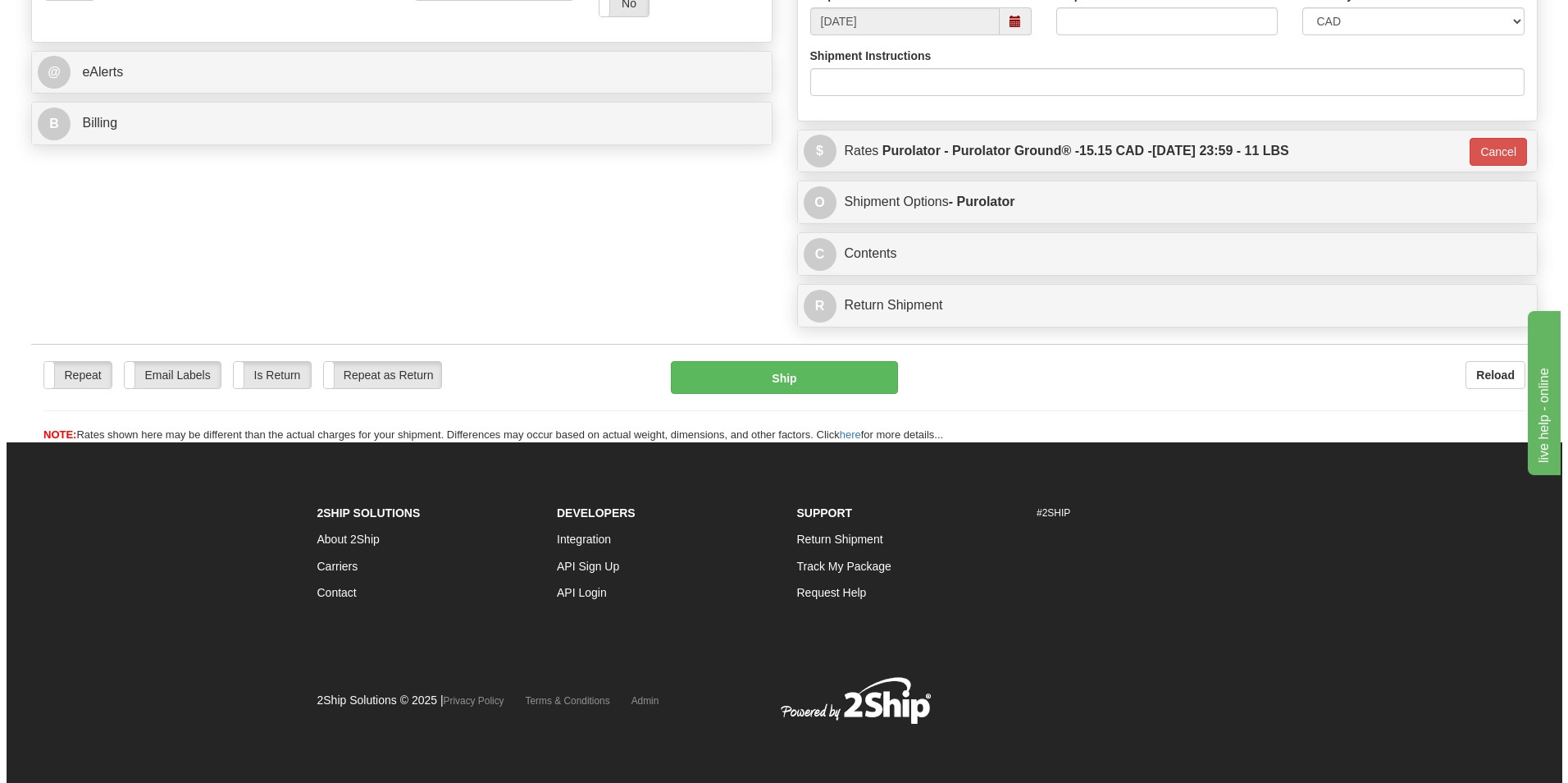
scroll to position [635, 0]
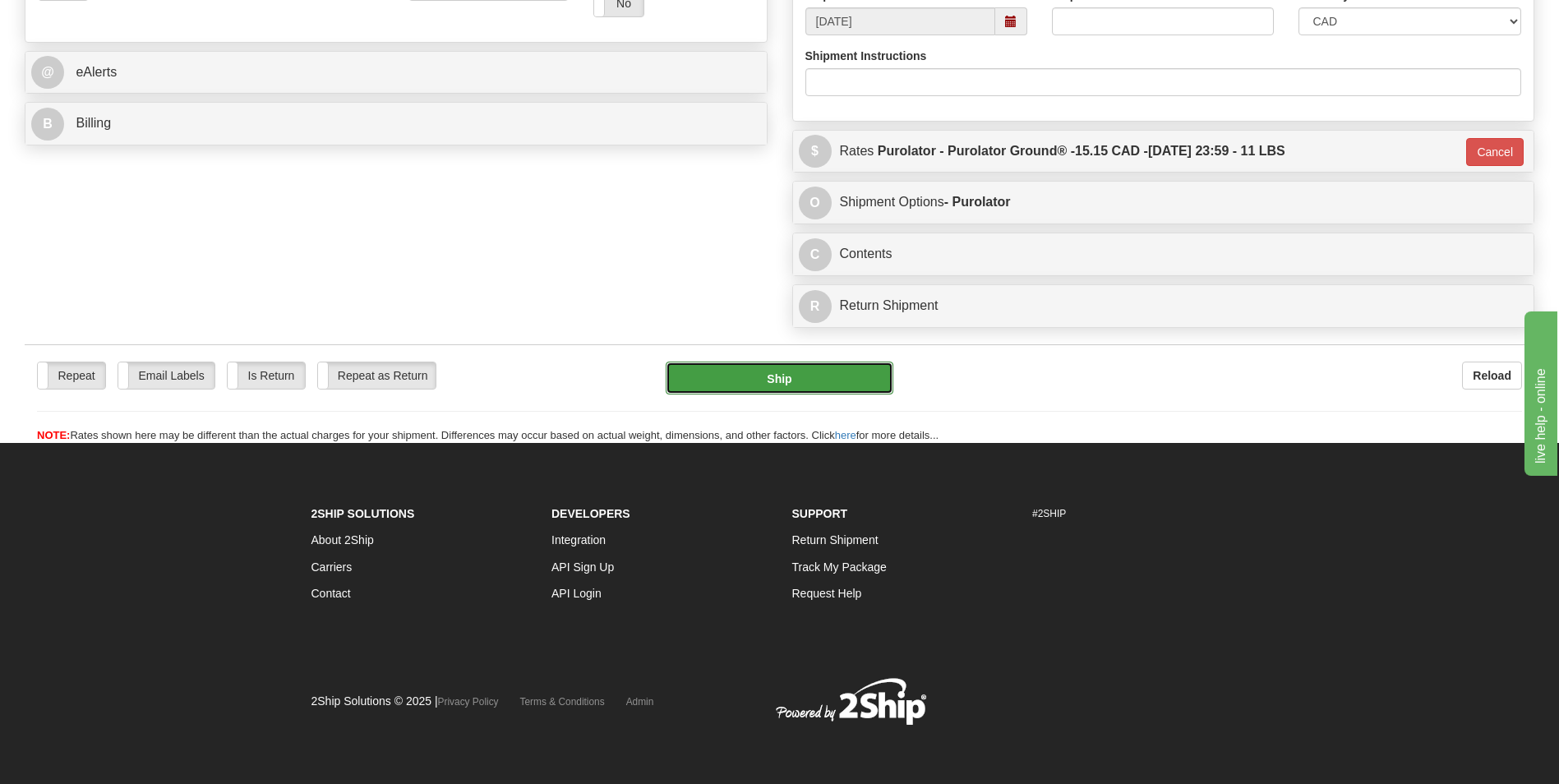
click at [765, 381] on button "Ship" at bounding box center [780, 378] width 227 height 33
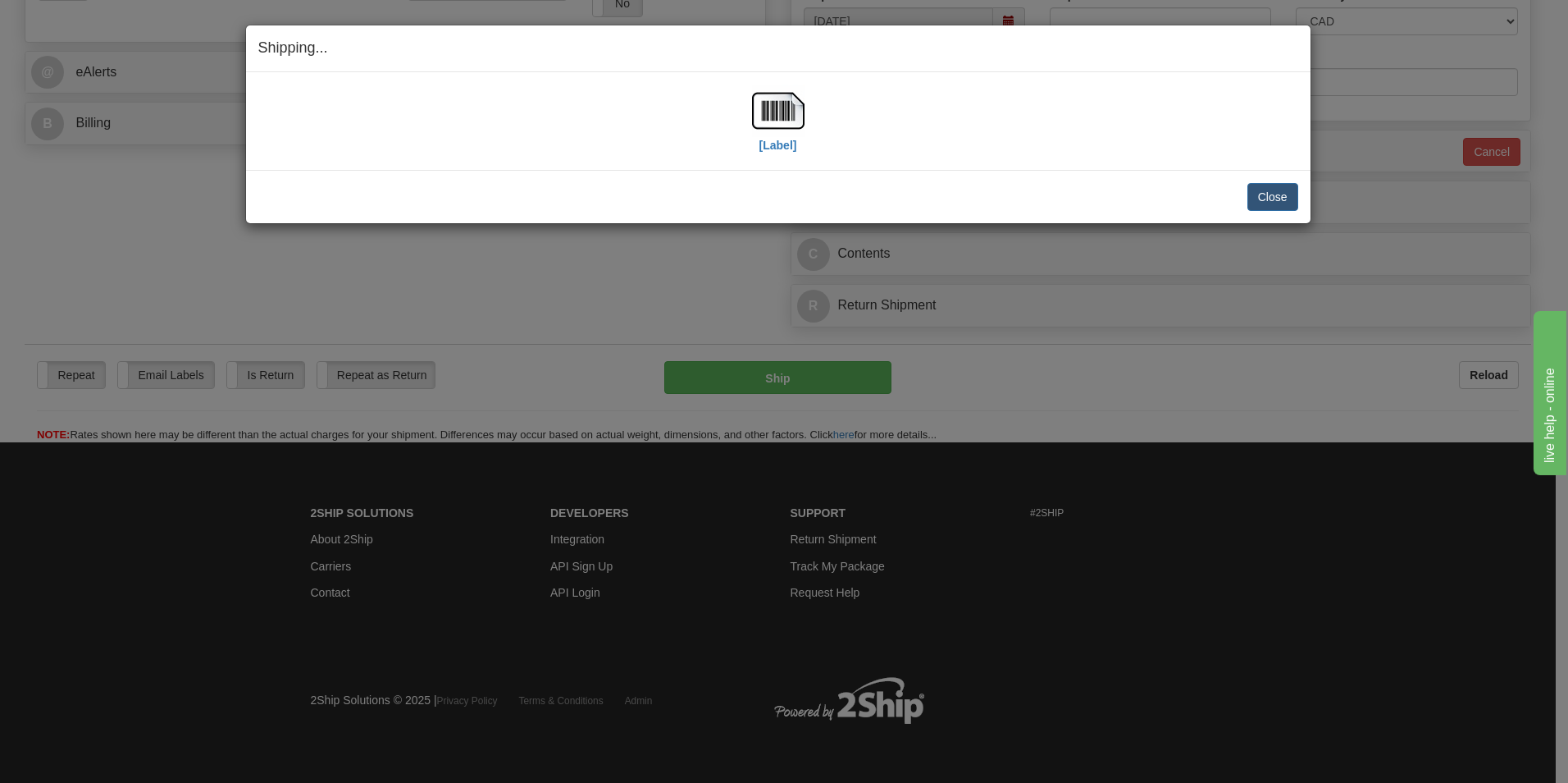
click at [749, 102] on div "[Label]" at bounding box center [778, 121] width 1040 height 73
click at [764, 104] on img at bounding box center [779, 111] width 53 height 53
click at [1266, 195] on button "Close" at bounding box center [1273, 197] width 51 height 28
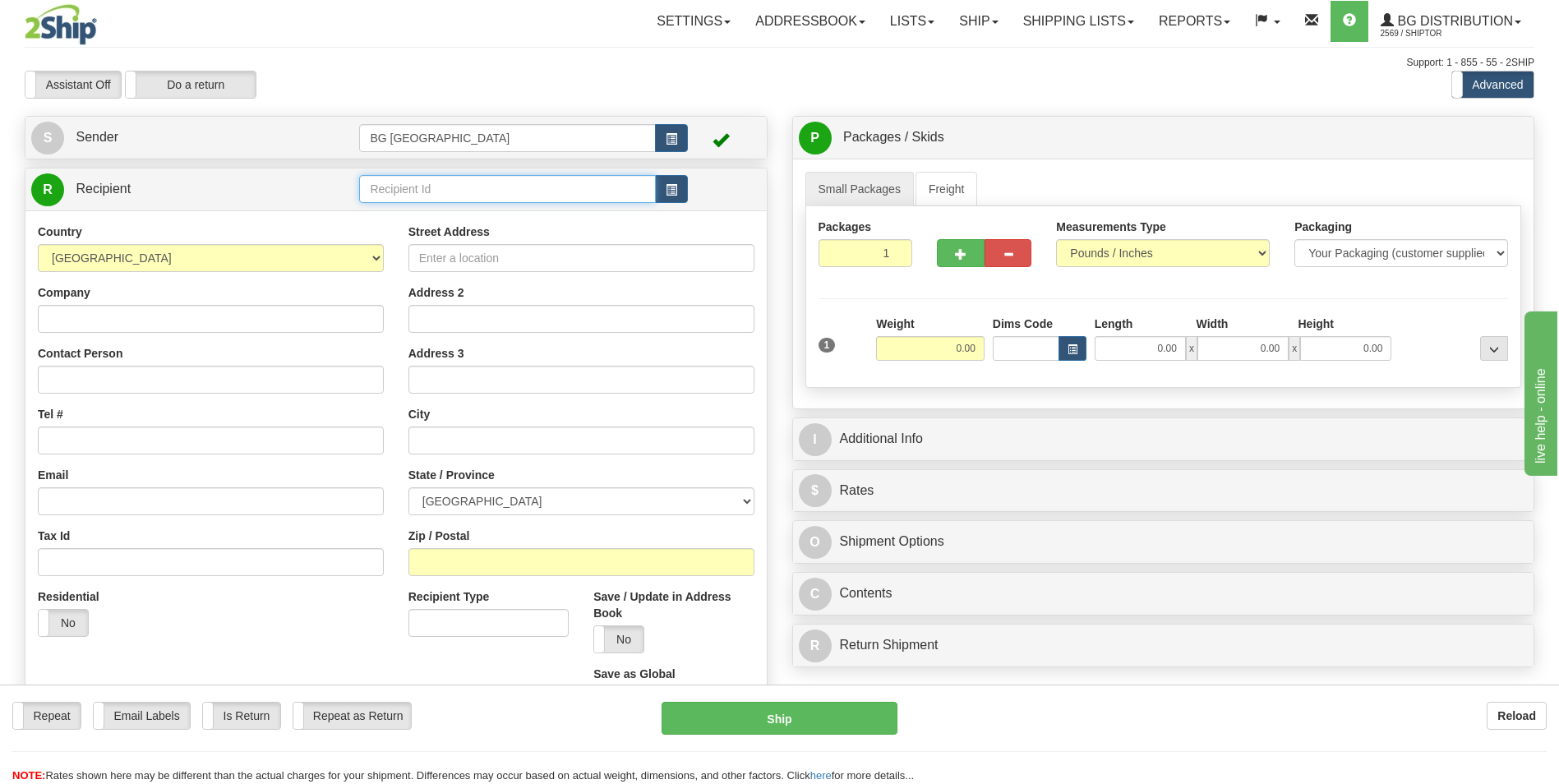
click at [406, 202] on input "text" at bounding box center [507, 188] width 296 height 28
click at [402, 207] on div "60300" at bounding box center [504, 214] width 280 height 19
type input "60300"
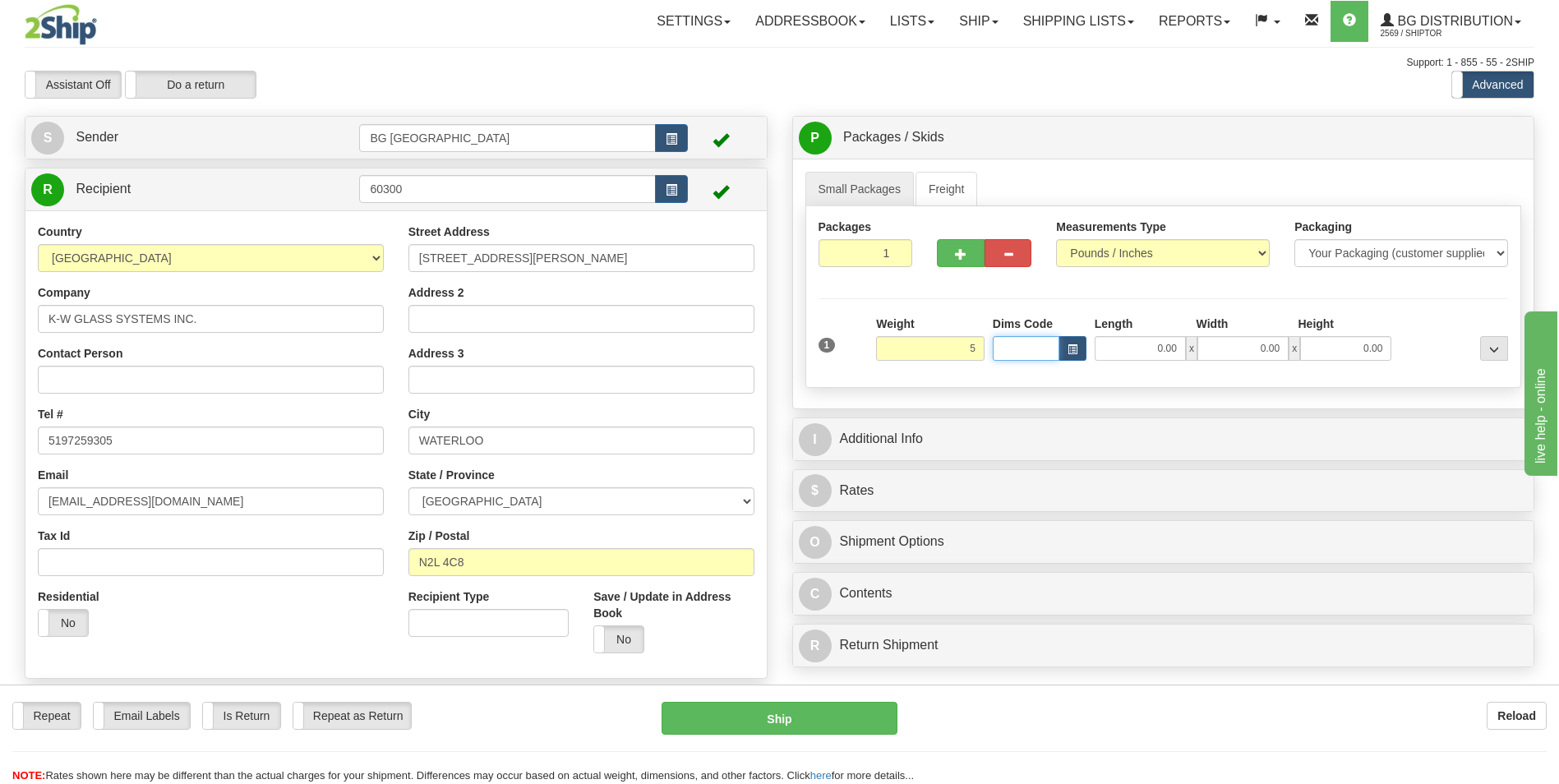
type input "5.00"
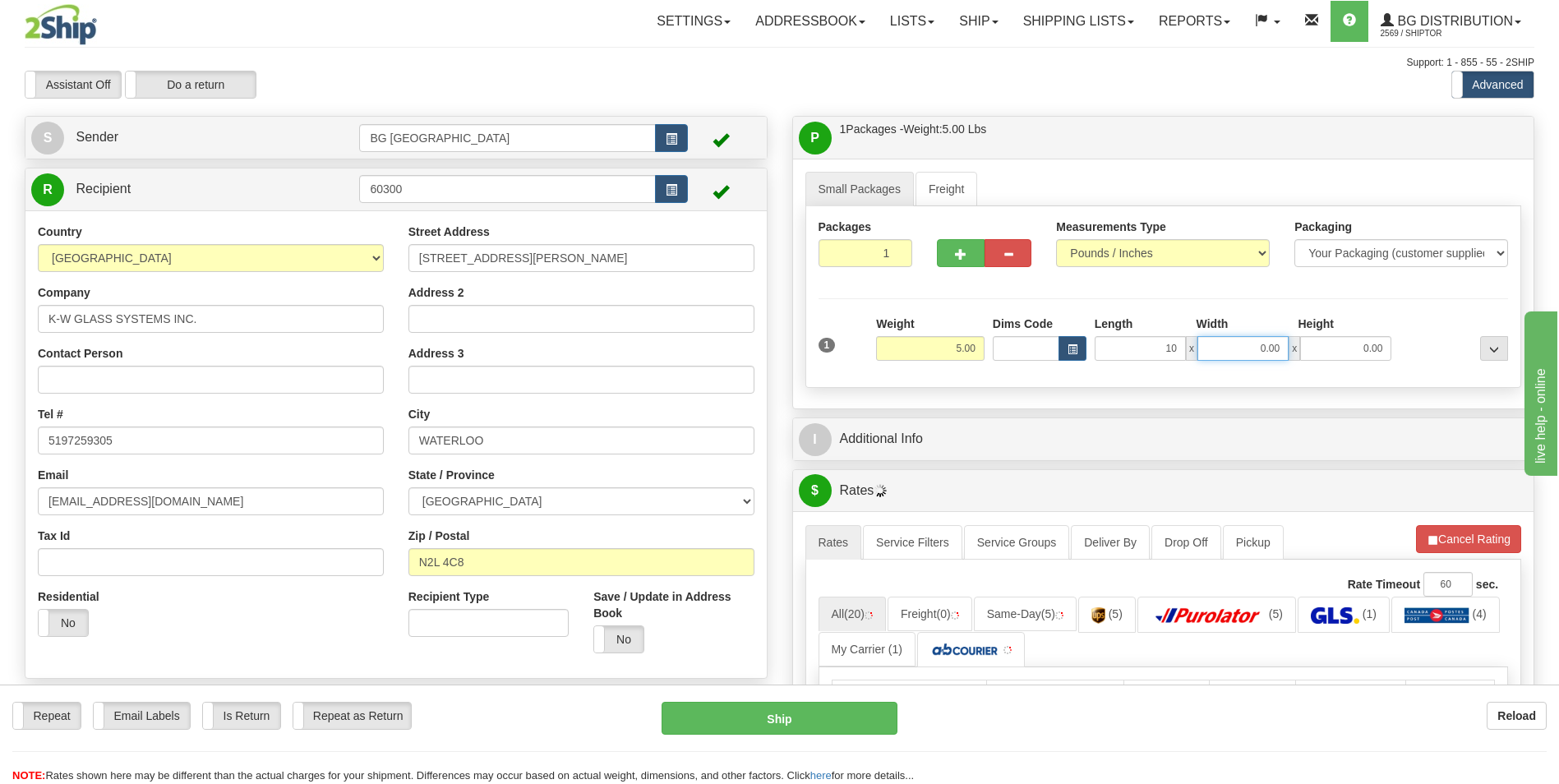
type input "10.00"
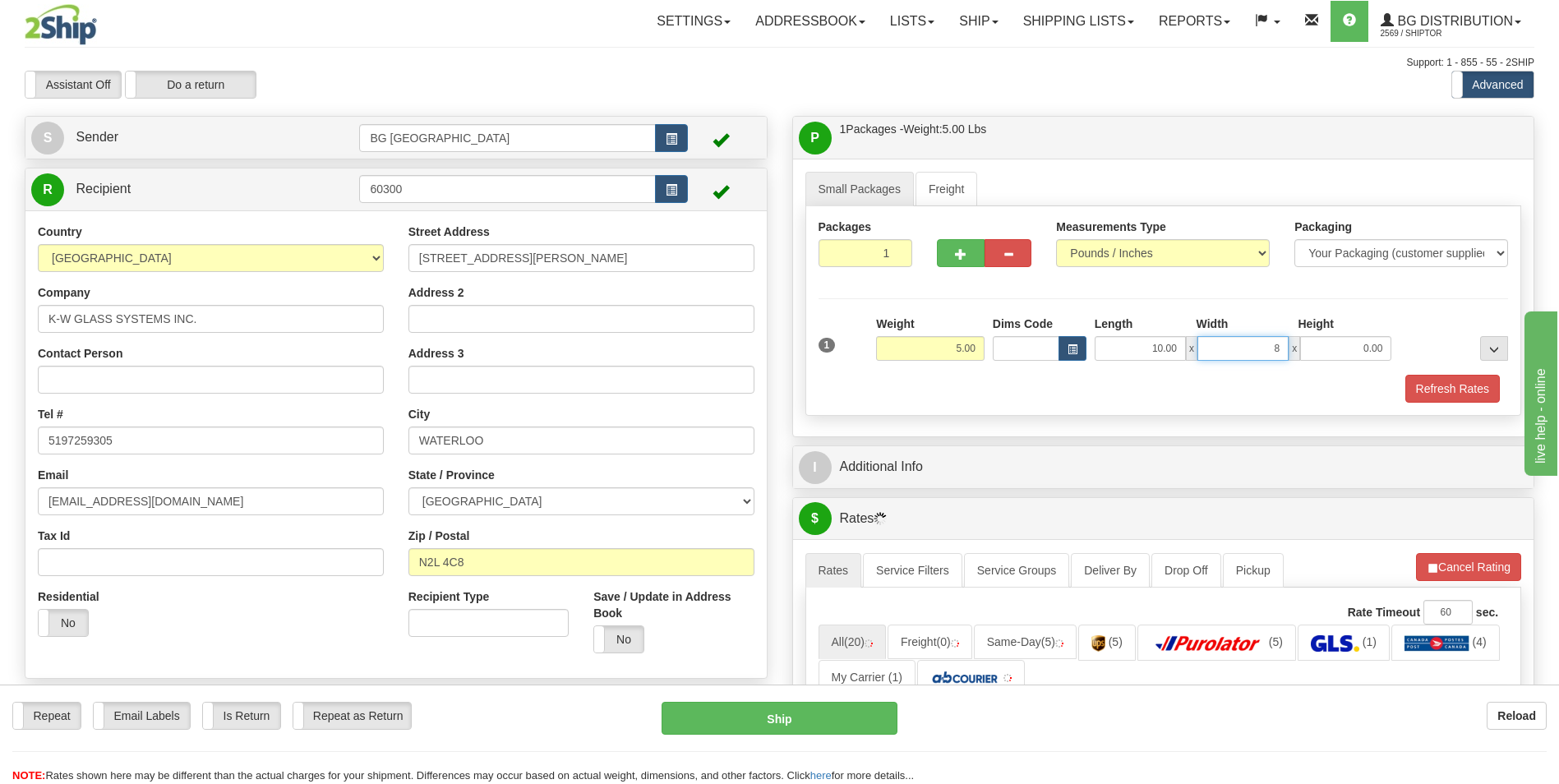
type input "8.00"
type input "5.00"
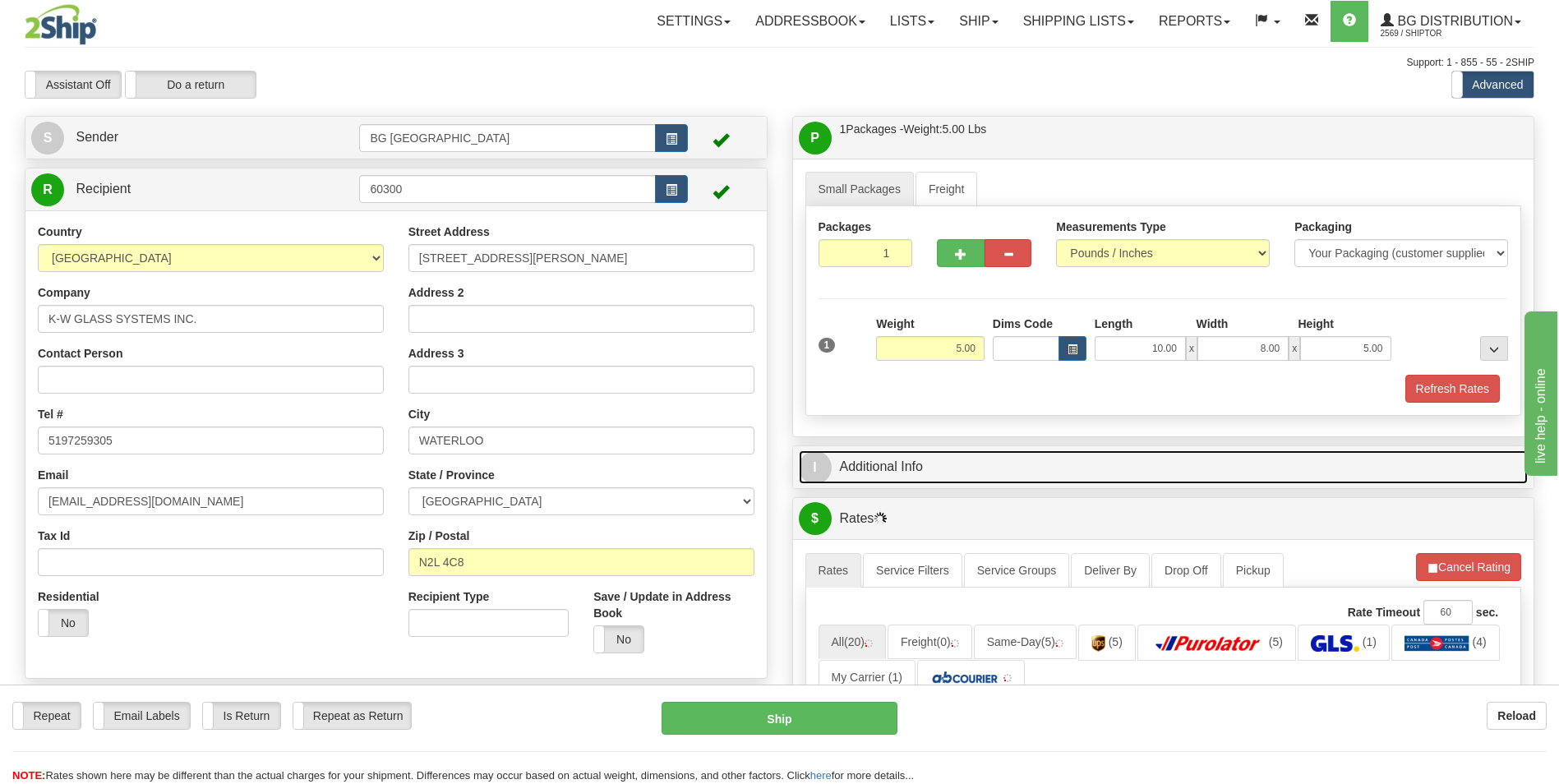
click at [878, 473] on link "I Additional Info" at bounding box center [1163, 467] width 730 height 34
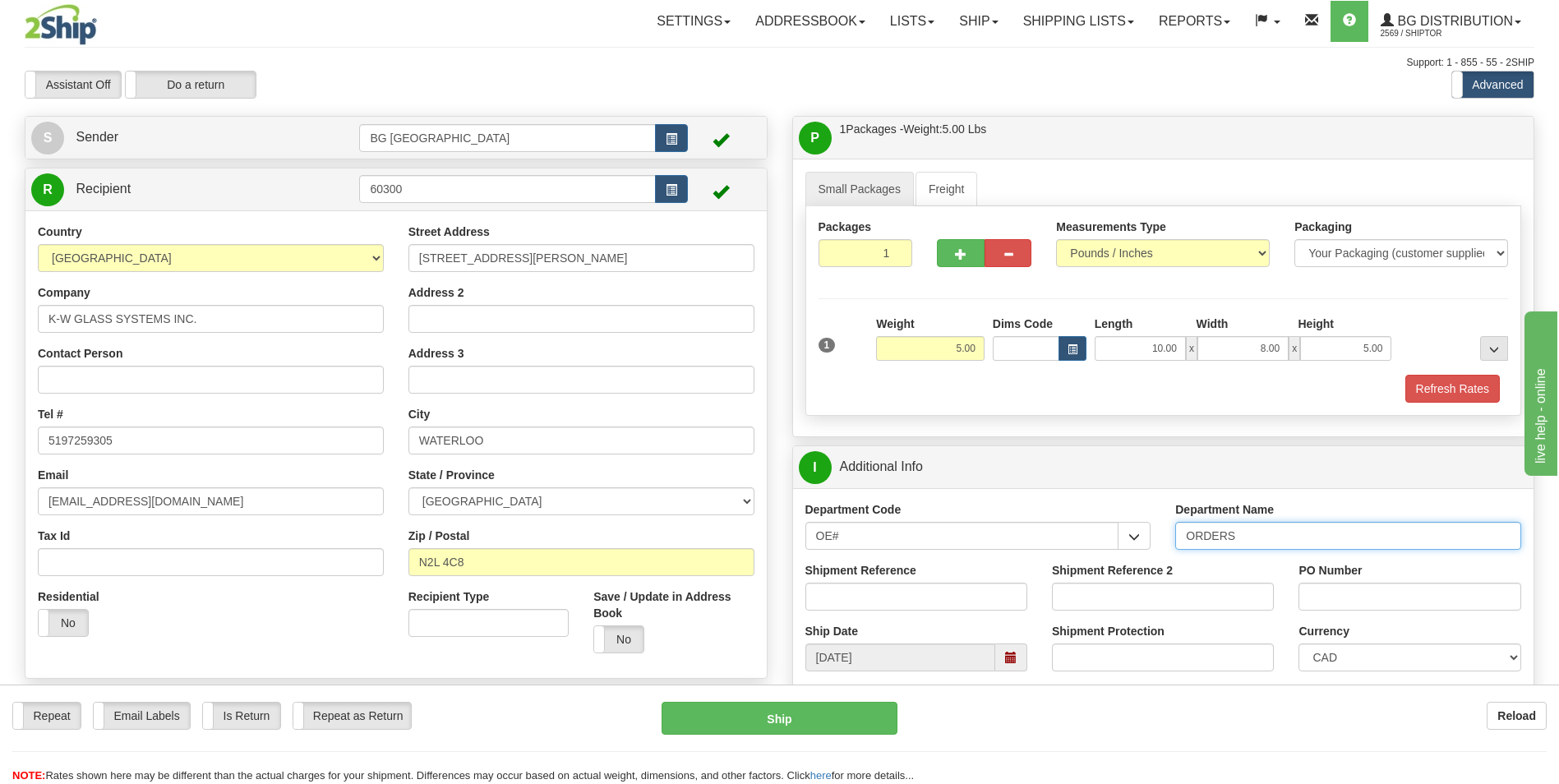
click at [1253, 542] on input "ORDERS" at bounding box center [1348, 535] width 346 height 28
type input "70184202-01"
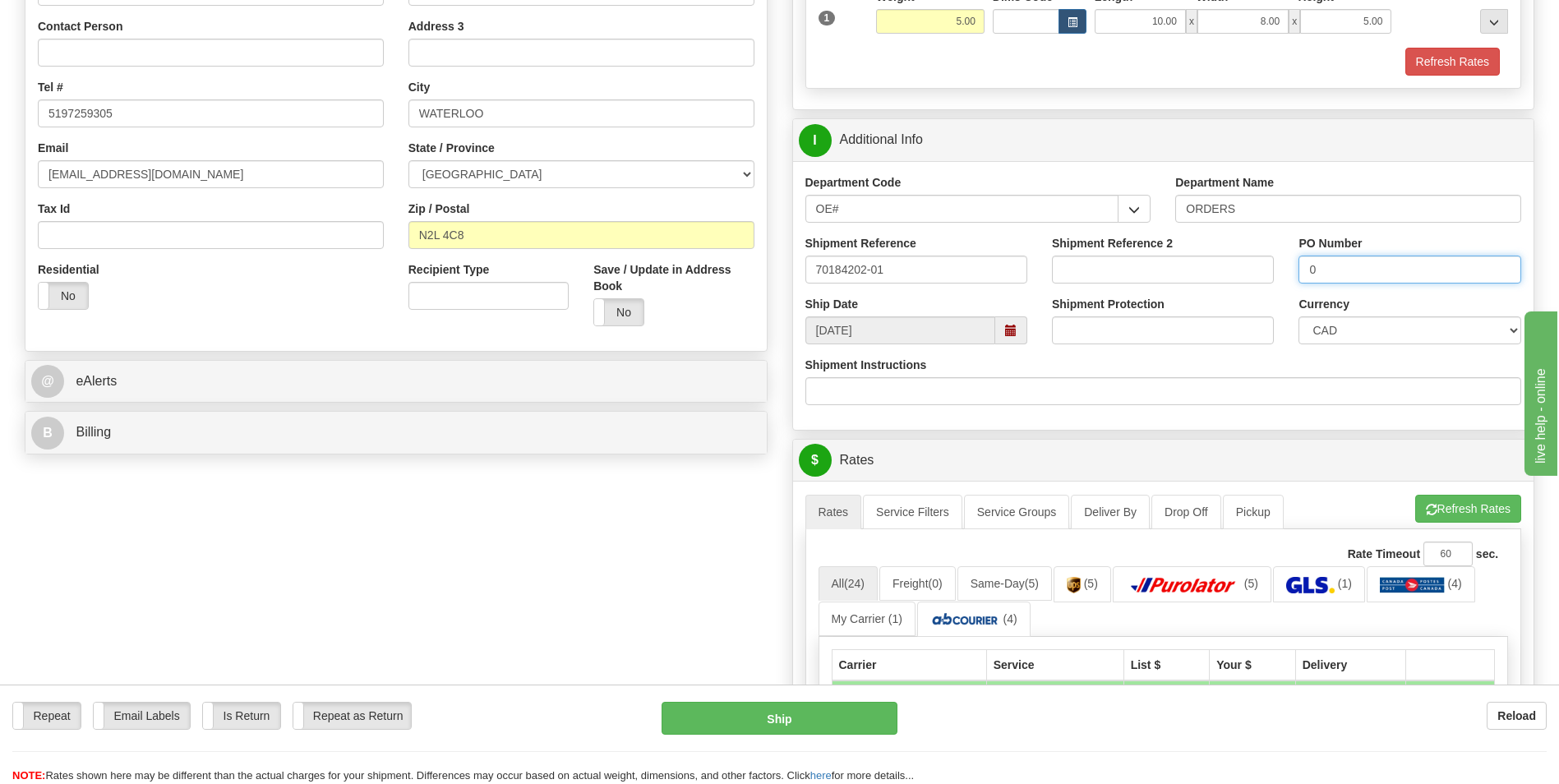
scroll to position [329, 0]
type input "0"
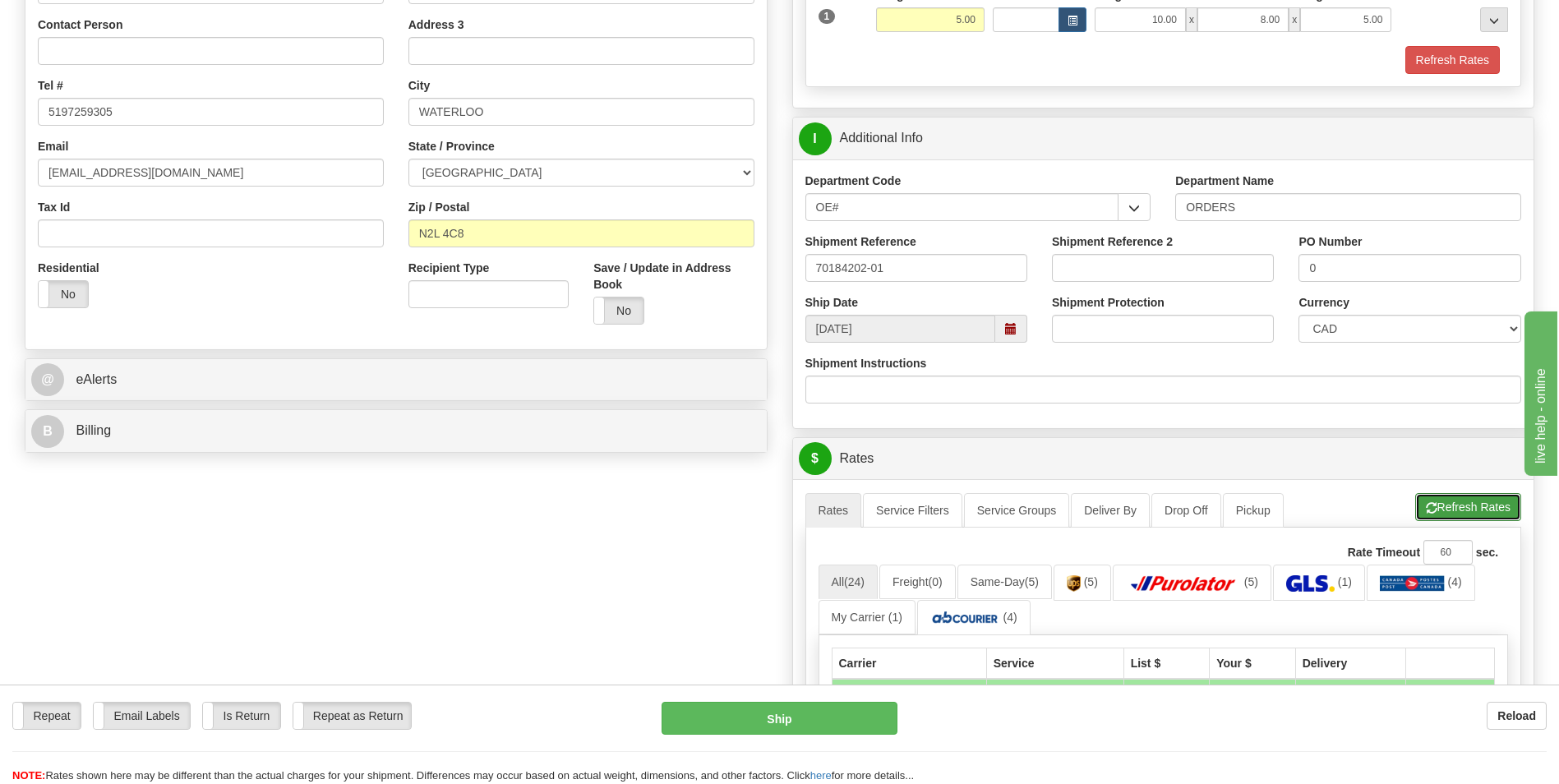
click at [1465, 517] on button "Refresh Rates" at bounding box center [1468, 507] width 106 height 28
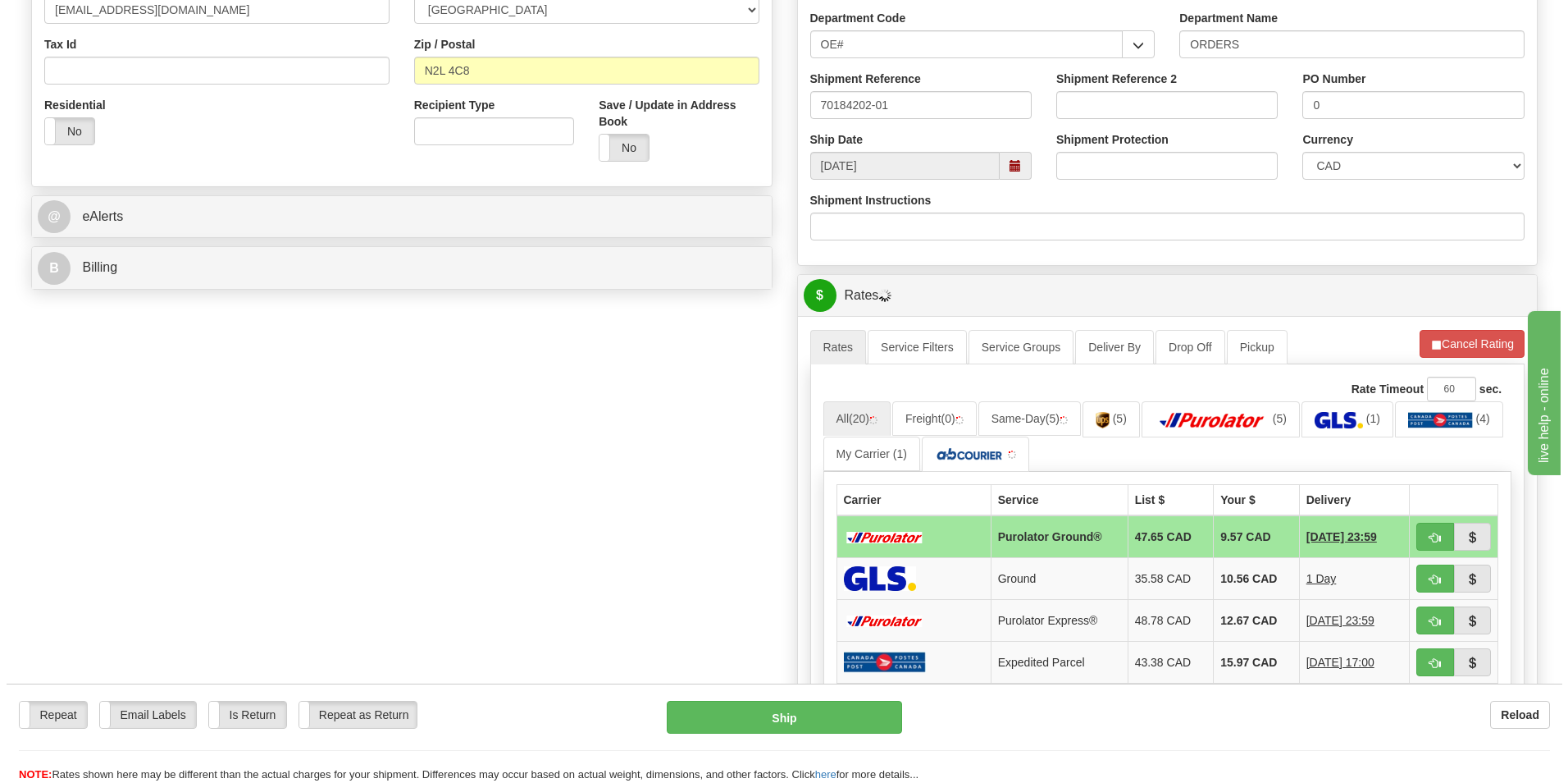
scroll to position [492, 0]
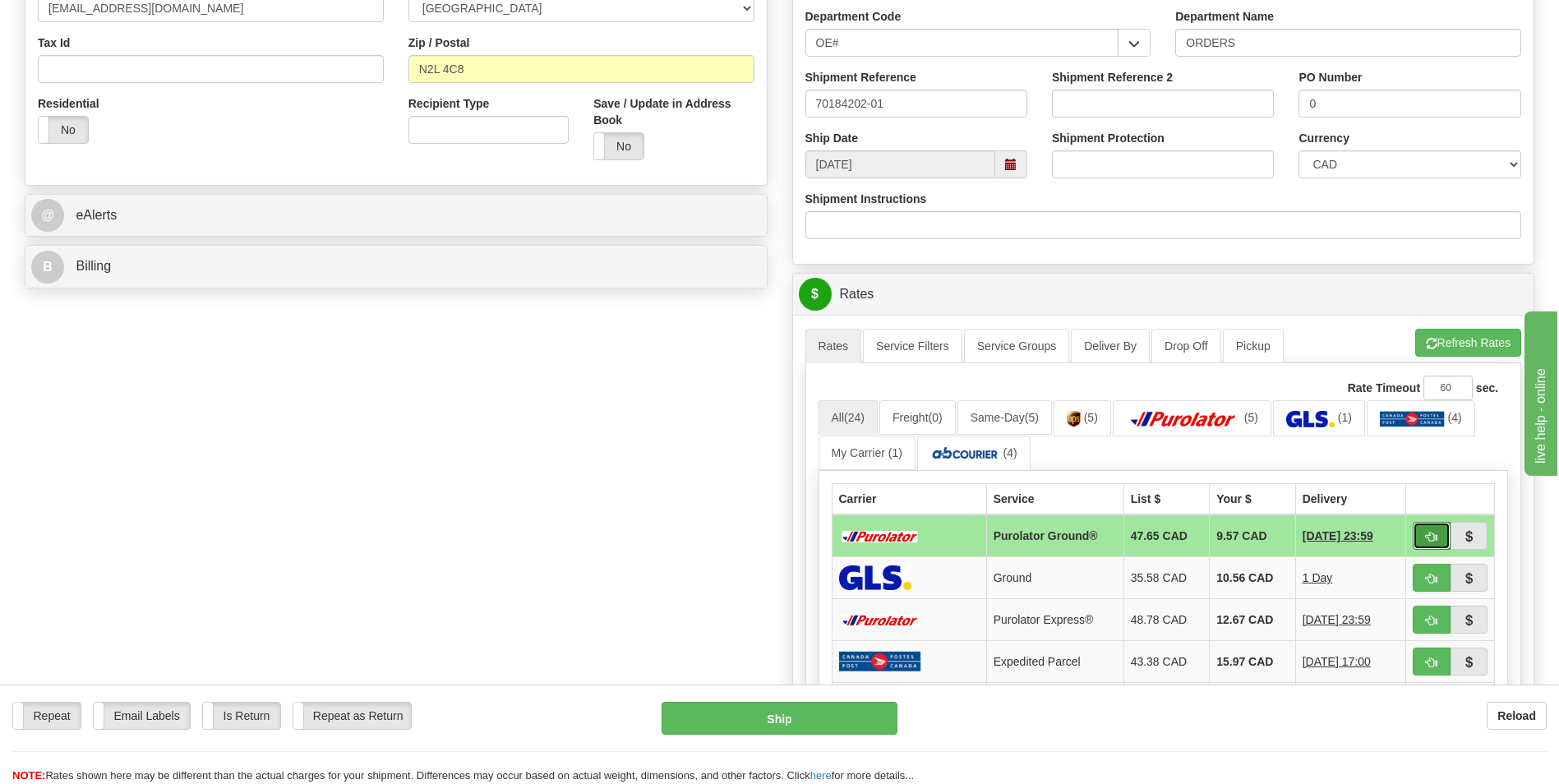
click at [1427, 533] on span "button" at bounding box center [1432, 537] width 12 height 11
type input "260"
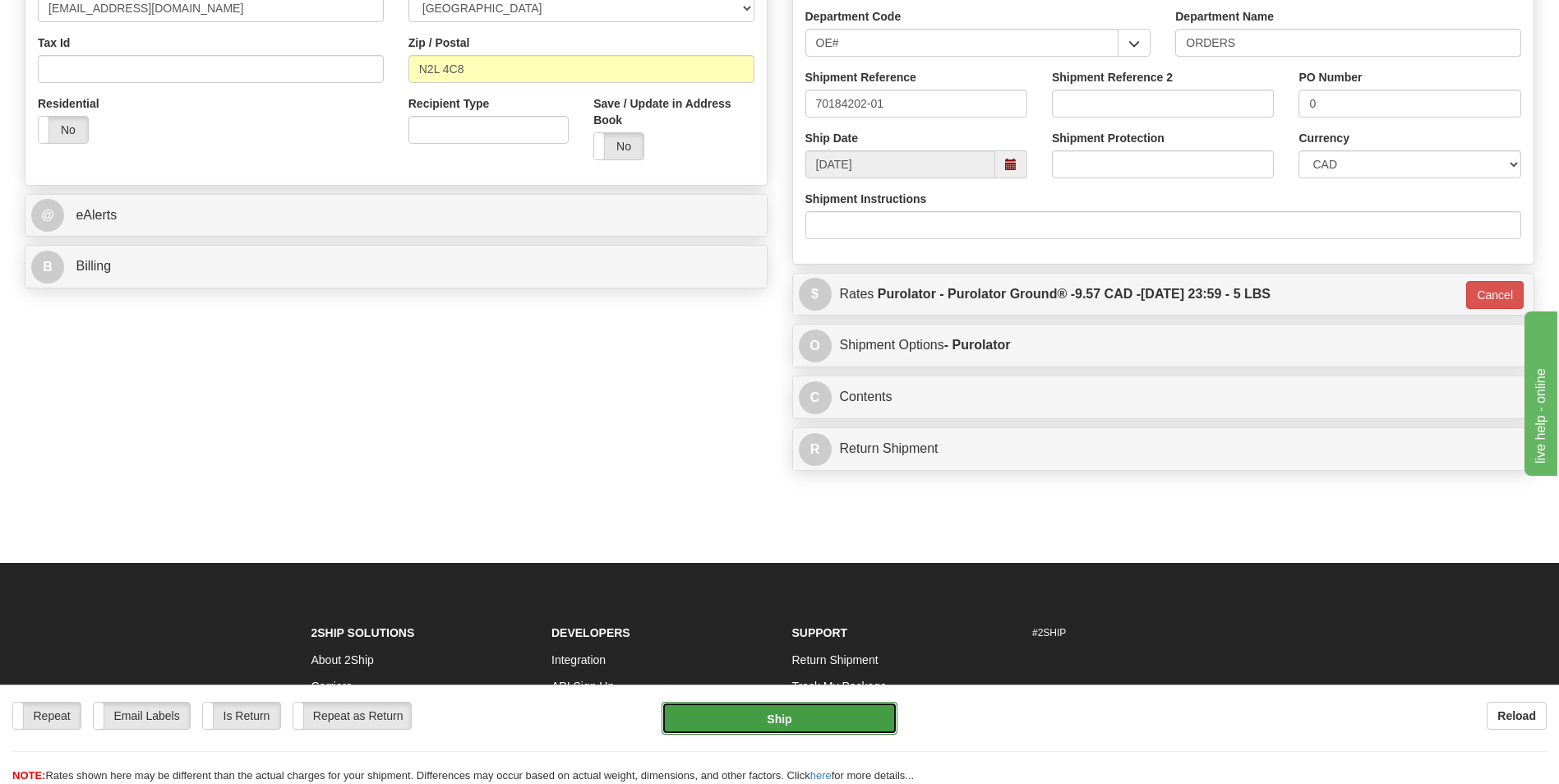
click at [795, 712] on button "Ship" at bounding box center [779, 719] width 235 height 33
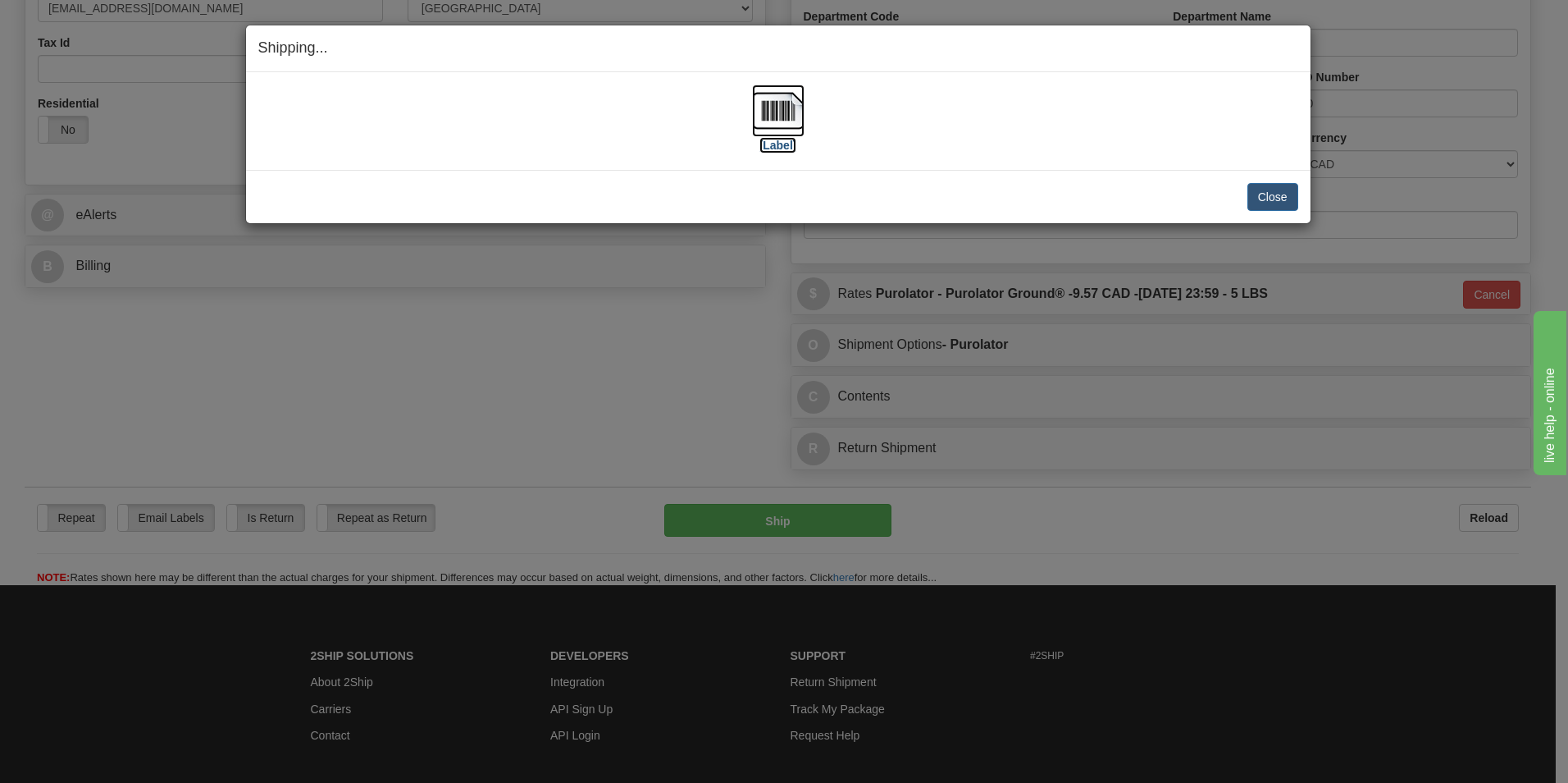
click at [786, 108] on img at bounding box center [779, 111] width 53 height 53
click at [1262, 194] on button "Close" at bounding box center [1273, 197] width 51 height 28
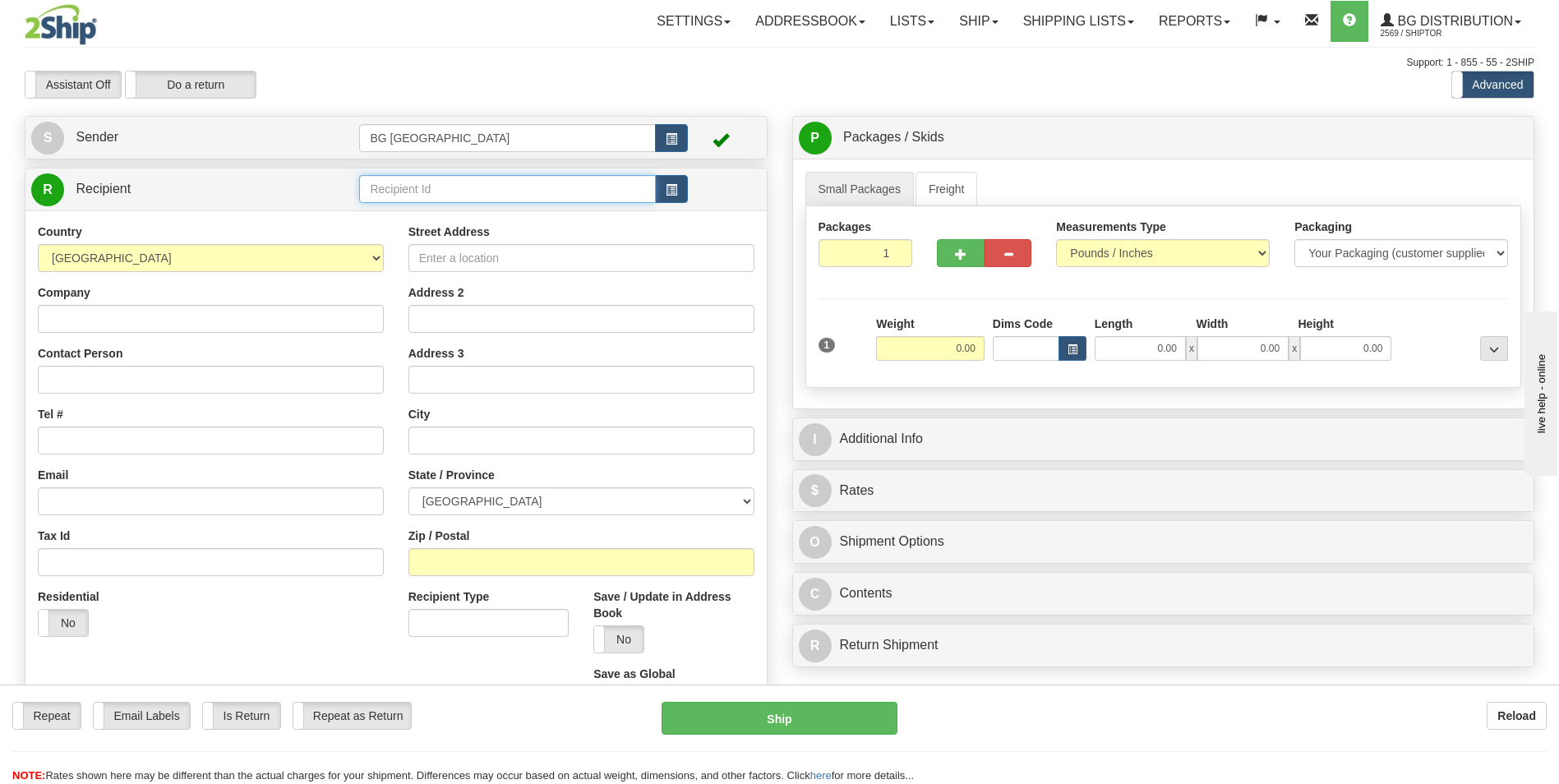
click at [399, 186] on input "text" at bounding box center [507, 188] width 296 height 28
click at [391, 210] on div "60333" at bounding box center [504, 214] width 280 height 19
type input "60333"
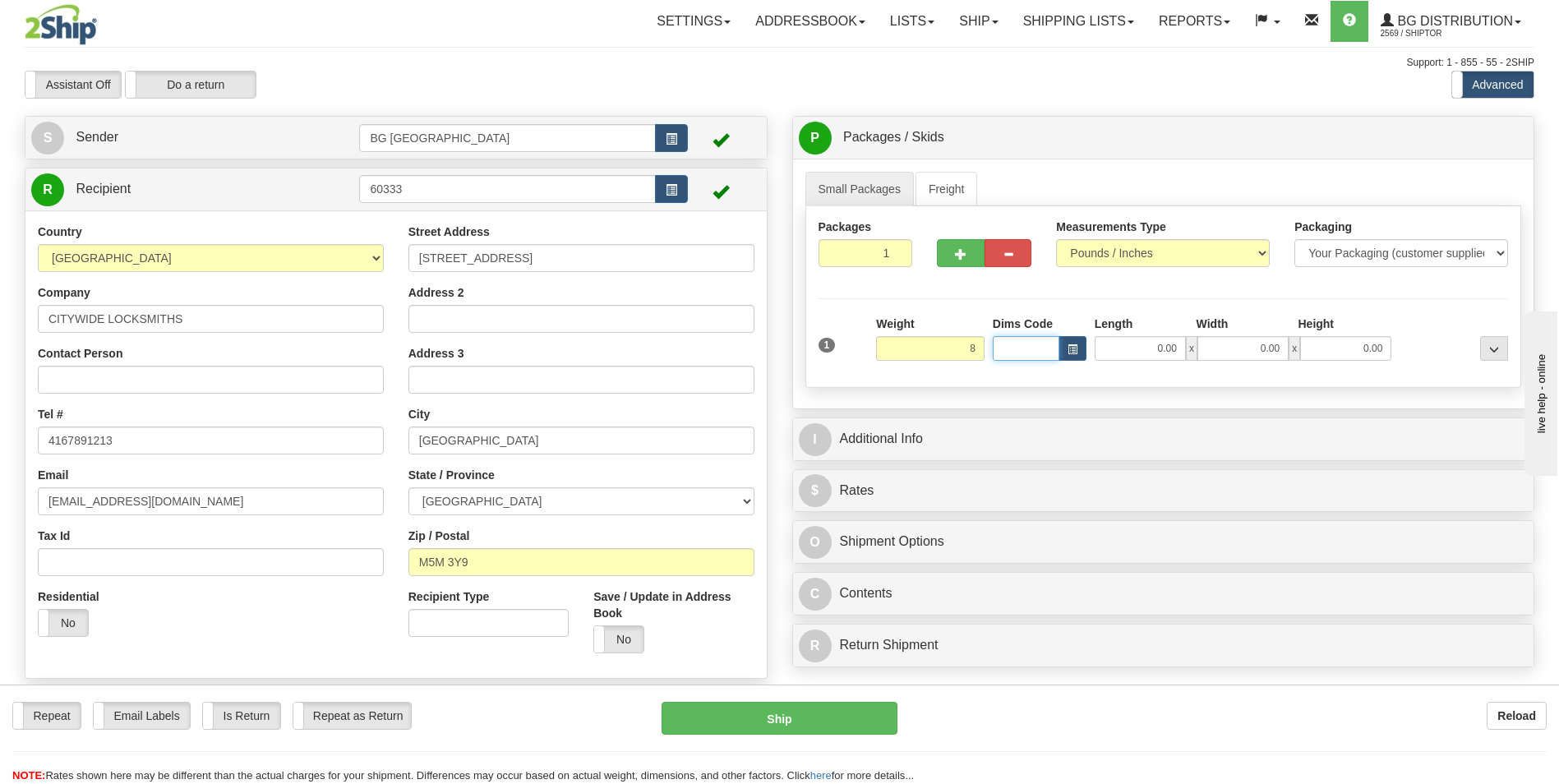
type input "8.00"
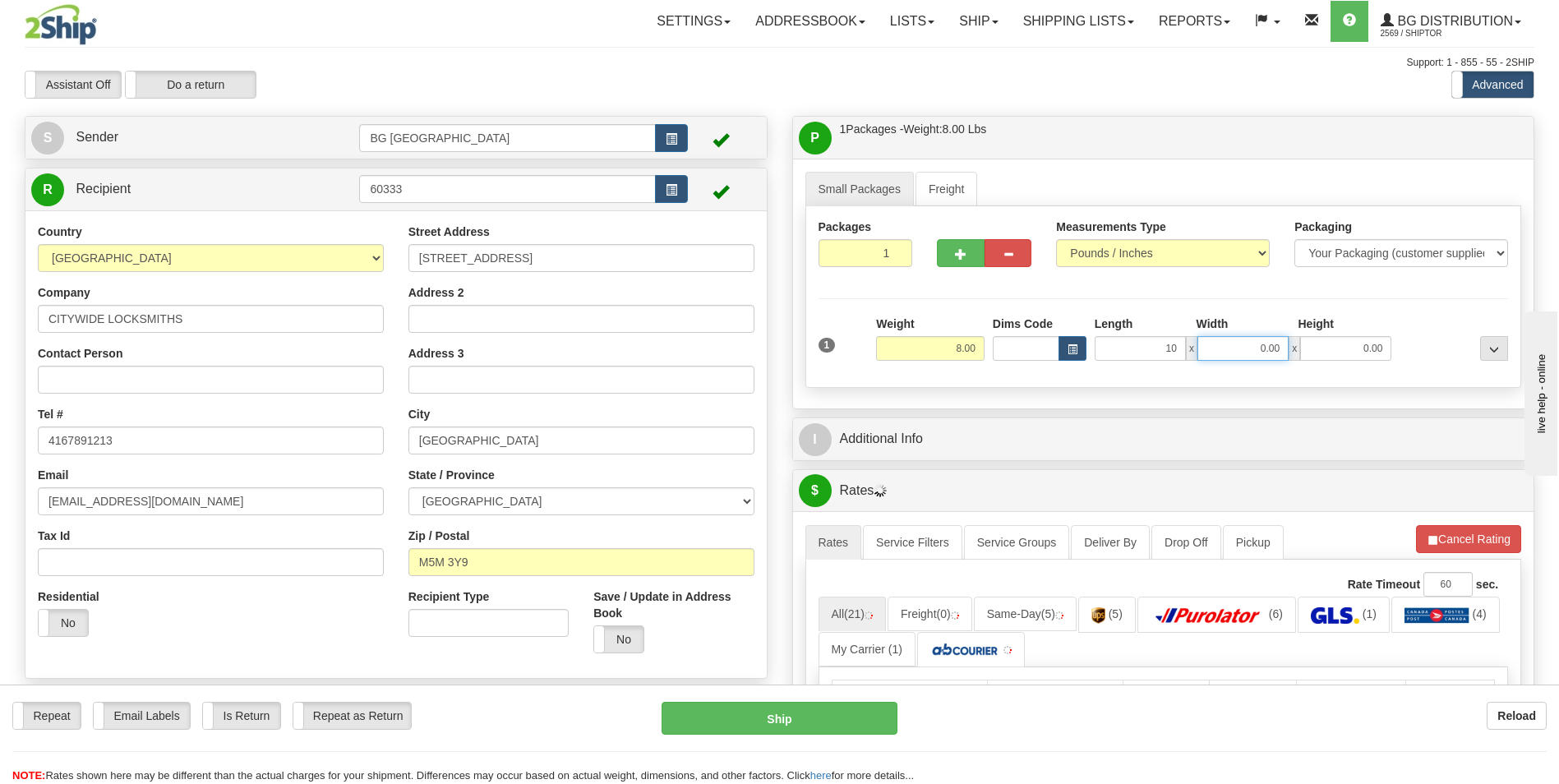
type input "10.00"
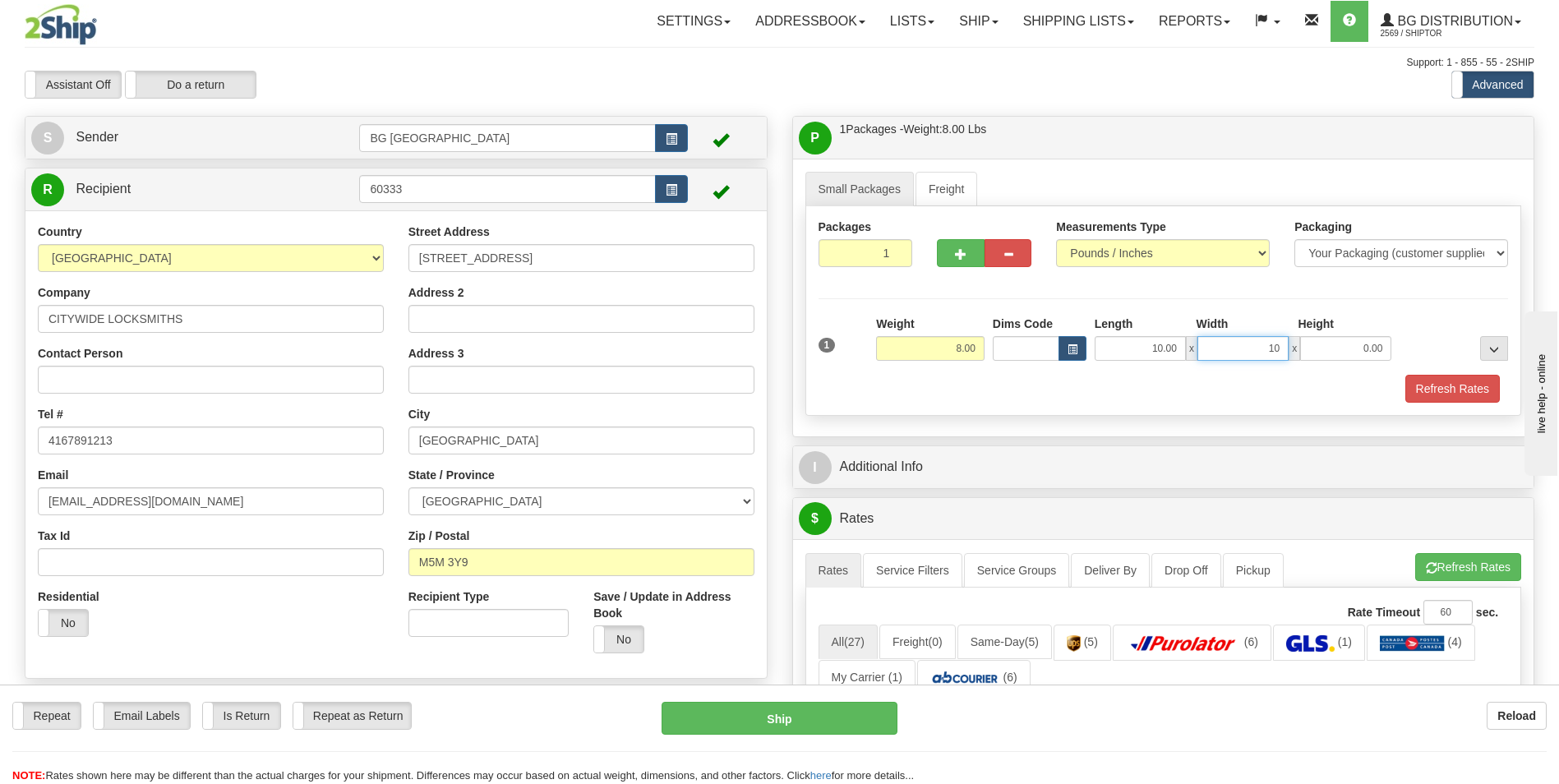
type input "10.00"
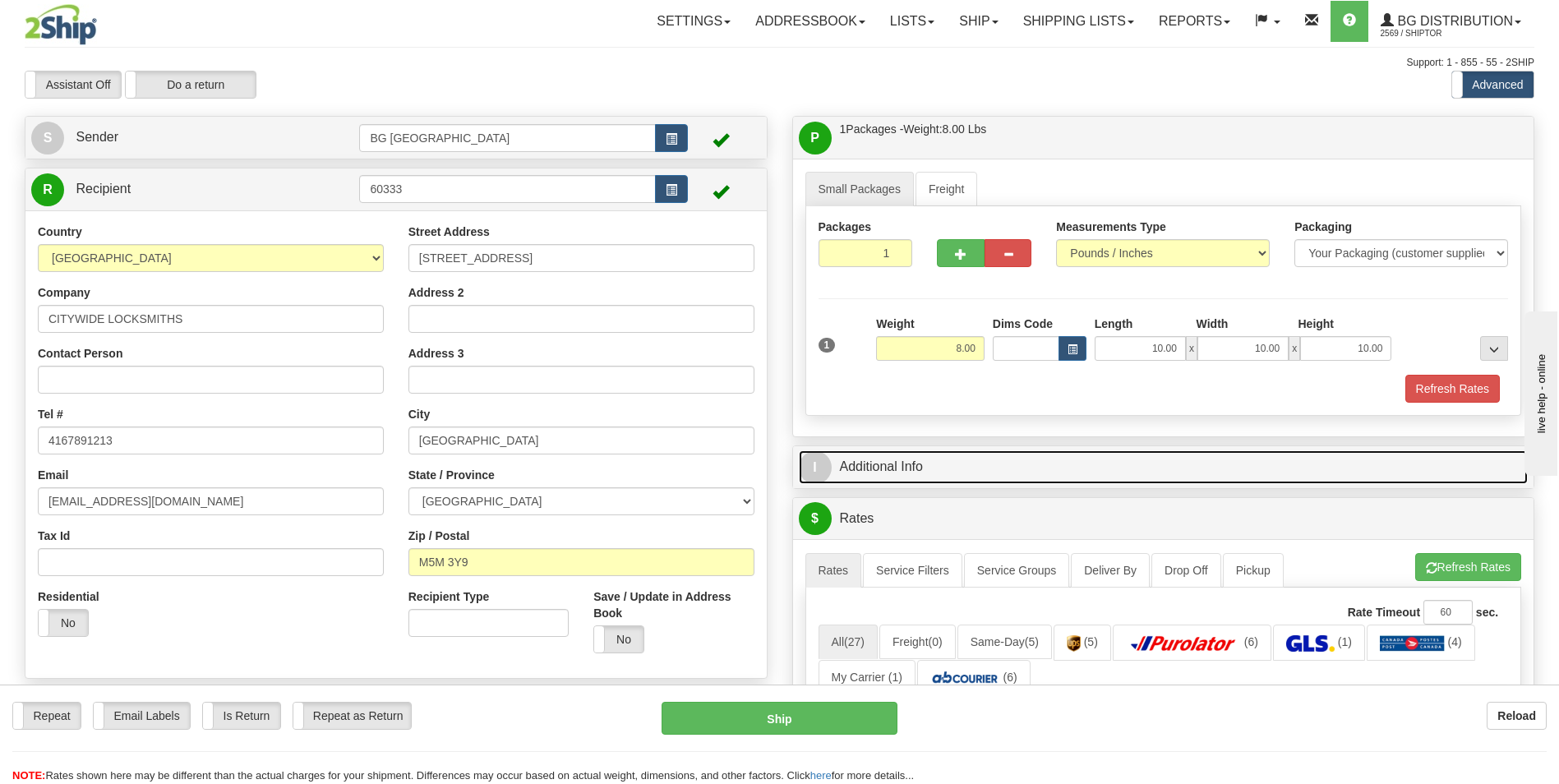
click at [907, 454] on link "I Additional Info" at bounding box center [1163, 467] width 730 height 34
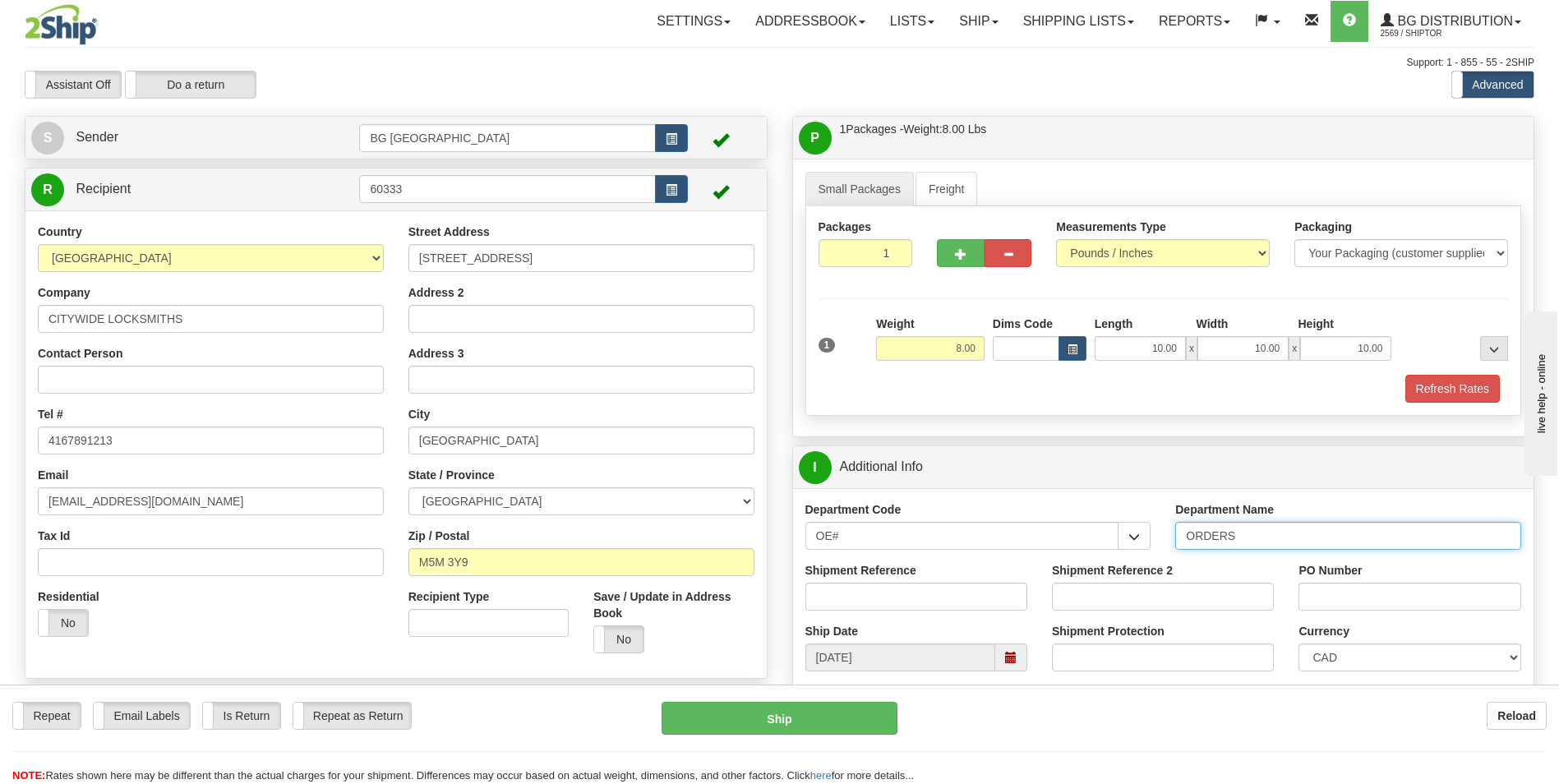
click at [1267, 544] on input "ORDERS" at bounding box center [1348, 535] width 346 height 28
type input "70184442-00"
type input "0"
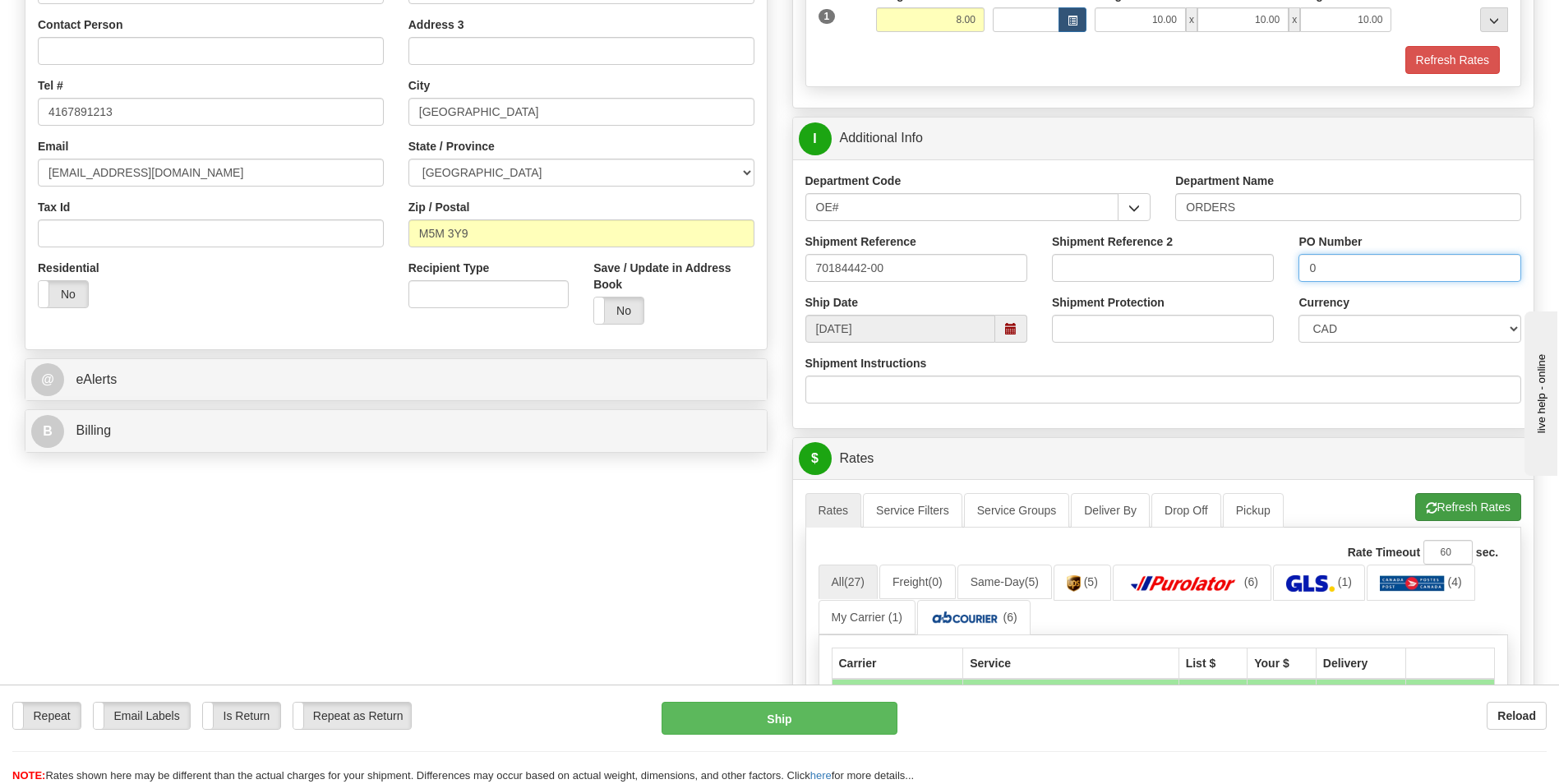
type input "0"
click at [1439, 506] on button "Refresh Rates" at bounding box center [1468, 507] width 106 height 28
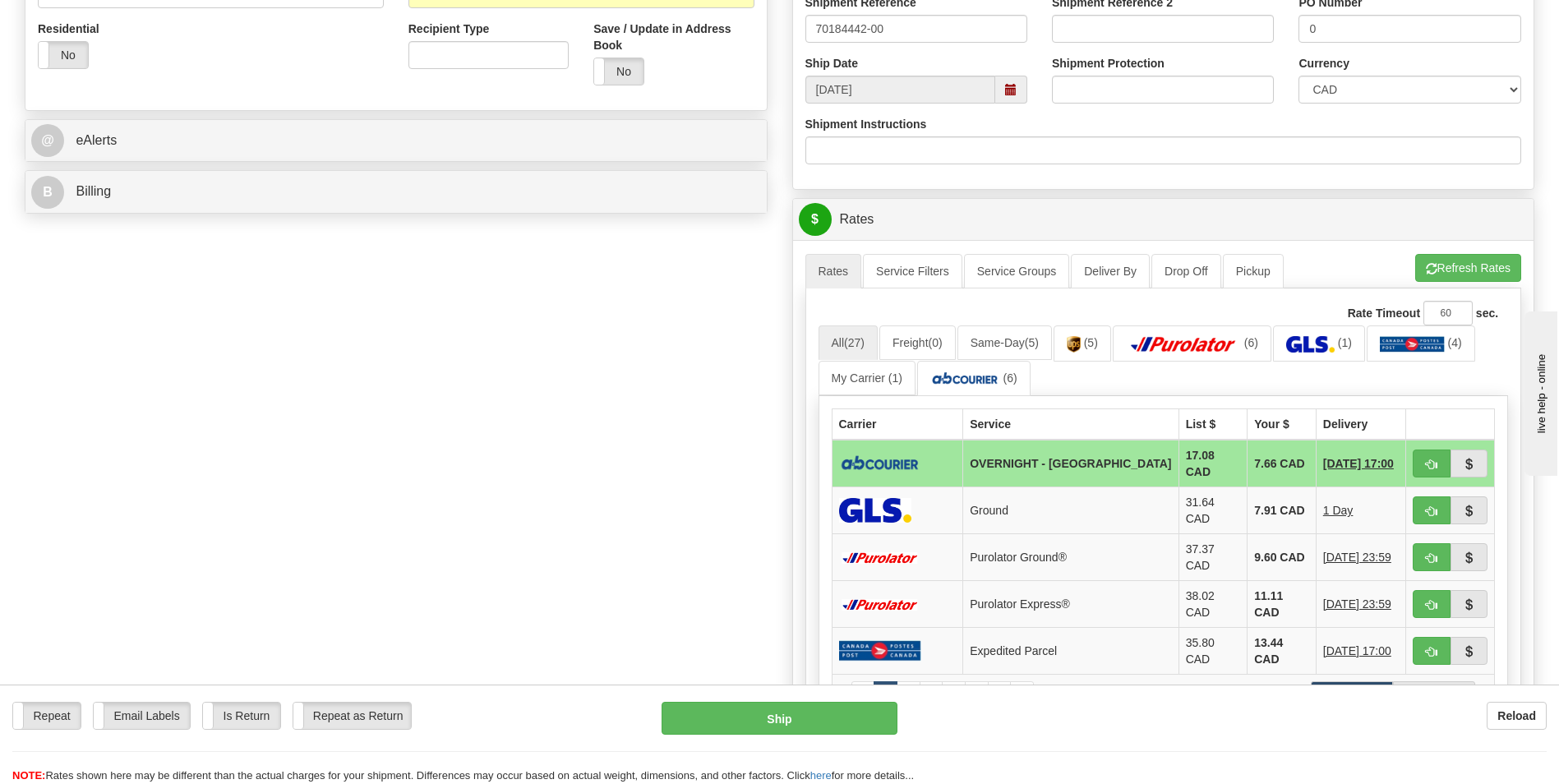
scroll to position [657, 0]
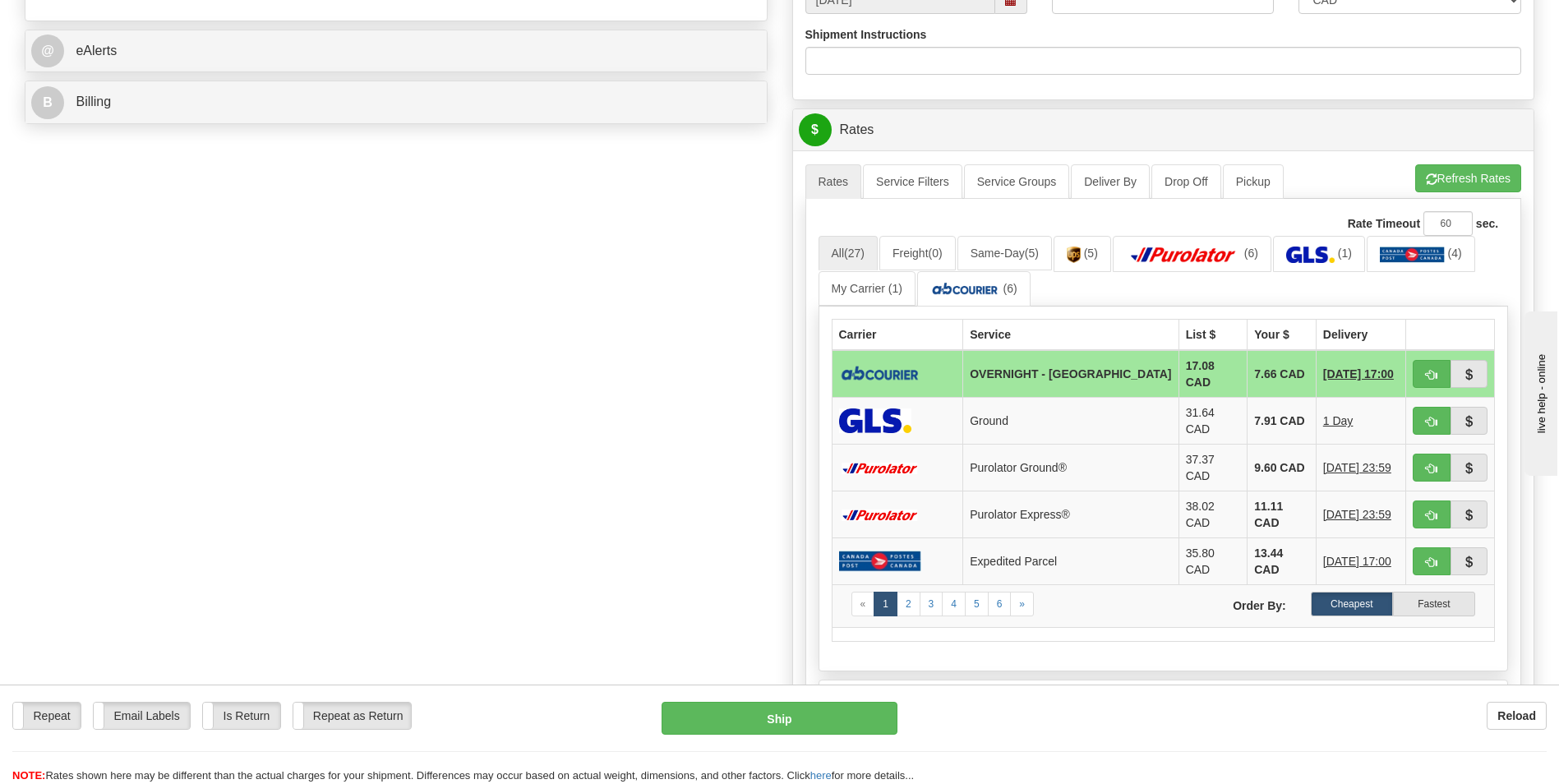
click at [1262, 371] on td "7.66 CAD" at bounding box center [1283, 374] width 69 height 48
click at [1440, 375] on button "button" at bounding box center [1432, 374] width 38 height 28
type input "4"
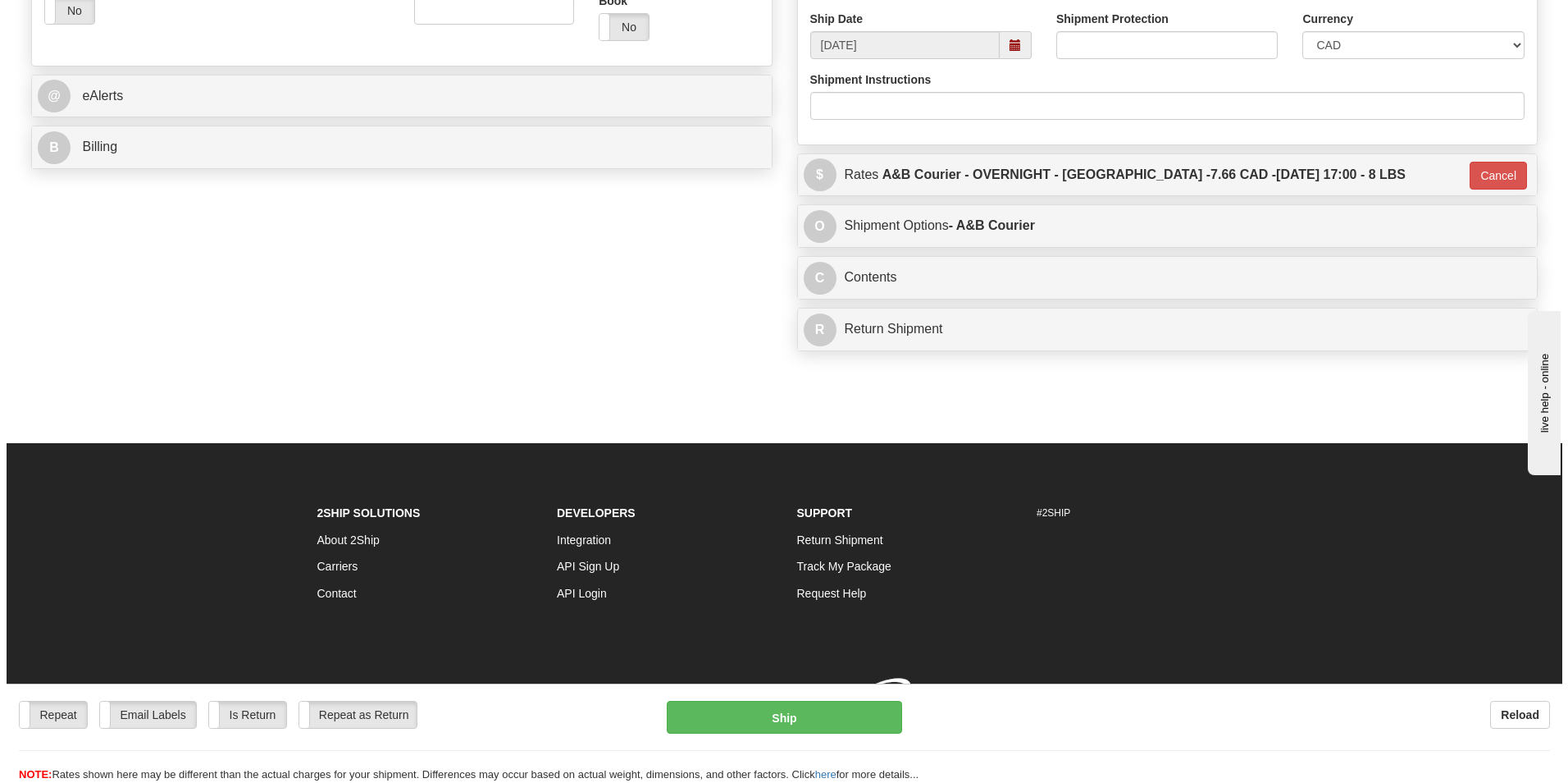
scroll to position [634, 0]
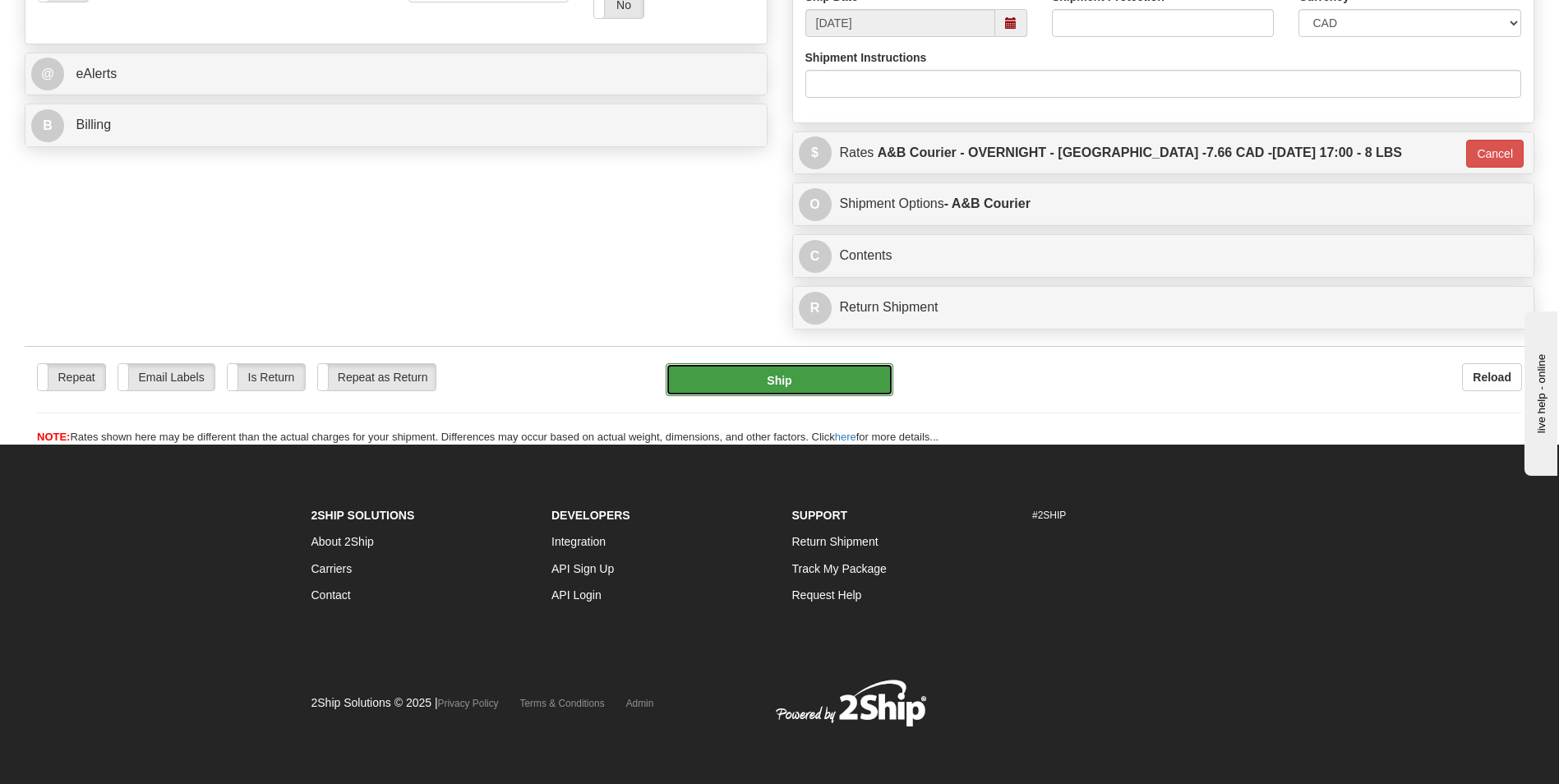
click at [755, 365] on button "Ship" at bounding box center [780, 380] width 227 height 33
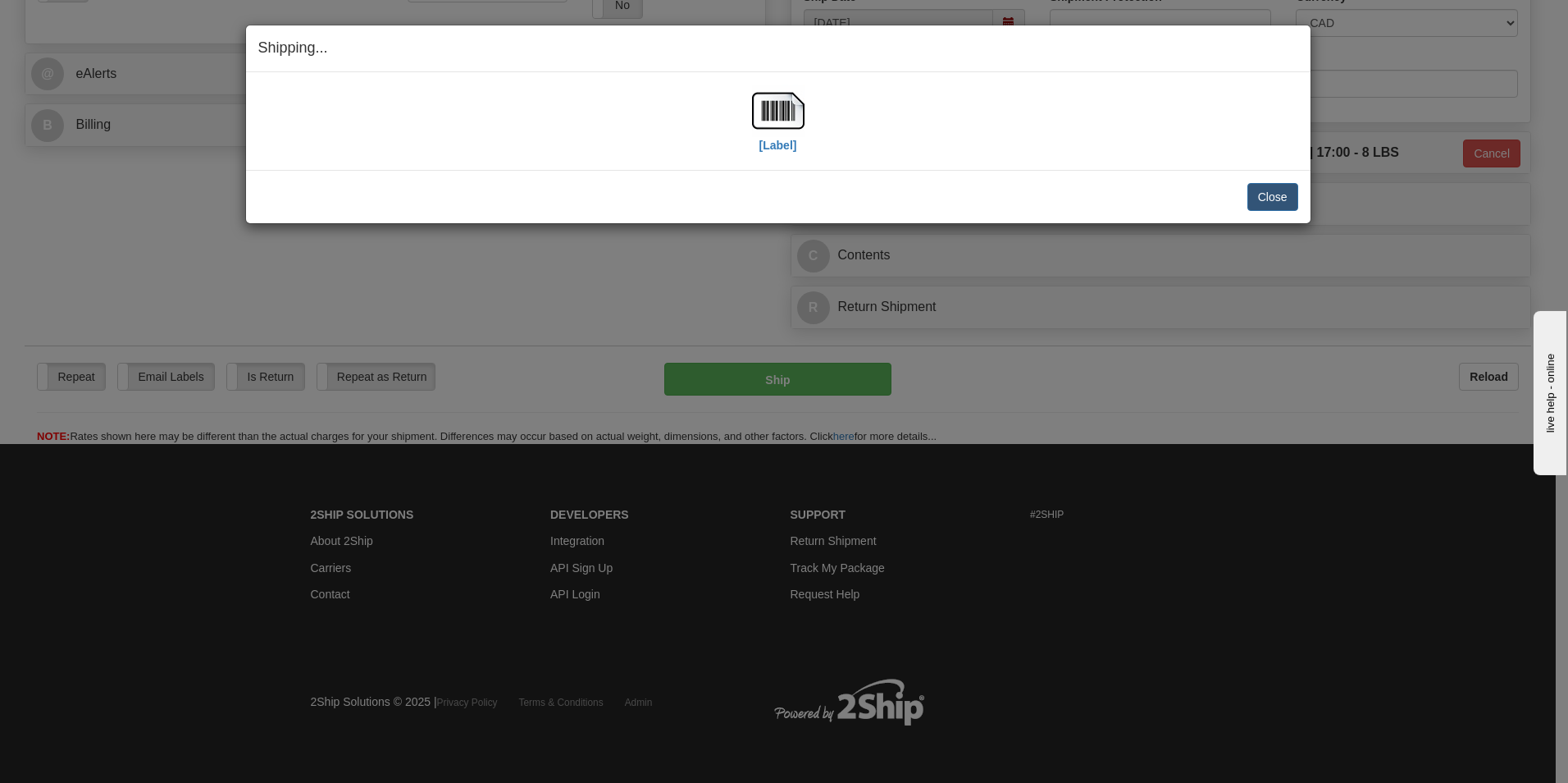
click at [750, 111] on div "[Label]" at bounding box center [778, 121] width 1040 height 73
click at [756, 110] on img at bounding box center [779, 111] width 53 height 53
click at [1271, 181] on div "Close Cancel Cancel Shipment and Quit Pickup Quit Pickup ONLY" at bounding box center [778, 196] width 1064 height 54
click at [1273, 203] on button "Close" at bounding box center [1273, 197] width 51 height 28
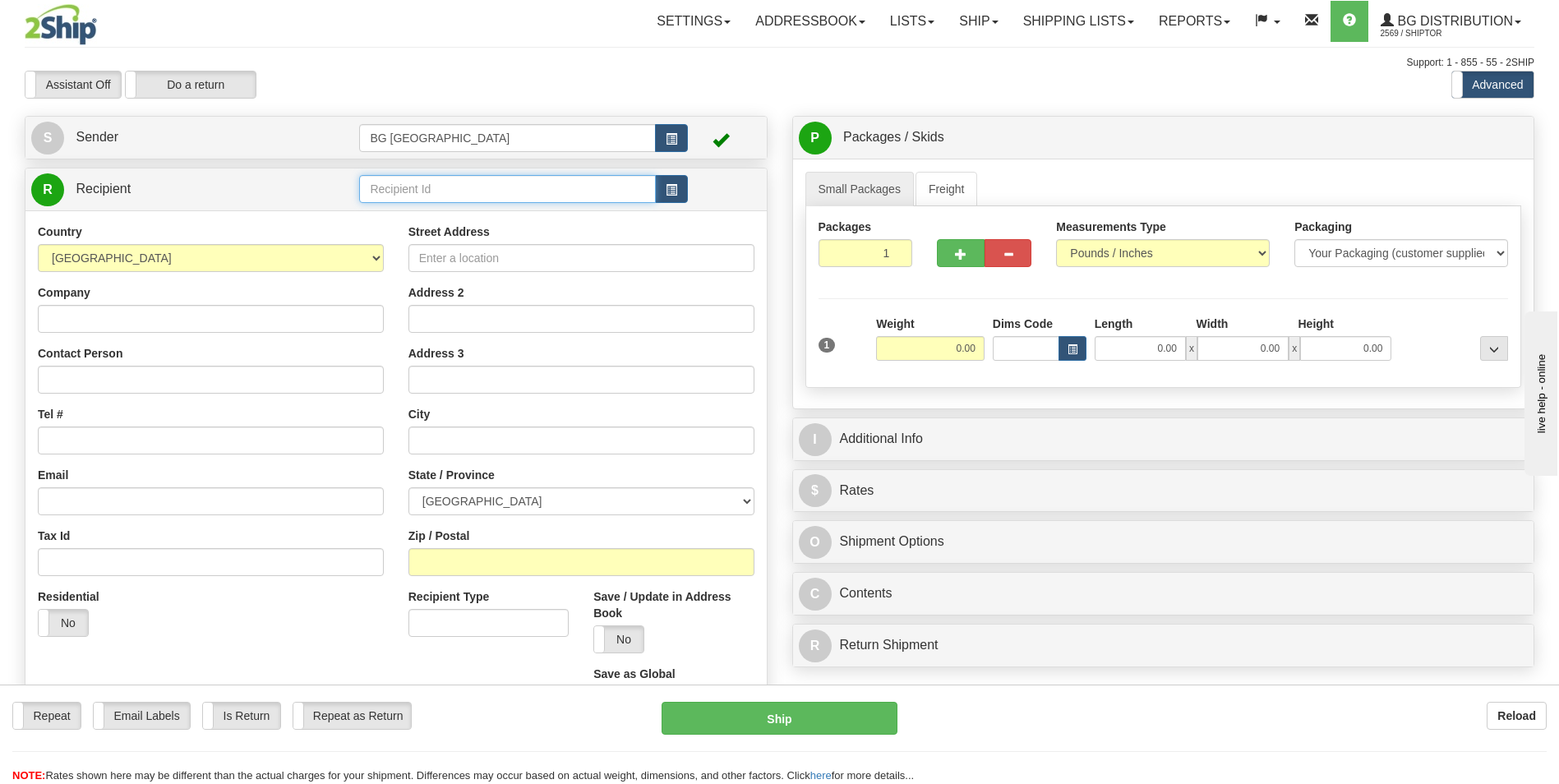
click at [484, 193] on input "text" at bounding box center [507, 188] width 296 height 28
click at [447, 204] on li "60128" at bounding box center [507, 215] width 294 height 21
type input "60128"
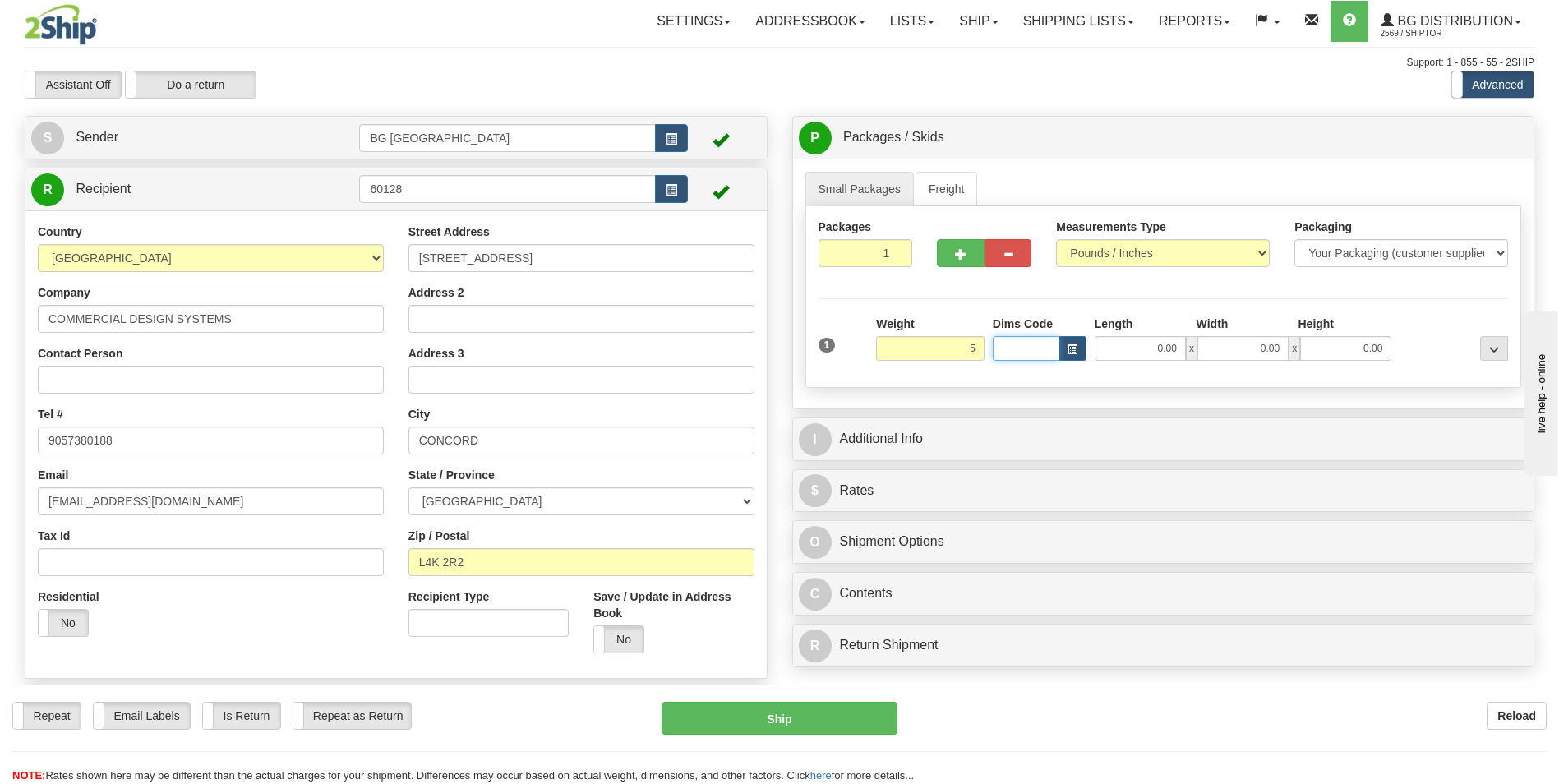
type input "5.00"
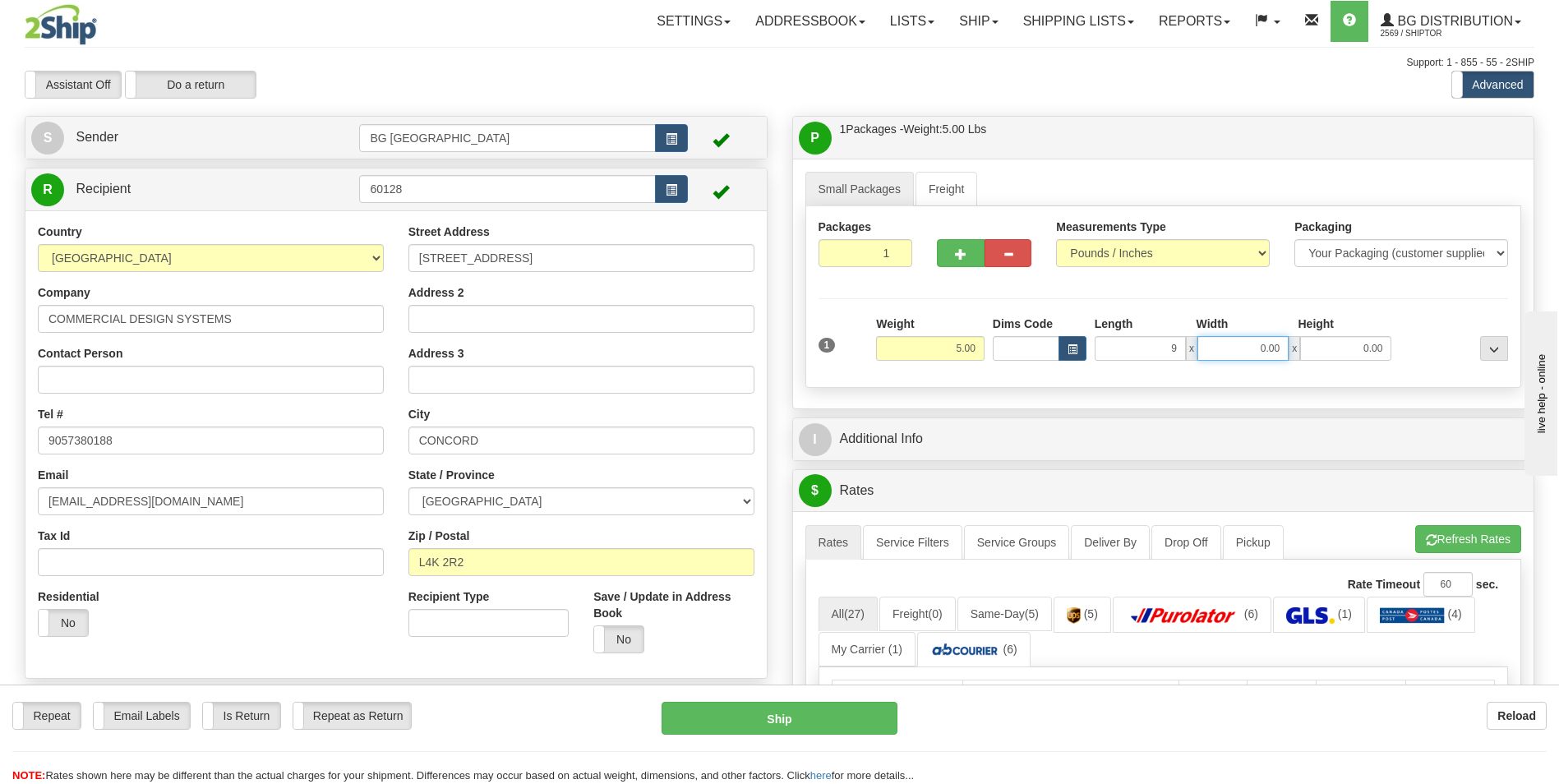
type input "9.00"
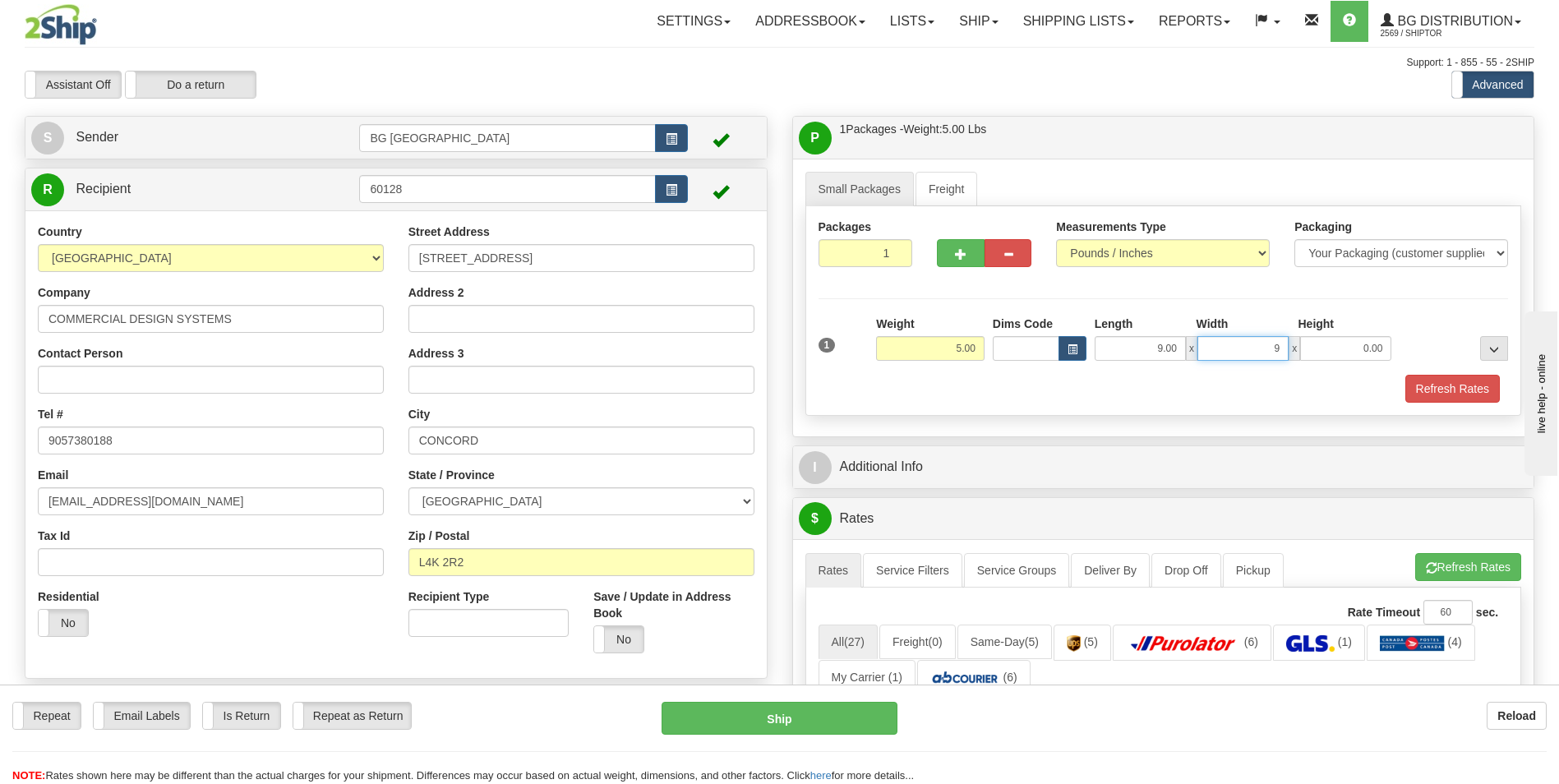
type input "9.00"
type input "6.00"
click at [934, 449] on div "I Additional Info" at bounding box center [1163, 467] width 741 height 42
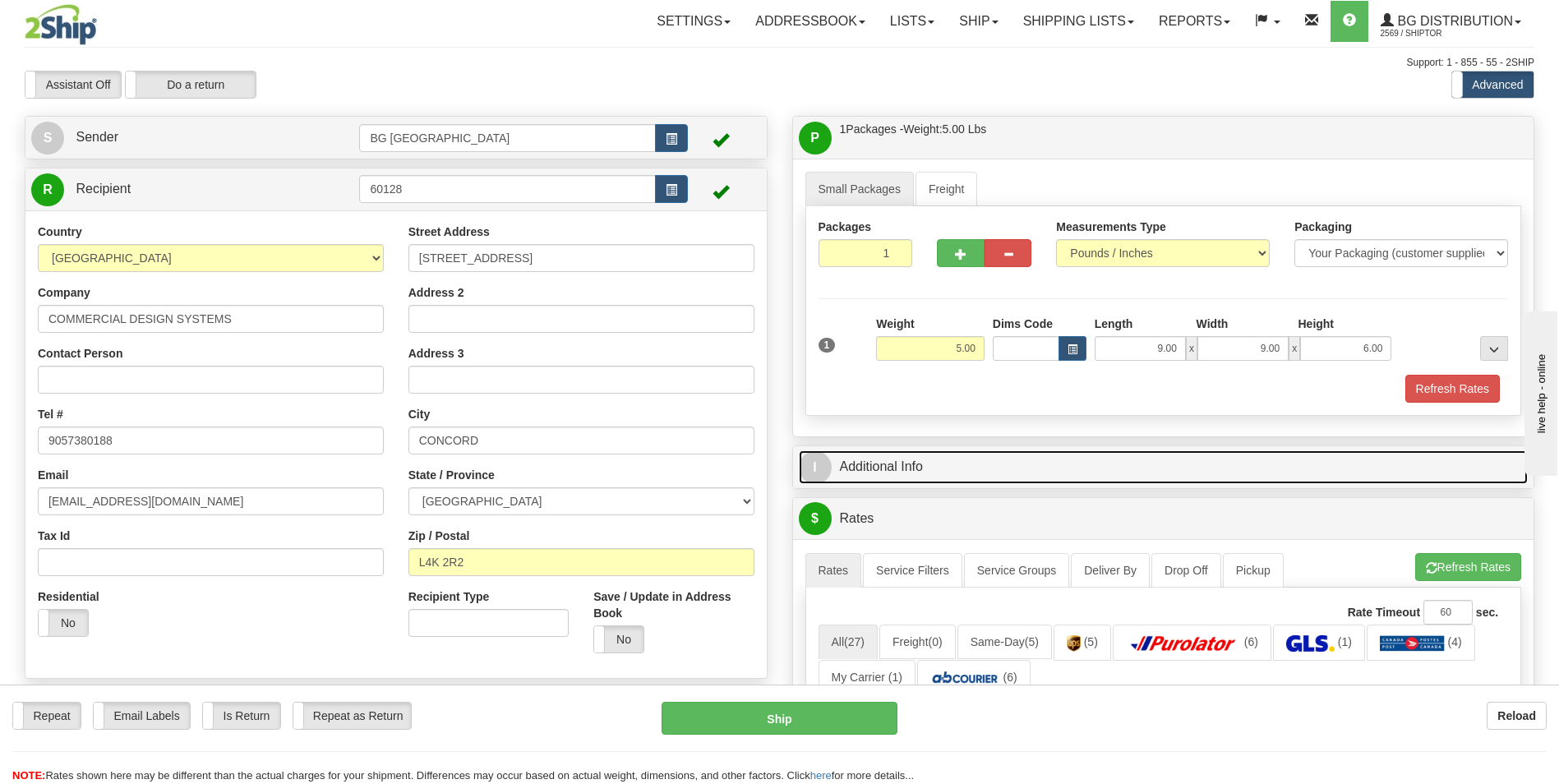
click at [926, 463] on link "I Additional Info" at bounding box center [1163, 467] width 730 height 34
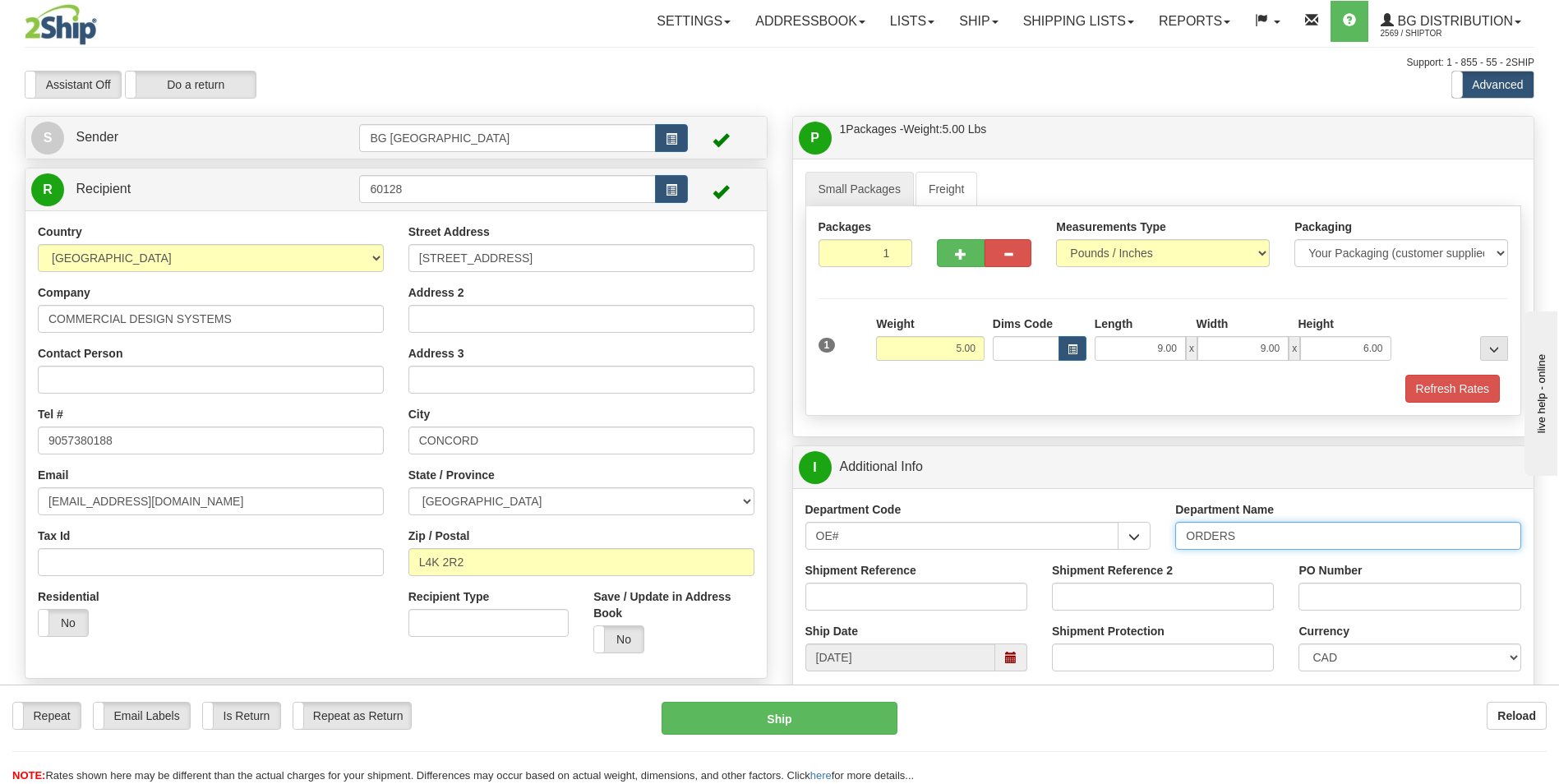
click at [1258, 541] on input "ORDERS" at bounding box center [1348, 535] width 346 height 28
type input "70184276-00"
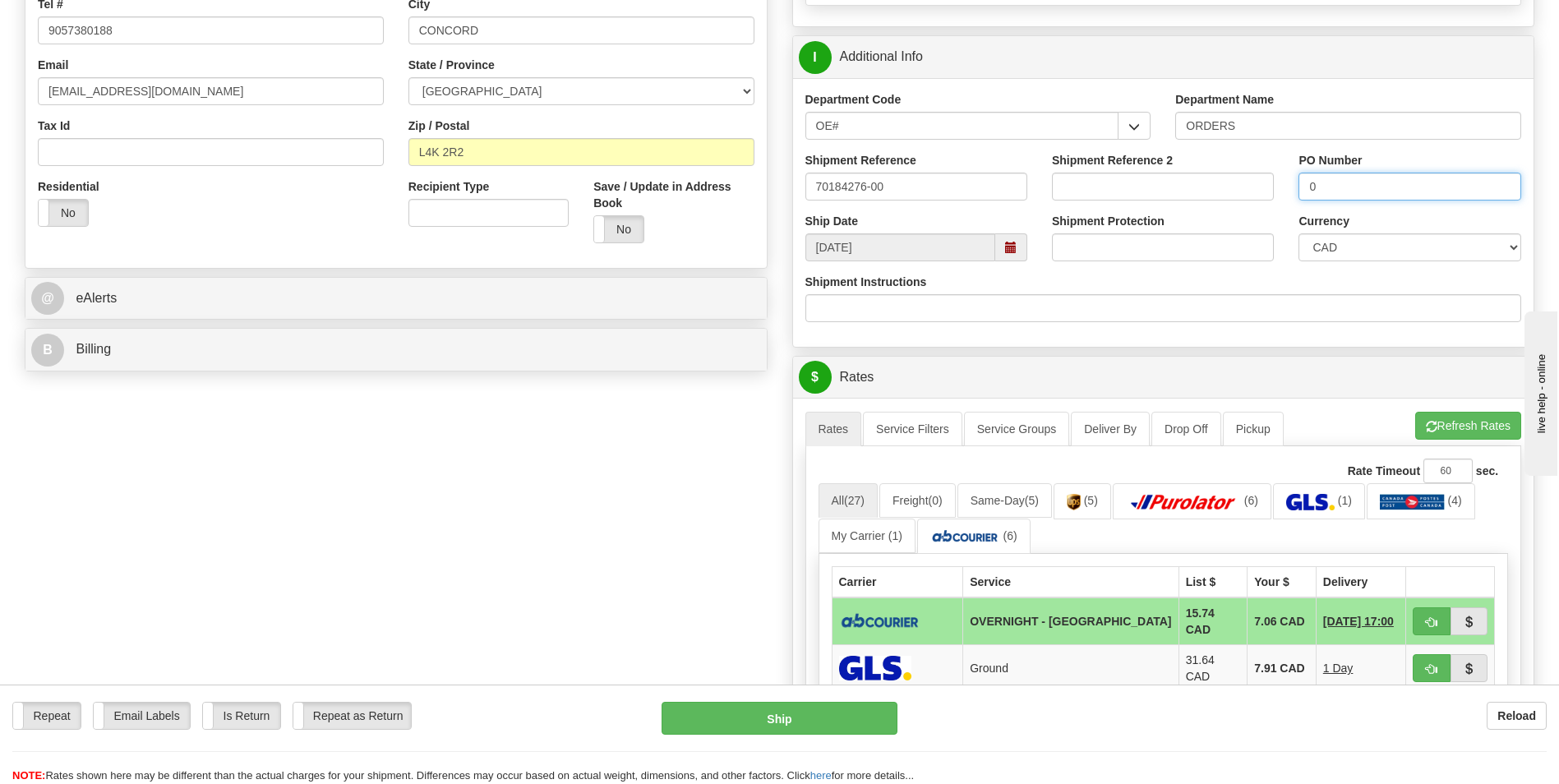
scroll to position [411, 0]
type input "0"
click at [1437, 433] on button "Refresh Rates" at bounding box center [1468, 425] width 106 height 28
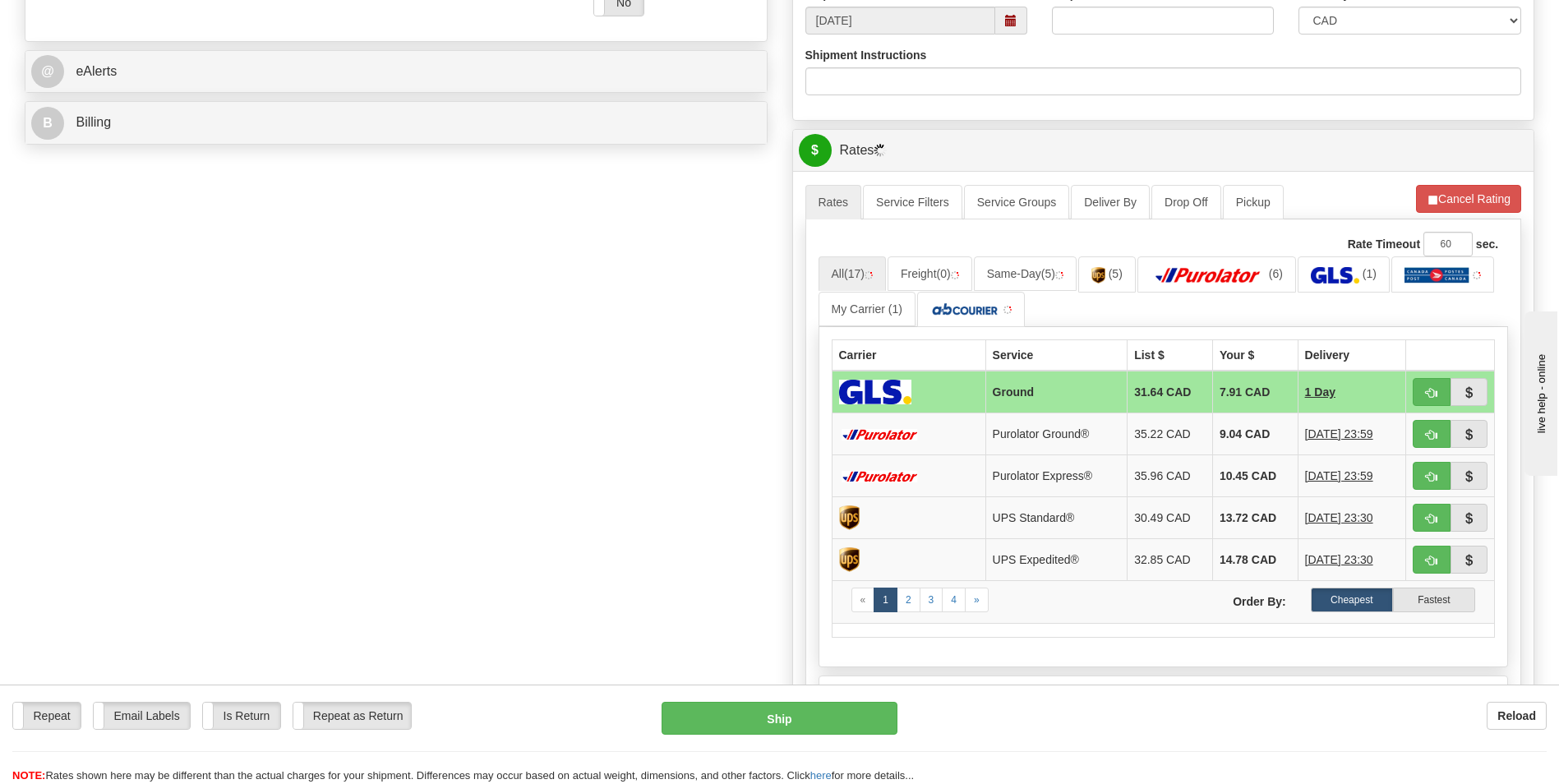
scroll to position [657, 0]
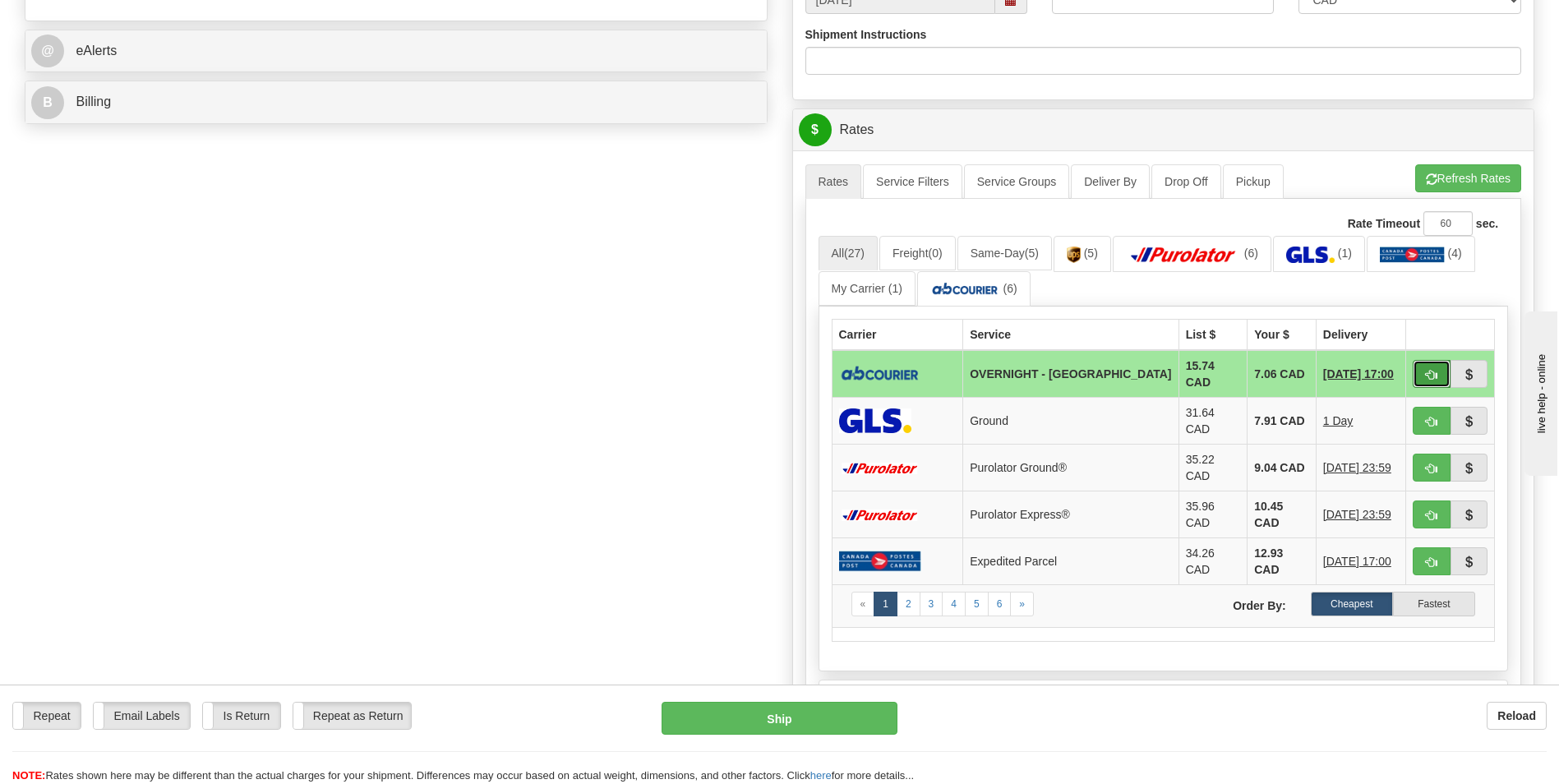
click at [1447, 381] on button "button" at bounding box center [1432, 374] width 38 height 28
type input "4"
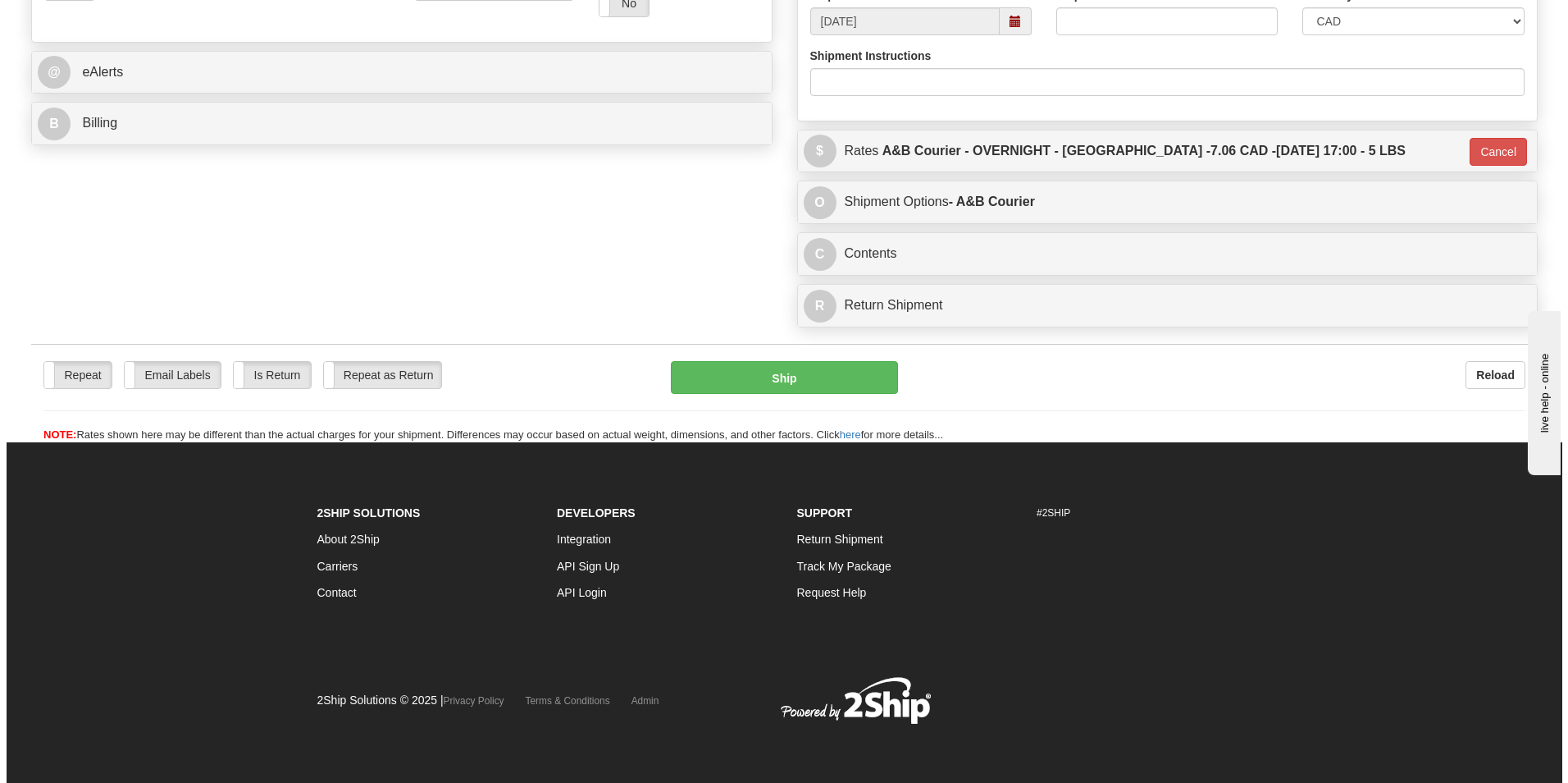
scroll to position [635, 0]
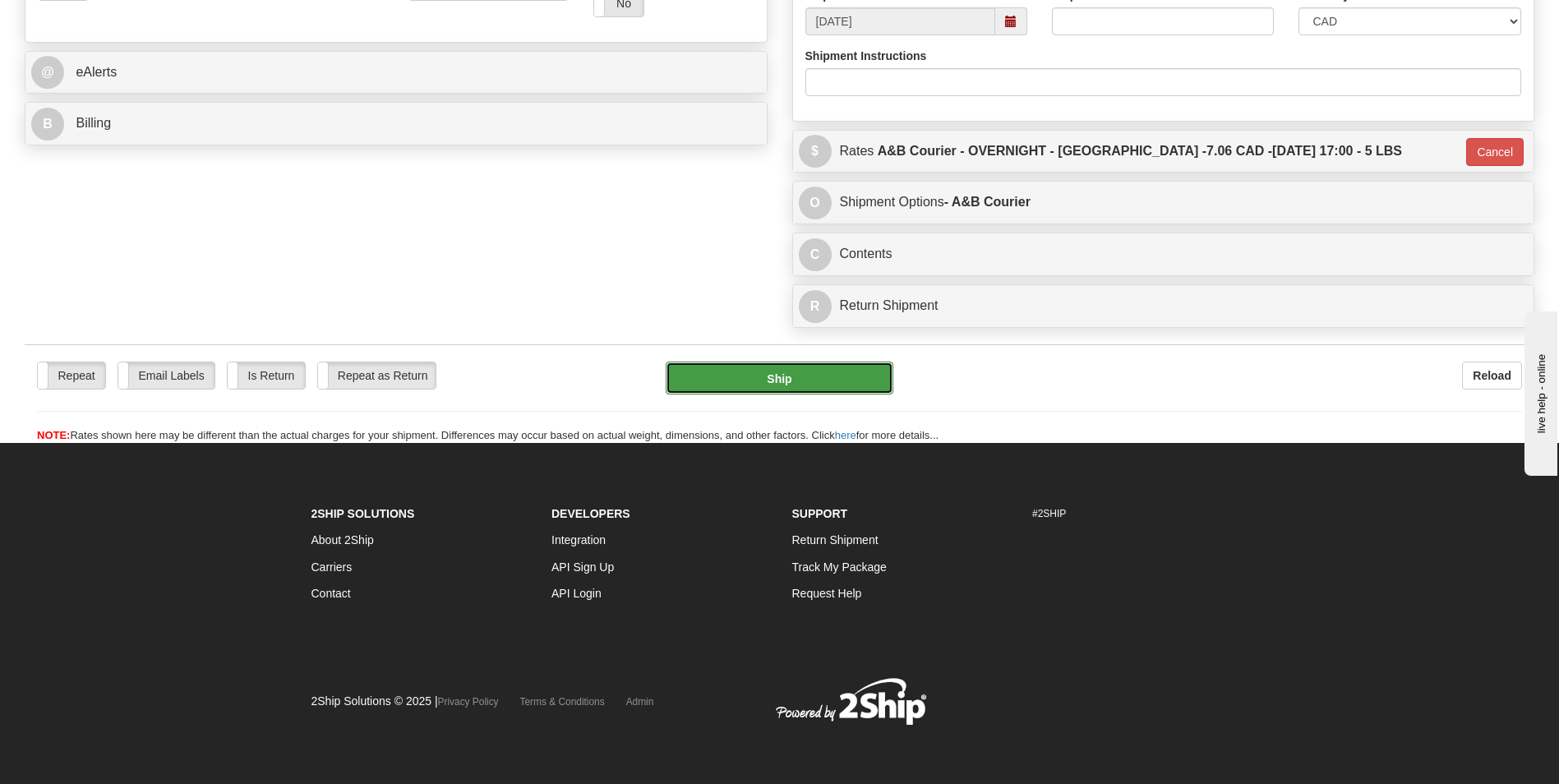
click at [807, 392] on button "Ship" at bounding box center [780, 378] width 227 height 33
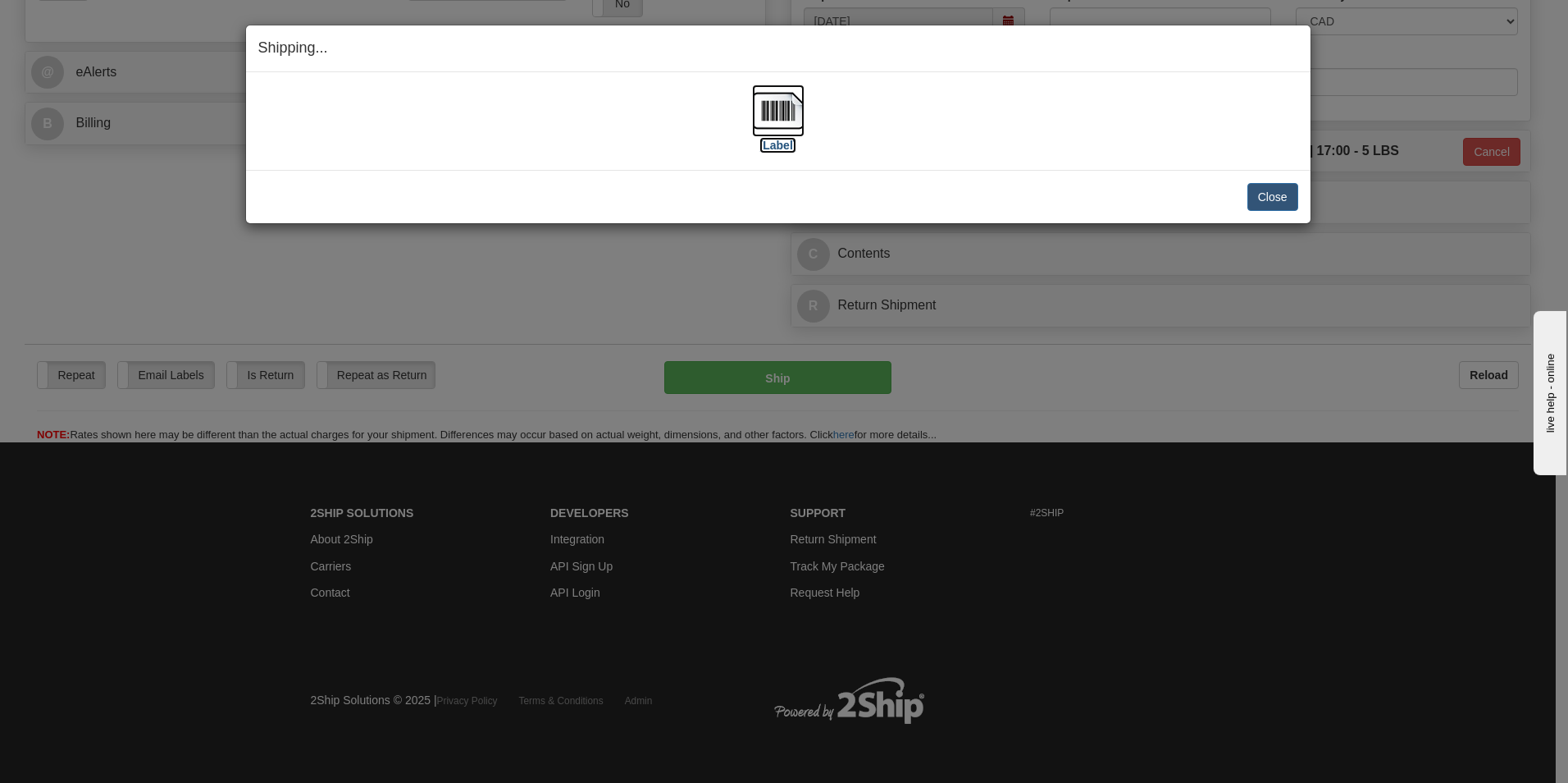
click at [753, 94] on img at bounding box center [779, 111] width 53 height 53
click at [1260, 200] on button "Close" at bounding box center [1273, 197] width 51 height 28
